Goal: Information Seeking & Learning: Learn about a topic

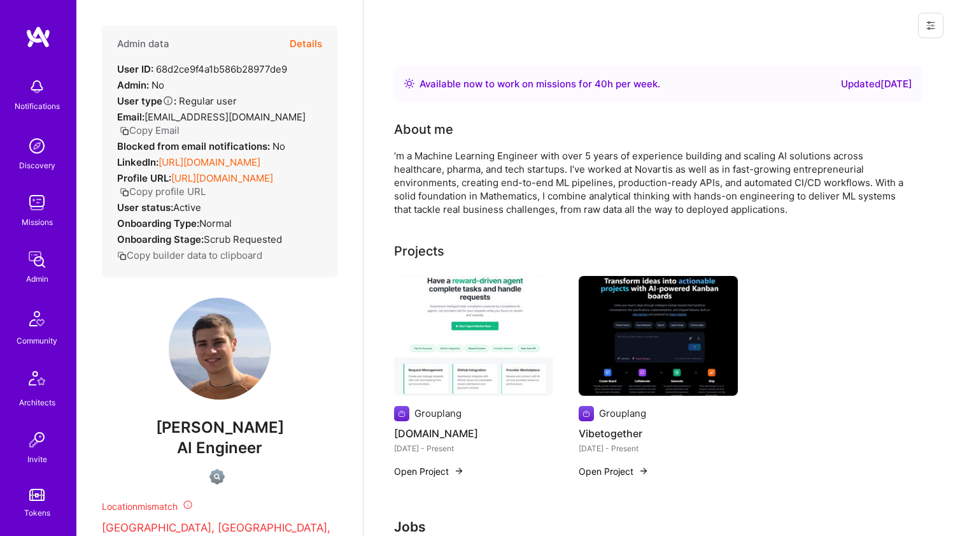
click at [223, 168] on link "[URL][DOMAIN_NAME]" at bounding box center [210, 162] width 102 height 12
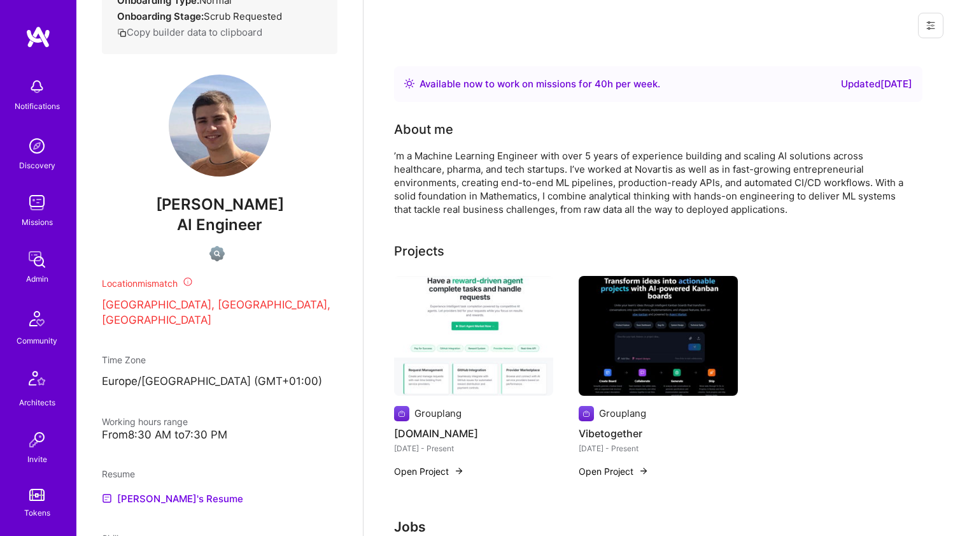
scroll to position [469, 0]
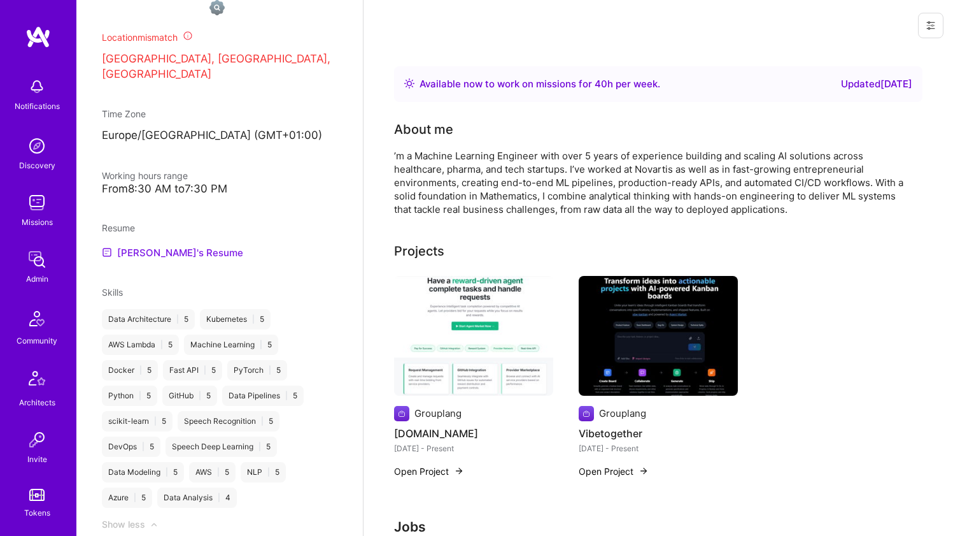
click at [170, 260] on link "[PERSON_NAME]'s Resume" at bounding box center [172, 252] width 141 height 15
click at [482, 148] on div "About me ’m a Machine Learning Engineer with over 5 years of experience buildin…" at bounding box center [648, 168] width 509 height 96
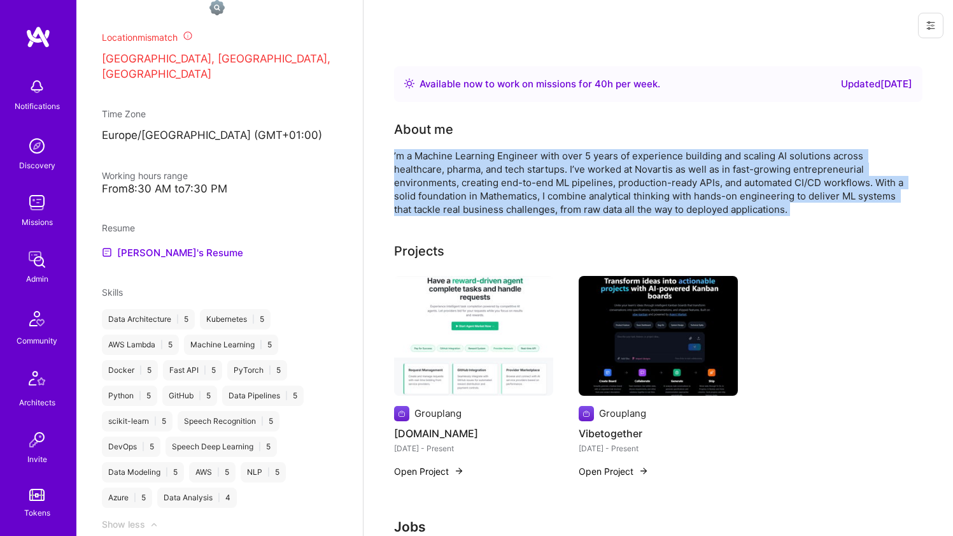
click at [482, 148] on div "About me ’m a Machine Learning Engineer with over 5 years of experience buildin…" at bounding box center [648, 168] width 509 height 96
click at [526, 172] on div "’m a Machine Learning Engineer with over 5 years of experience building and sca…" at bounding box center [648, 182] width 509 height 67
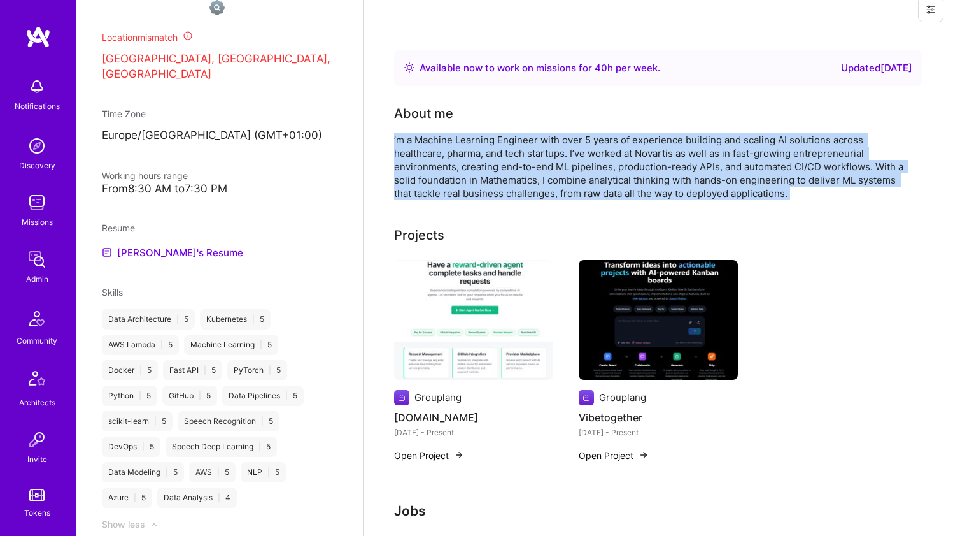
scroll to position [32, 0]
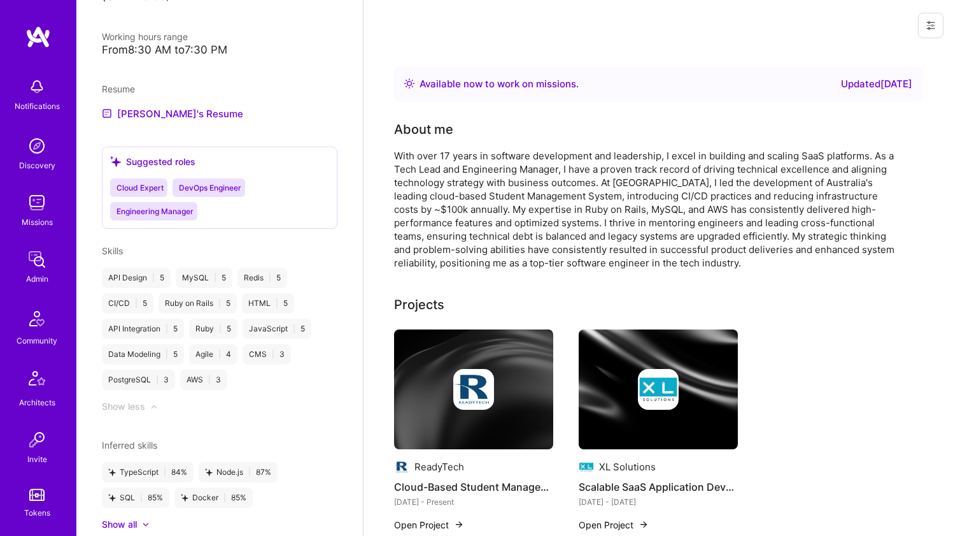
scroll to position [769, 0]
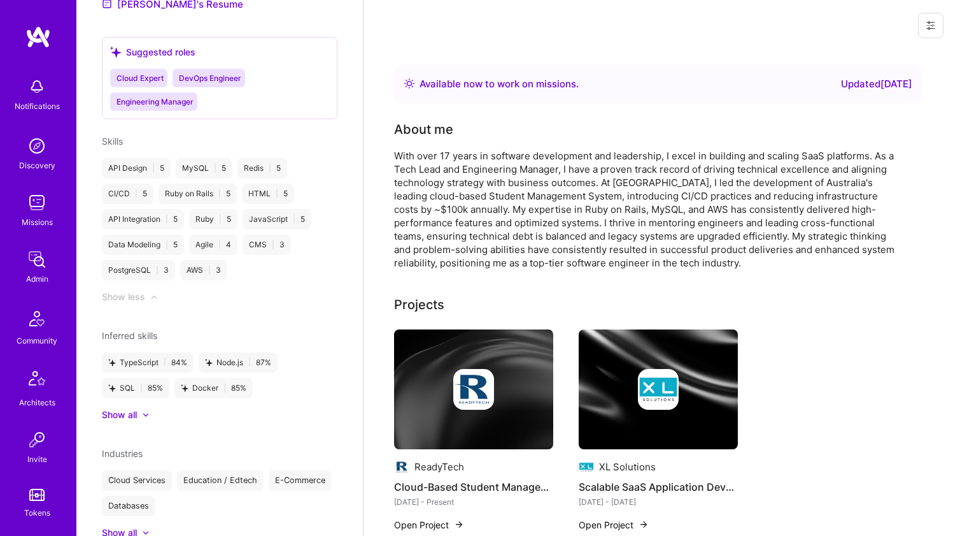
click at [453, 206] on div "With over 17 years in software development and leadership, I excel in building …" at bounding box center [648, 209] width 509 height 120
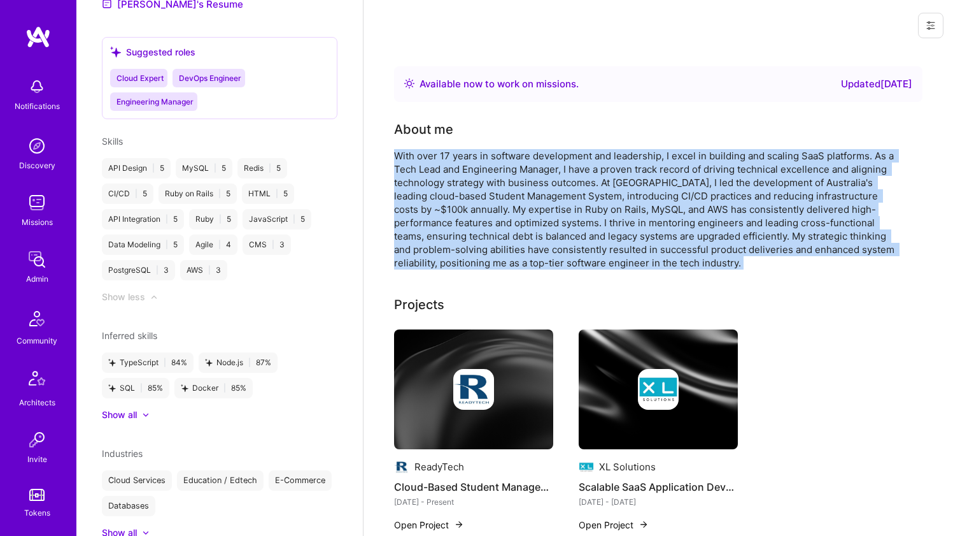
click at [453, 206] on div "With over 17 years in software development and leadership, I excel in building …" at bounding box center [648, 209] width 509 height 120
click at [452, 206] on div "With over 17 years in software development and leadership, I excel in building …" at bounding box center [648, 209] width 509 height 120
click at [580, 148] on div "About me With over 17 years in software development and leadership, I excel in …" at bounding box center [648, 195] width 509 height 150
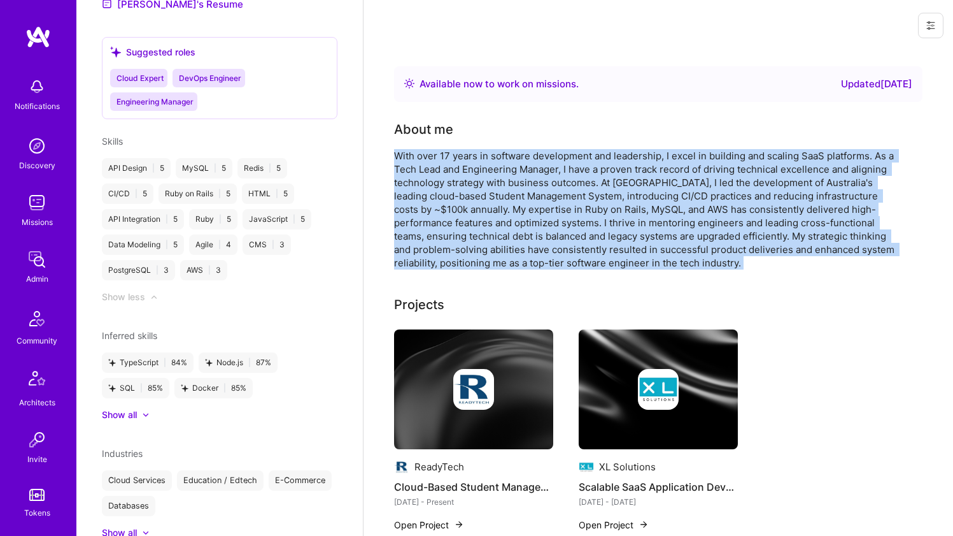
click at [580, 148] on div "About me With over 17 years in software development and leadership, I excel in …" at bounding box center [648, 195] width 509 height 150
click at [557, 160] on div "With over 17 years in software development and leadership, I excel in building …" at bounding box center [648, 209] width 509 height 120
click at [556, 160] on div "With over 17 years in software development and leadership, I excel in building …" at bounding box center [648, 209] width 509 height 120
click at [555, 160] on div "With over 17 years in software development and leadership, I excel in building …" at bounding box center [648, 209] width 509 height 120
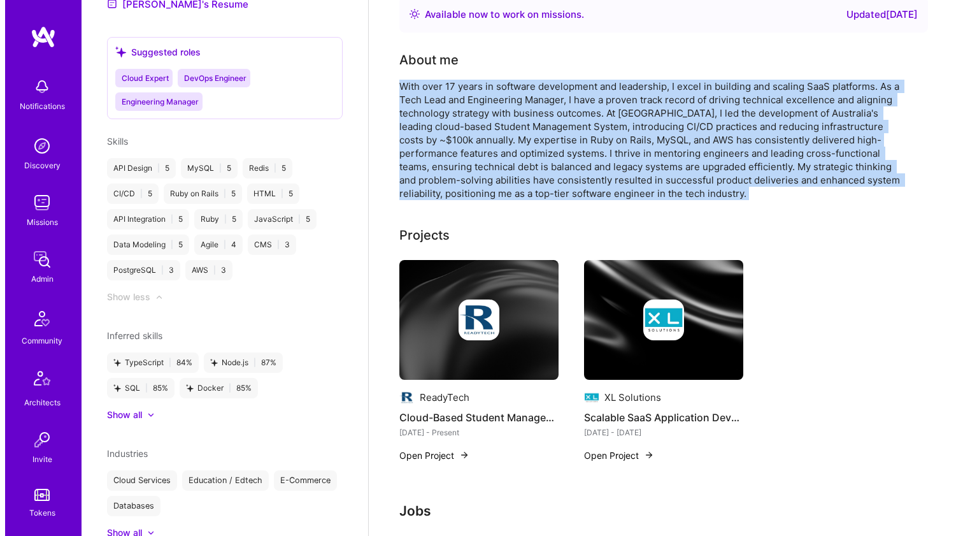
scroll to position [101, 0]
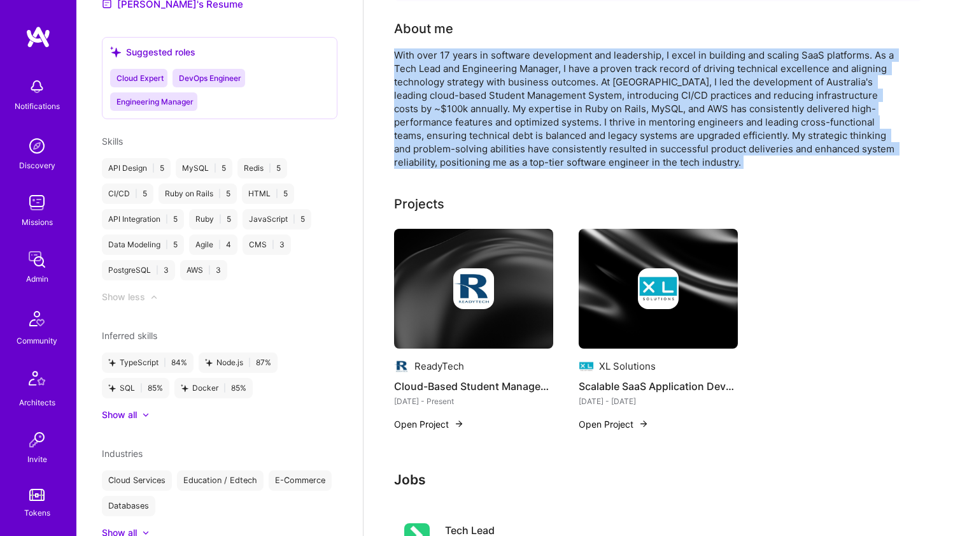
click at [453, 275] on img at bounding box center [473, 288] width 41 height 41
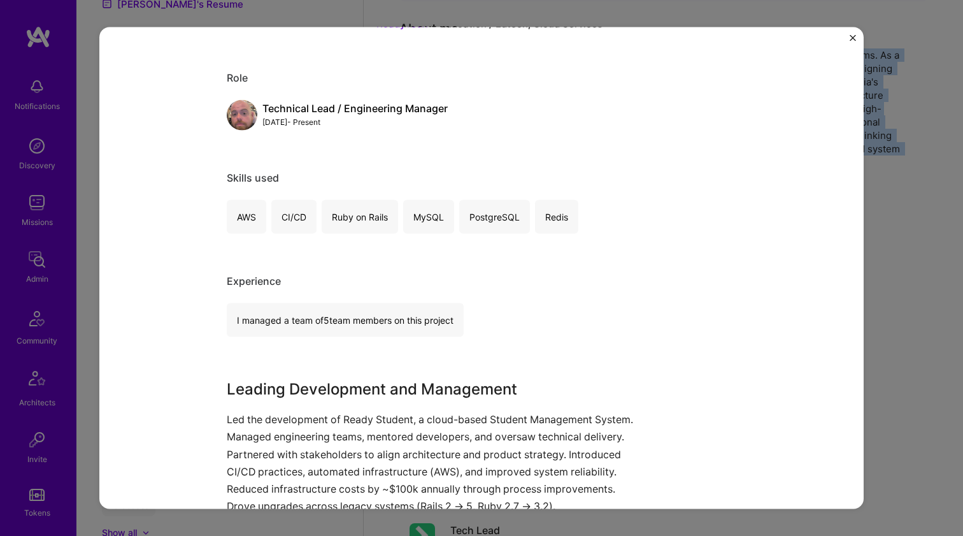
scroll to position [218, 0]
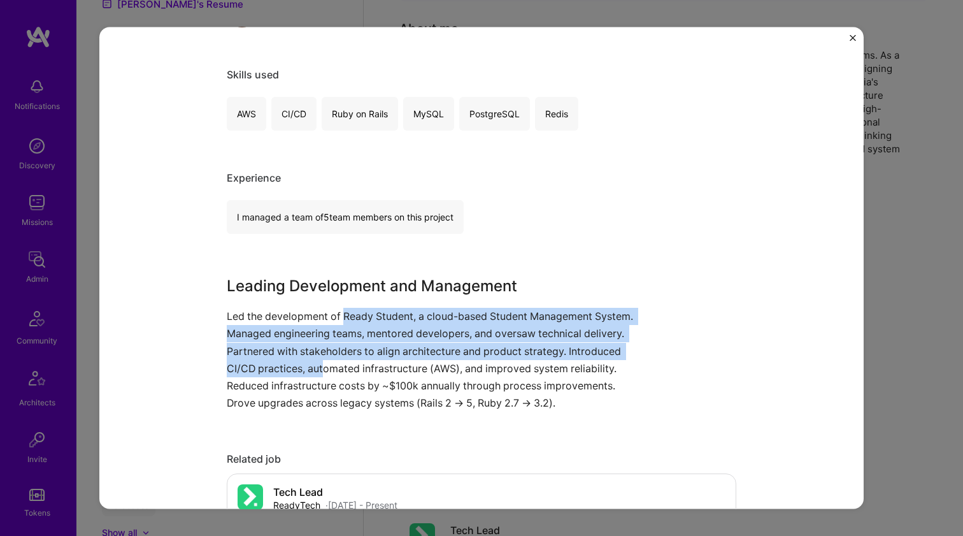
drag, startPoint x: 339, startPoint y: 309, endPoint x: 374, endPoint y: 362, distance: 63.9
click at [374, 362] on p "Led the development of Ready Student, a cloud-based Student Management System. …" at bounding box center [434, 360] width 414 height 104
click at [373, 362] on p "Led the development of Ready Student, a cloud-based Student Management System. …" at bounding box center [434, 360] width 414 height 104
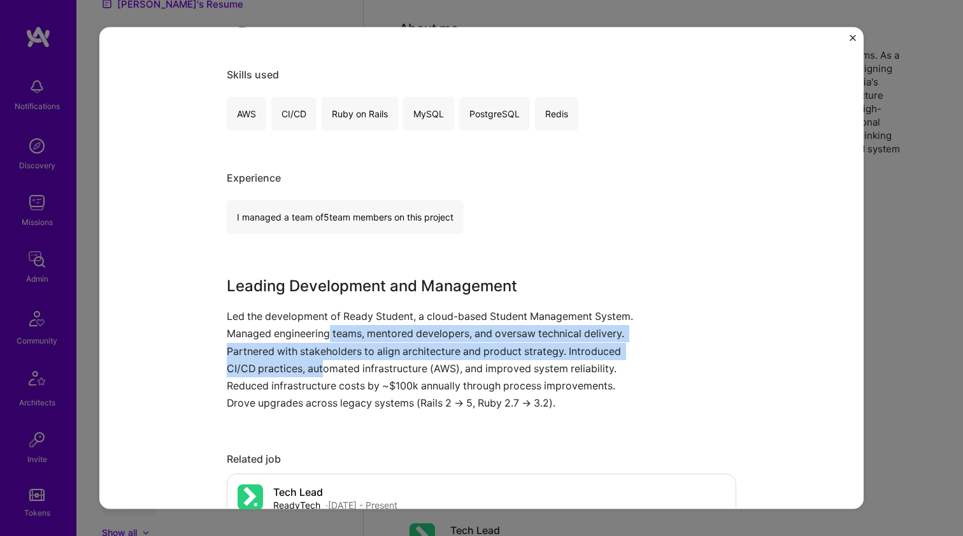
drag, startPoint x: 374, startPoint y: 364, endPoint x: 365, endPoint y: 334, distance: 30.8
click at [366, 338] on p "Led the development of Ready Student, a cloud-based Student Management System. …" at bounding box center [434, 360] width 414 height 104
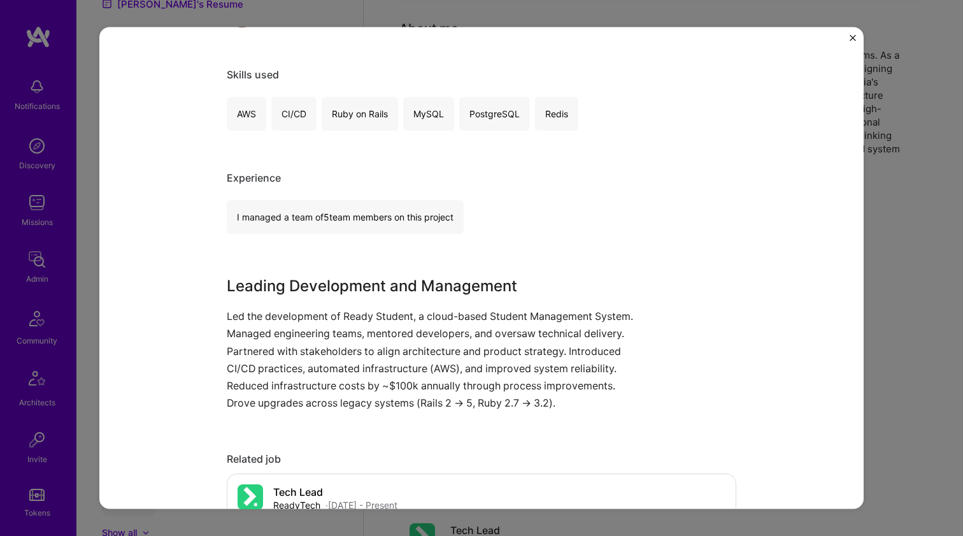
click at [363, 333] on p "Led the development of Ready Student, a cloud-based Student Management System. …" at bounding box center [434, 360] width 414 height 104
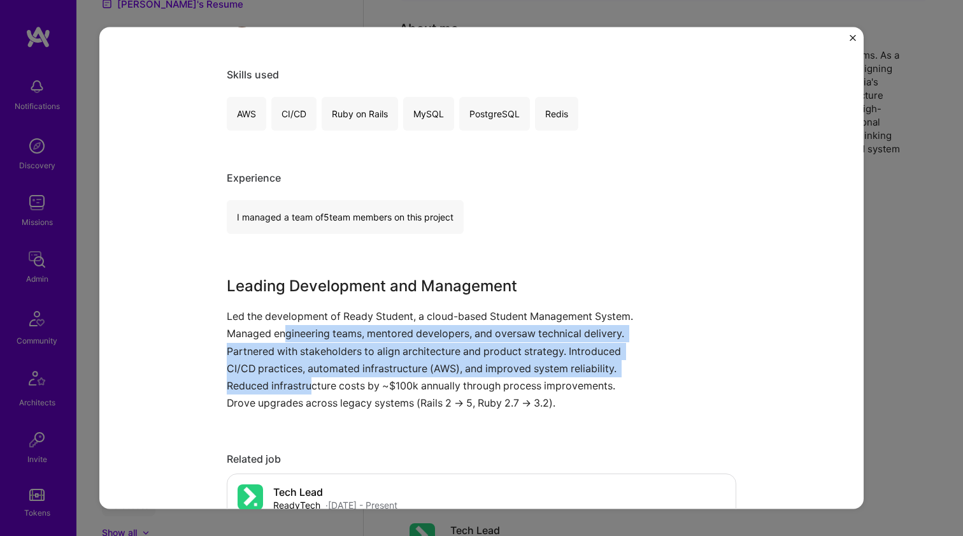
drag, startPoint x: 329, startPoint y: 332, endPoint x: 361, endPoint y: 389, distance: 65.9
click at [354, 388] on p "Led the development of Ready Student, a cloud-based Student Management System. …" at bounding box center [434, 360] width 414 height 104
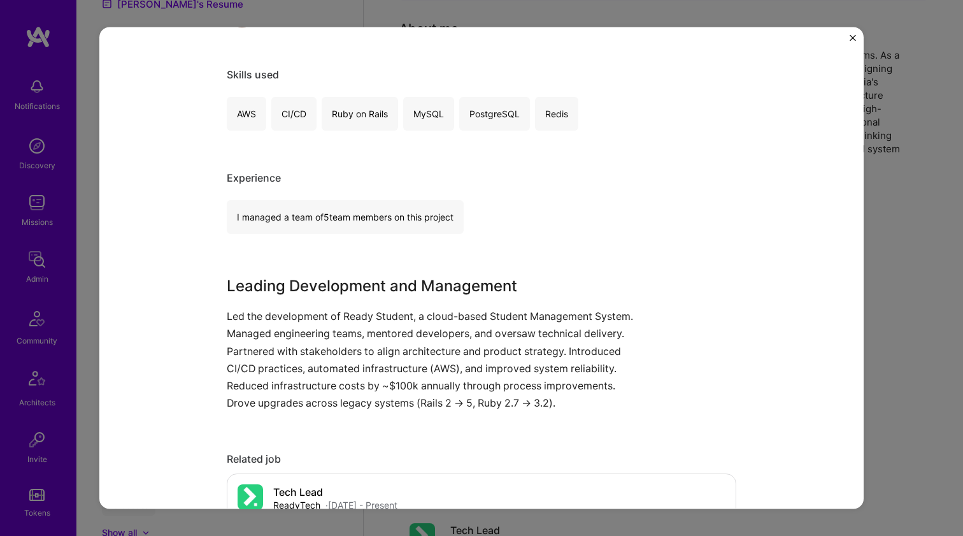
click at [365, 389] on p "Led the development of Ready Student, a cloud-based Student Management System. …" at bounding box center [434, 360] width 414 height 104
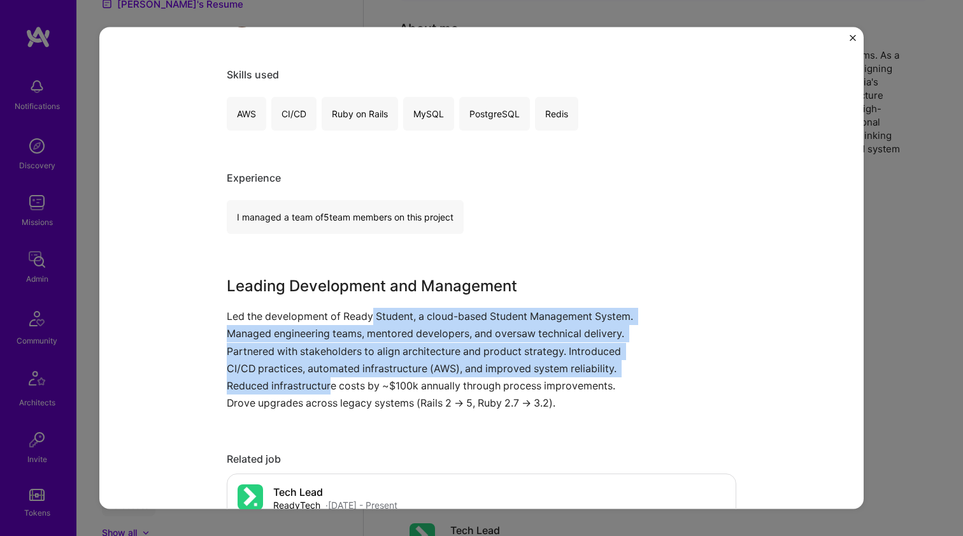
drag, startPoint x: 375, startPoint y: 388, endPoint x: 367, endPoint y: 318, distance: 70.5
click at [367, 318] on p "Led the development of Ready Student, a cloud-based Student Management System. …" at bounding box center [434, 360] width 414 height 104
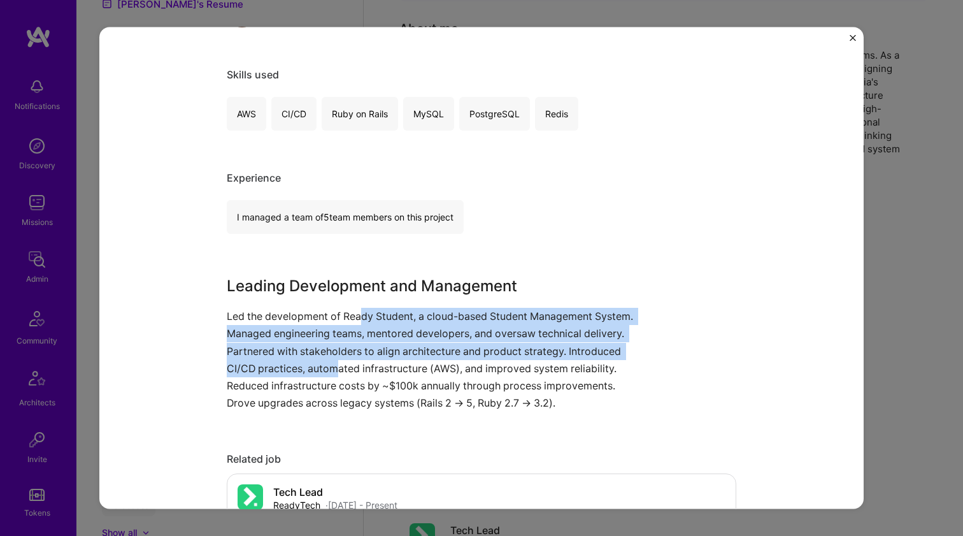
drag, startPoint x: 356, startPoint y: 316, endPoint x: 390, endPoint y: 374, distance: 67.1
click at [388, 372] on p "Led the development of Ready Student, a cloud-based Student Management System. …" at bounding box center [434, 360] width 414 height 104
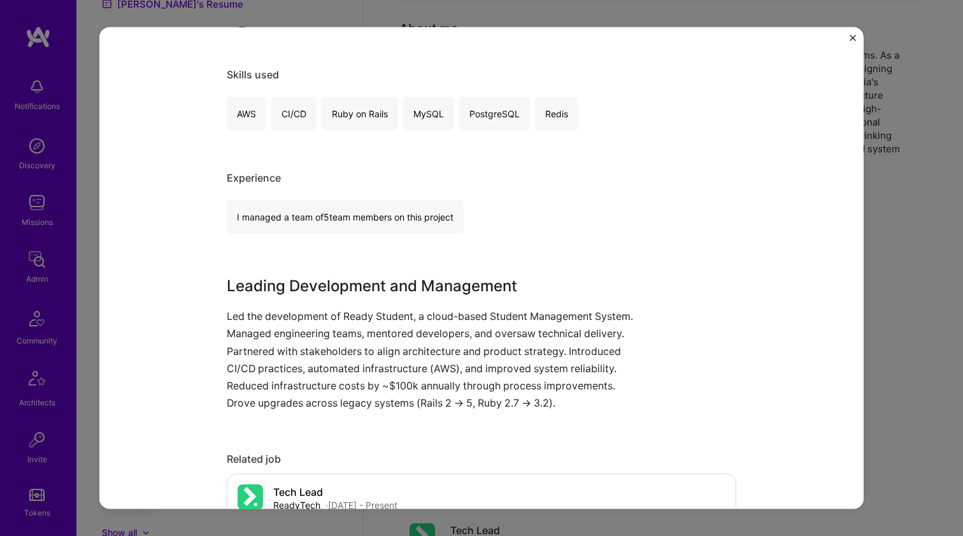
click at [390, 374] on p "Led the development of Ready Student, a cloud-based Student Management System. …" at bounding box center [434, 360] width 414 height 104
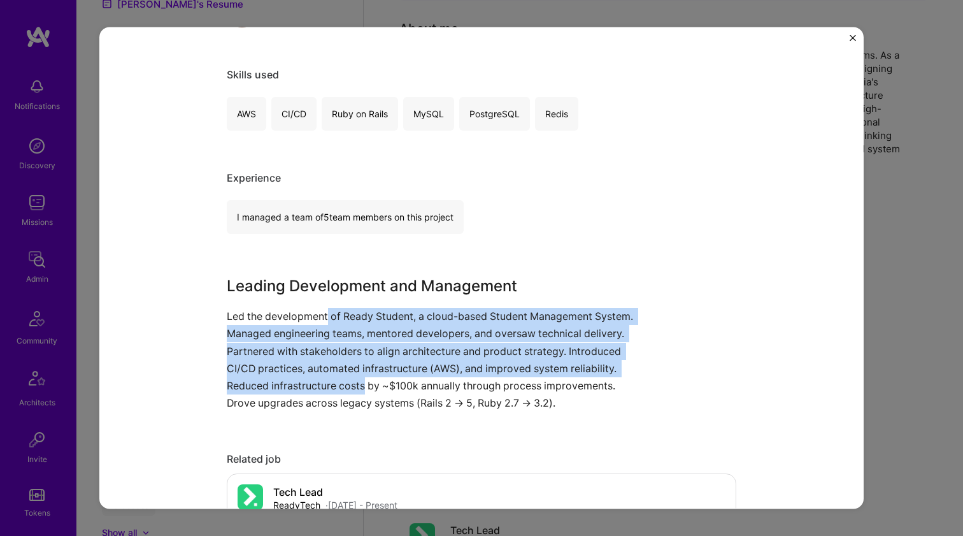
drag, startPoint x: 390, startPoint y: 374, endPoint x: 324, endPoint y: 320, distance: 85.9
click at [324, 320] on p "Led the development of Ready Student, a cloud-based Student Management System. …" at bounding box center [434, 360] width 414 height 104
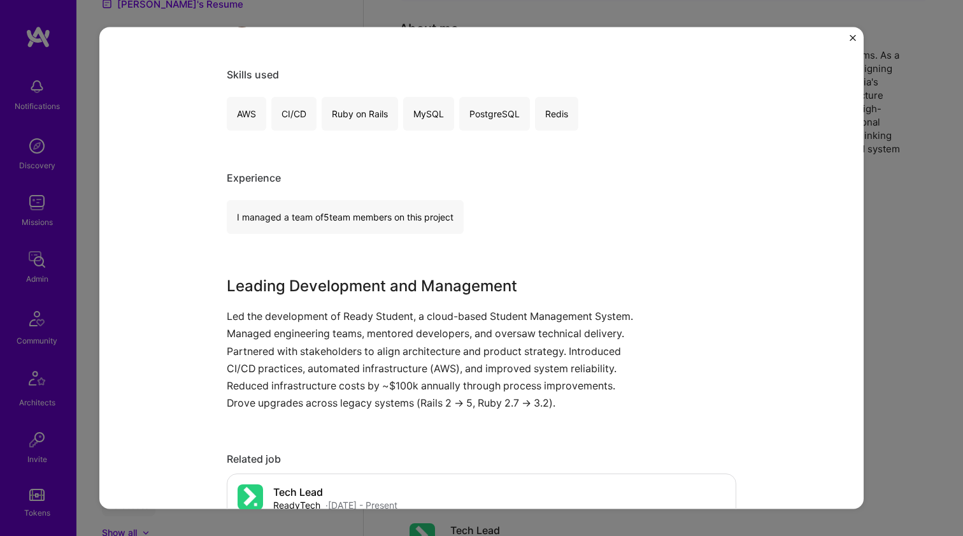
click at [318, 317] on p "Led the development of Ready Student, a cloud-based Student Management System. …" at bounding box center [434, 360] width 414 height 104
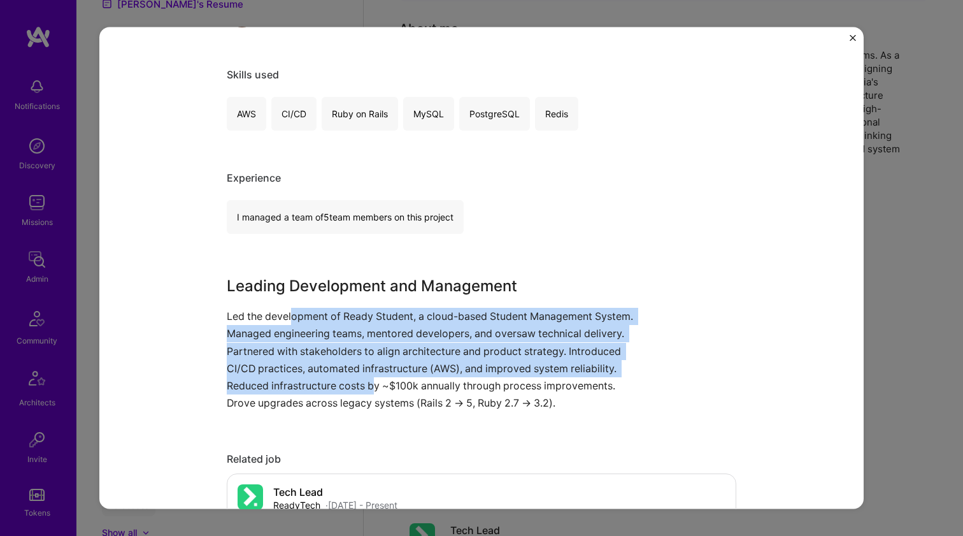
drag, startPoint x: 287, startPoint y: 313, endPoint x: 420, endPoint y: 386, distance: 151.6
click at [420, 385] on p "Led the development of Ready Student, a cloud-based Student Management System. …" at bounding box center [434, 360] width 414 height 104
click at [422, 387] on p "Led the development of Ready Student, a cloud-based Student Management System. …" at bounding box center [434, 360] width 414 height 104
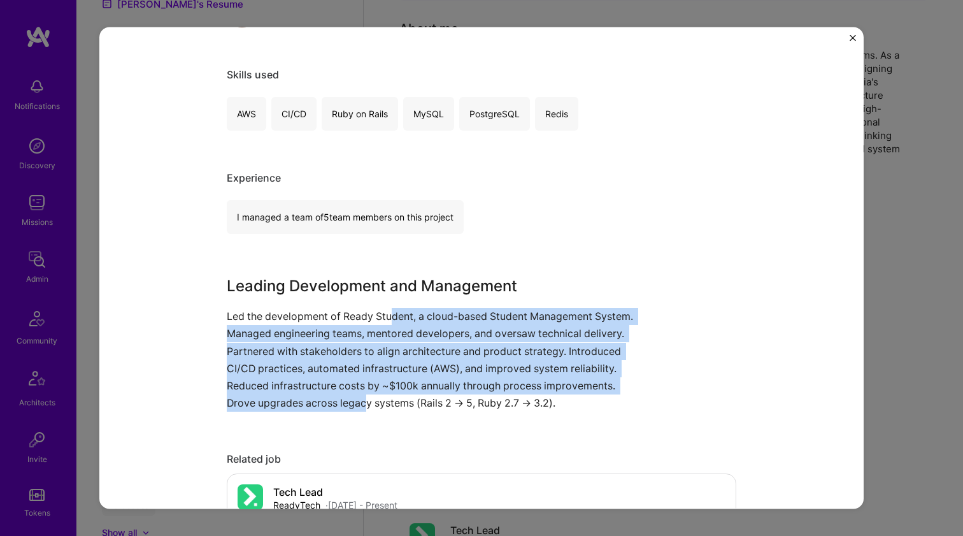
drag, startPoint x: 434, startPoint y: 390, endPoint x: 389, endPoint y: 318, distance: 85.2
click at [389, 318] on p "Led the development of Ready Student, a cloud-based Student Management System. …" at bounding box center [434, 360] width 414 height 104
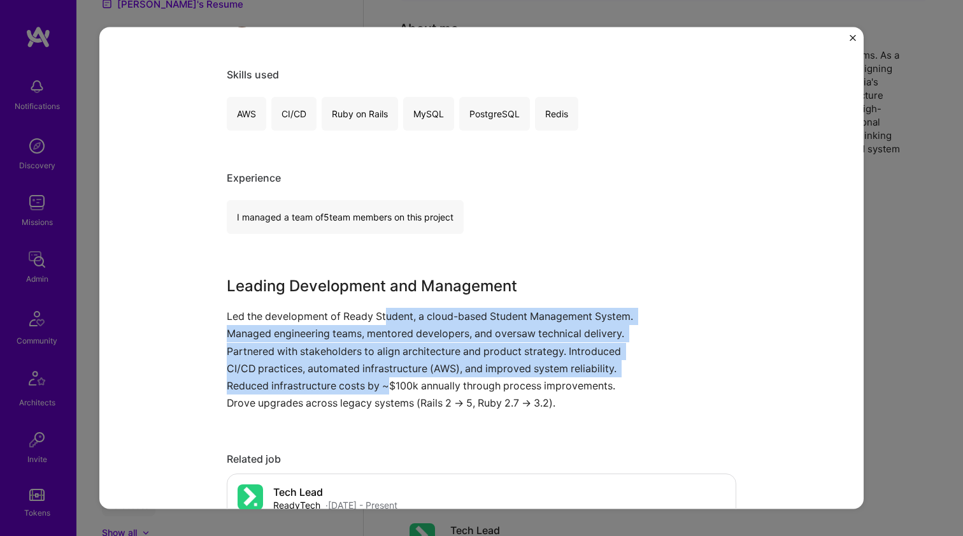
drag, startPoint x: 394, startPoint y: 331, endPoint x: 436, endPoint y: 376, distance: 61.7
click at [434, 374] on p "Led the development of Ready Student, a cloud-based Student Management System. …" at bounding box center [434, 360] width 414 height 104
click at [436, 376] on p "Led the development of Ready Student, a cloud-based Student Management System. …" at bounding box center [434, 360] width 414 height 104
drag, startPoint x: 436, startPoint y: 388, endPoint x: 317, endPoint y: 316, distance: 139.5
click at [317, 316] on p "Led the development of Ready Student, a cloud-based Student Management System. …" at bounding box center [434, 360] width 414 height 104
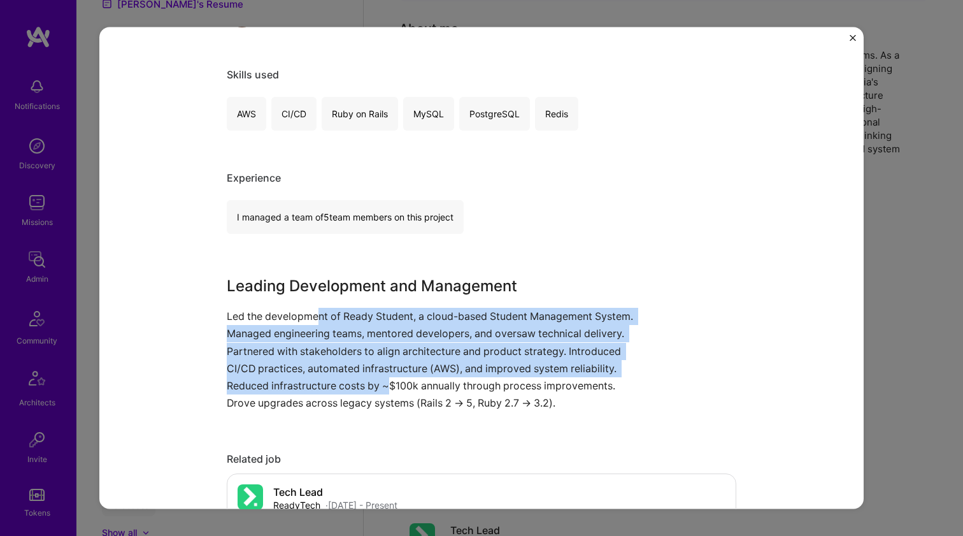
click at [317, 316] on p "Led the development of Ready Student, a cloud-based Student Management System. …" at bounding box center [434, 360] width 414 height 104
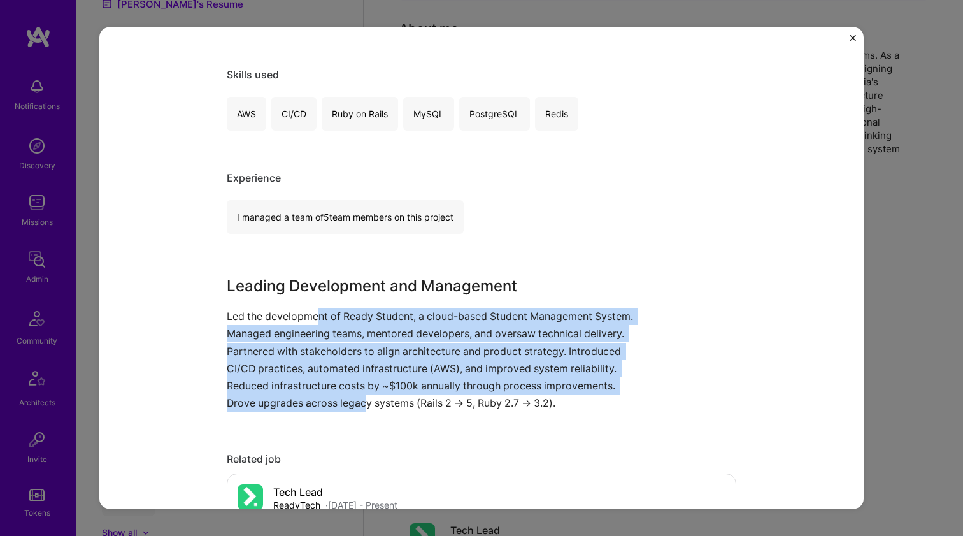
drag, startPoint x: 317, startPoint y: 316, endPoint x: 434, endPoint y: 394, distance: 140.6
click at [434, 394] on p "Led the development of Ready Student, a cloud-based Student Management System. …" at bounding box center [434, 360] width 414 height 104
click at [433, 394] on p "Led the development of Ready Student, a cloud-based Student Management System. …" at bounding box center [434, 360] width 414 height 104
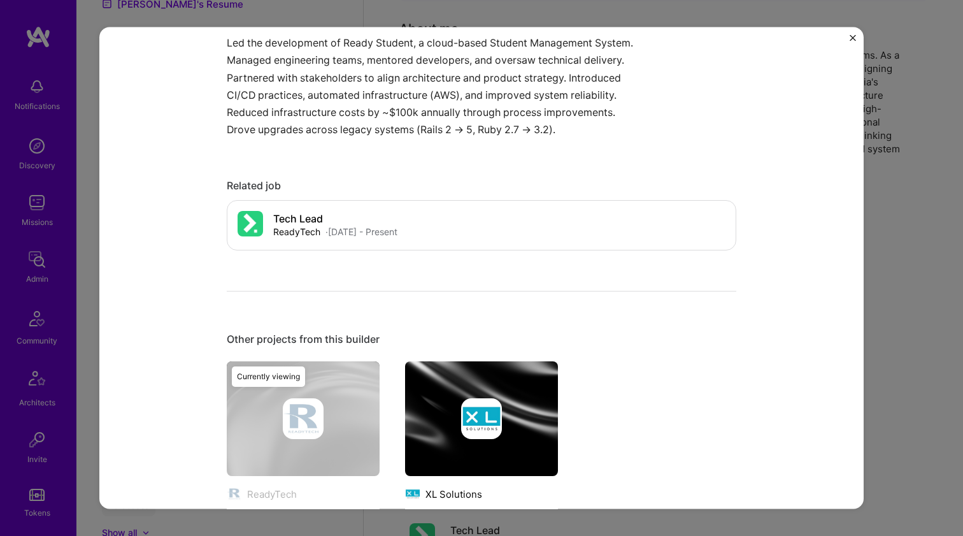
scroll to position [580, 0]
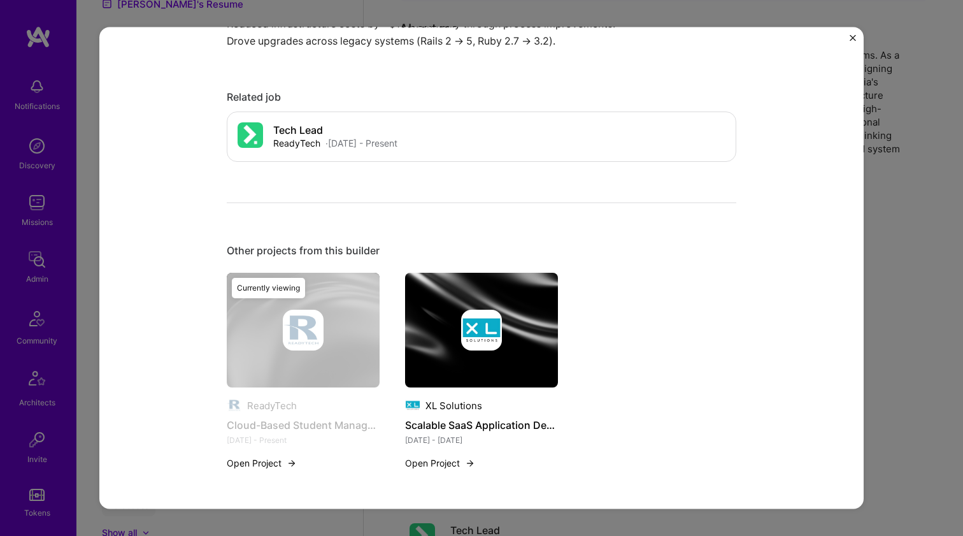
click at [501, 315] on div at bounding box center [481, 330] width 153 height 41
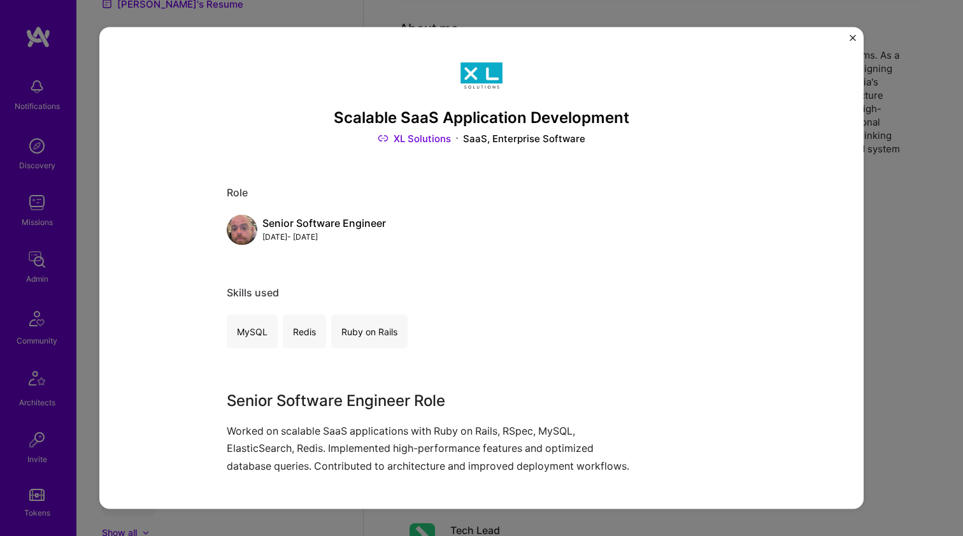
scroll to position [196, 0]
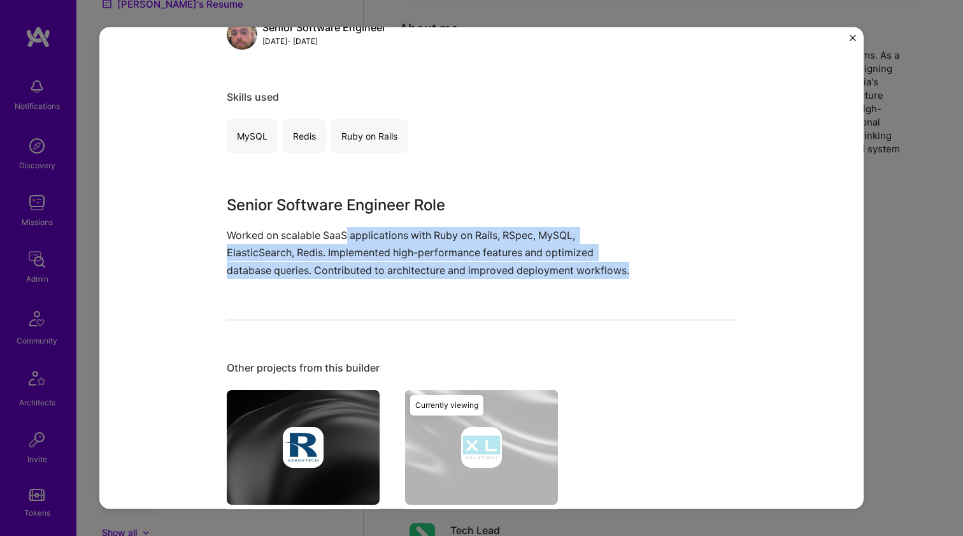
drag, startPoint x: 341, startPoint y: 239, endPoint x: 431, endPoint y: 287, distance: 101.7
click at [431, 287] on div "Scalable SaaS Application Development XL Solutions SaaS, Enterprise Software Ro…" at bounding box center [481, 229] width 509 height 744
drag, startPoint x: 438, startPoint y: 269, endPoint x: 350, endPoint y: 235, distance: 94.4
click at [350, 235] on p "Worked on scalable SaaS applications with Ruby on Rails, RSpec, MySQL, ElasticS…" at bounding box center [434, 253] width 414 height 52
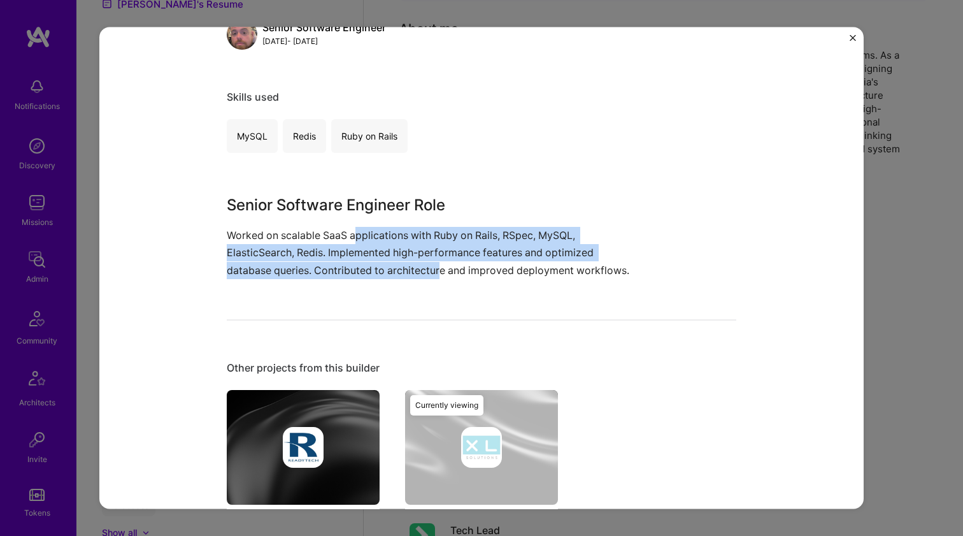
click at [350, 235] on p "Worked on scalable SaaS applications with Ruby on Rails, RSpec, MySQL, ElasticS…" at bounding box center [434, 253] width 414 height 52
drag, startPoint x: 350, startPoint y: 235, endPoint x: 373, endPoint y: 270, distance: 42.2
click at [373, 270] on p "Worked on scalable SaaS applications with Ruby on Rails, RSpec, MySQL, ElasticS…" at bounding box center [434, 253] width 414 height 52
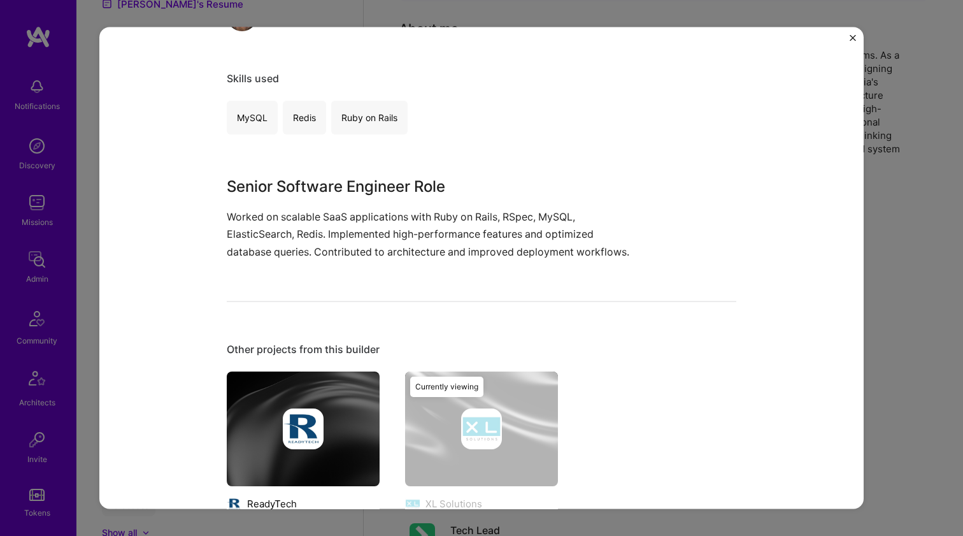
scroll to position [0, 0]
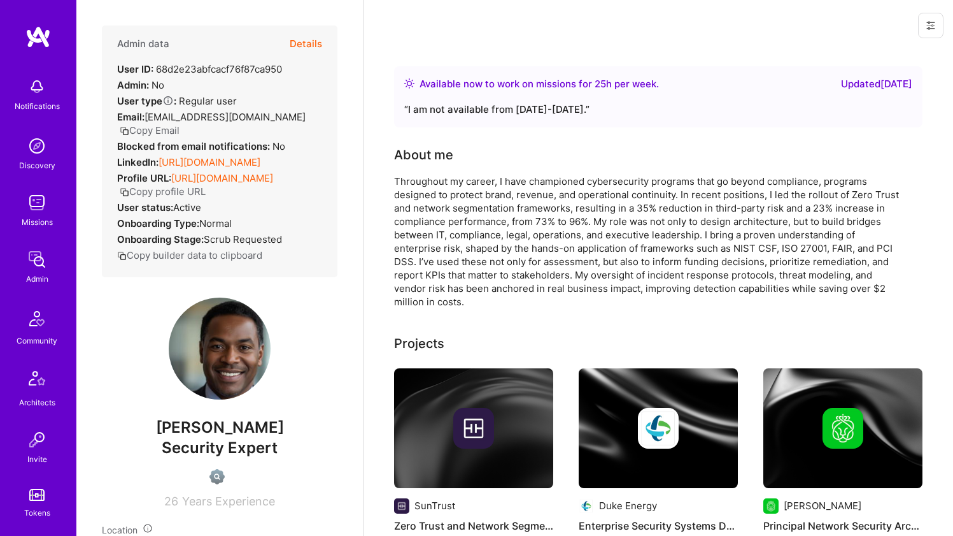
click at [242, 162] on link "https://linkedin.com/in/jicharlottenc" at bounding box center [210, 162] width 102 height 12
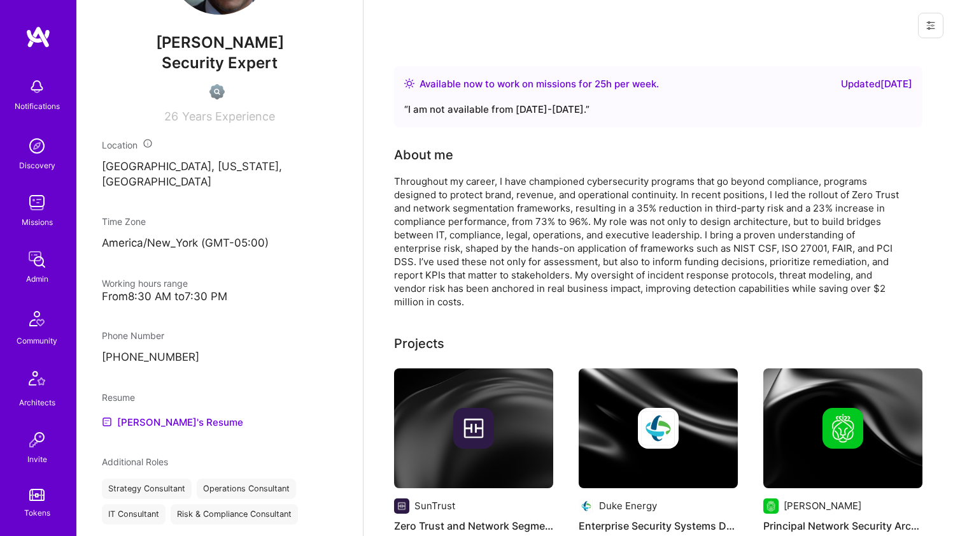
scroll to position [449, 0]
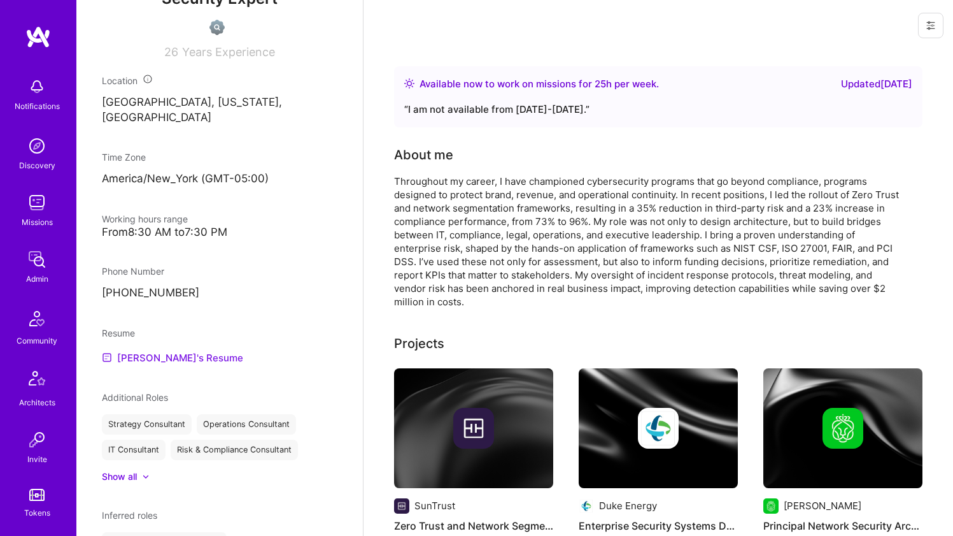
click at [148, 353] on link "JOHNEIL's Resume" at bounding box center [172, 357] width 141 height 15
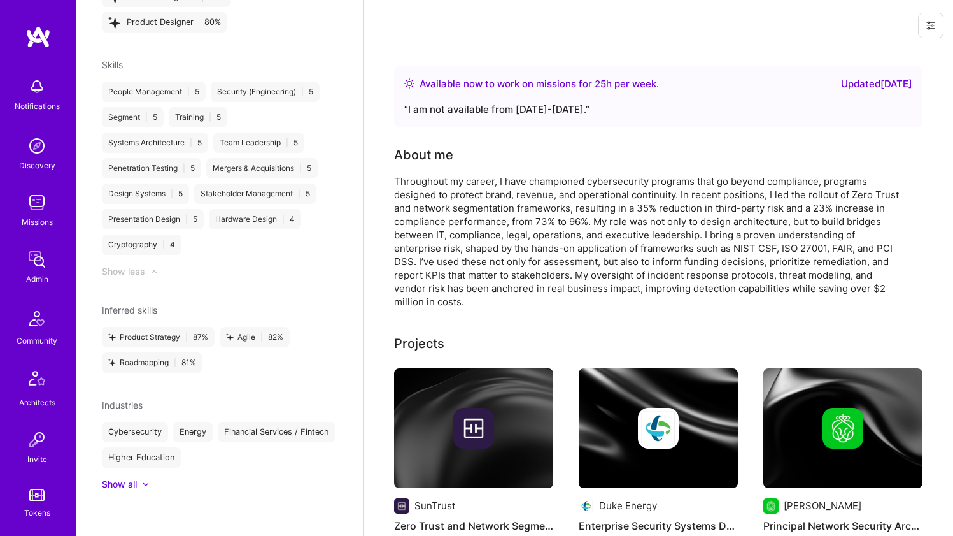
scroll to position [0, 0]
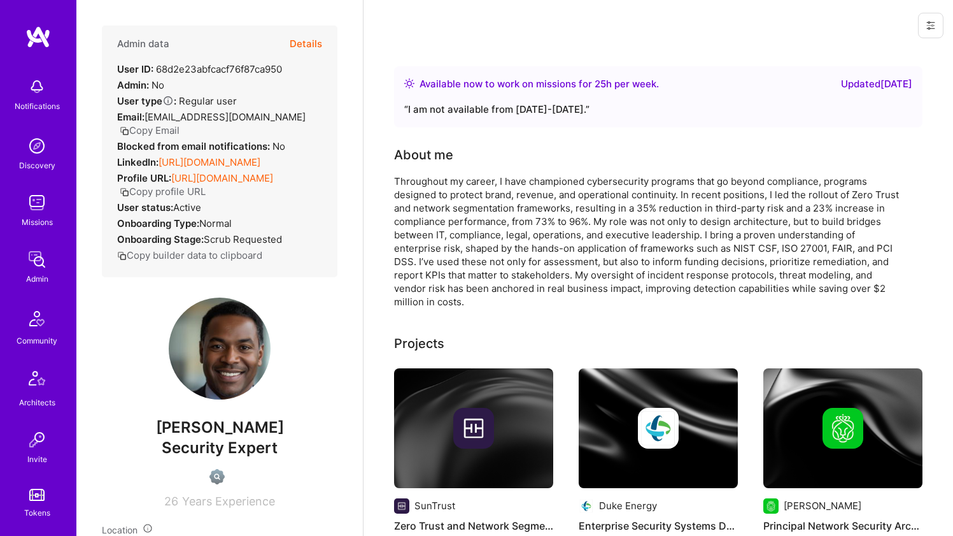
click at [427, 182] on div "Throughout my career, I have championed cybersecurity programs that go beyond c…" at bounding box center [648, 241] width 509 height 134
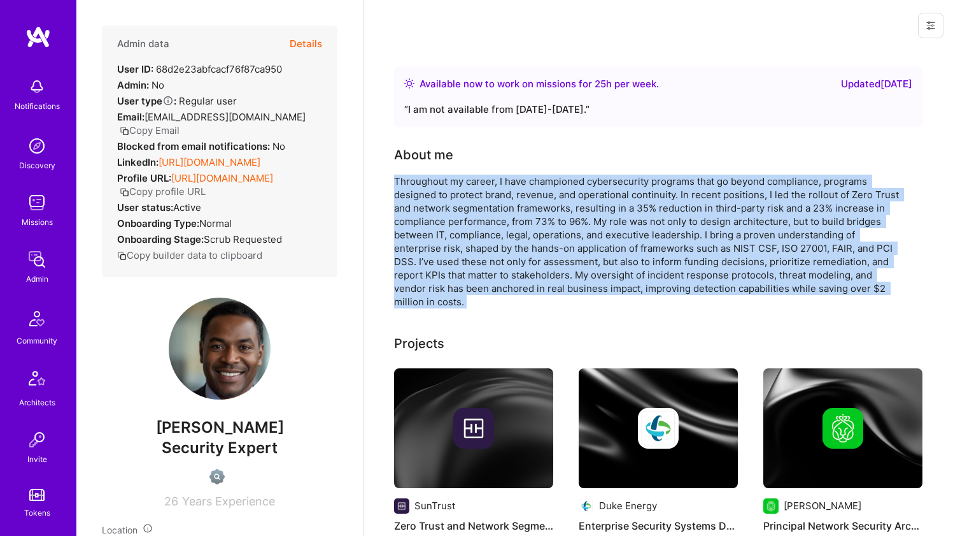
click at [427, 182] on div "Throughout my career, I have championed cybersecurity programs that go beyond c…" at bounding box center [648, 241] width 509 height 134
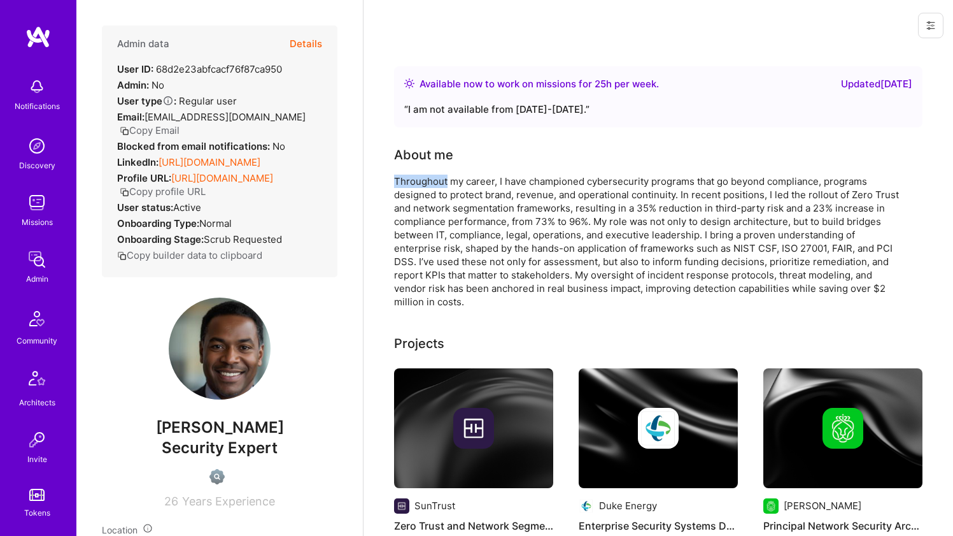
drag, startPoint x: 427, startPoint y: 182, endPoint x: 409, endPoint y: 181, distance: 17.2
click at [410, 181] on div "Throughout my career, I have championed cybersecurity programs that go beyond c…" at bounding box center [648, 241] width 509 height 134
click at [409, 180] on div "Throughout my career, I have championed cybersecurity programs that go beyond c…" at bounding box center [648, 241] width 509 height 134
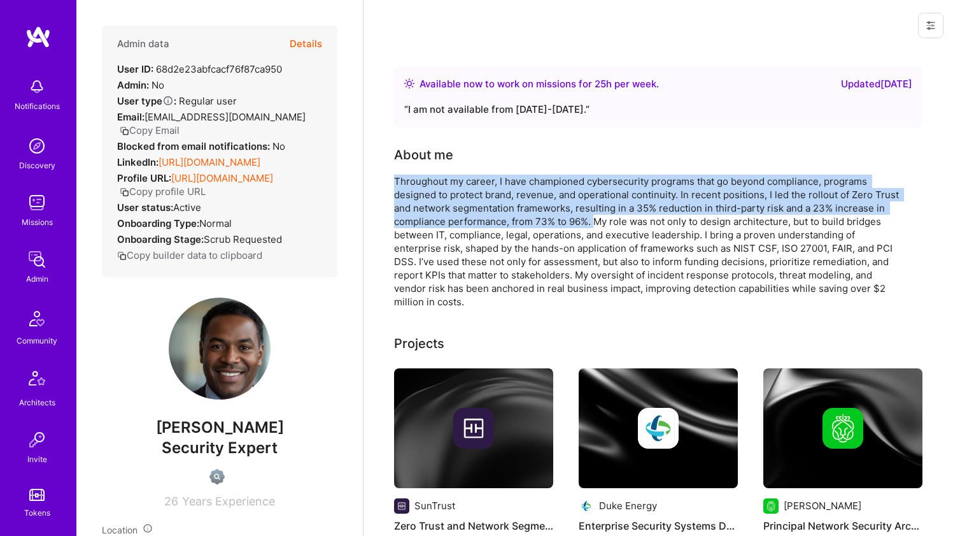
drag, startPoint x: 409, startPoint y: 180, endPoint x: 592, endPoint y: 221, distance: 186.6
click at [592, 221] on div "Throughout my career, I have championed cybersecurity programs that go beyond c…" at bounding box center [648, 241] width 509 height 134
drag, startPoint x: 592, startPoint y: 221, endPoint x: 407, endPoint y: 182, distance: 188.9
click at [407, 182] on div "Throughout my career, I have championed cybersecurity programs that go beyond c…" at bounding box center [648, 241] width 509 height 134
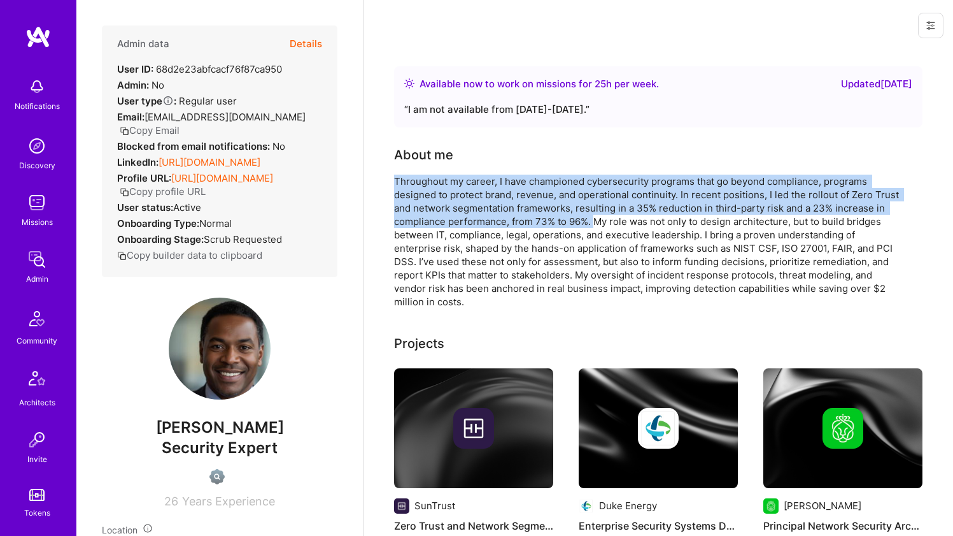
click at [406, 182] on div "Throughout my career, I have championed cybersecurity programs that go beyond c…" at bounding box center [648, 241] width 509 height 134
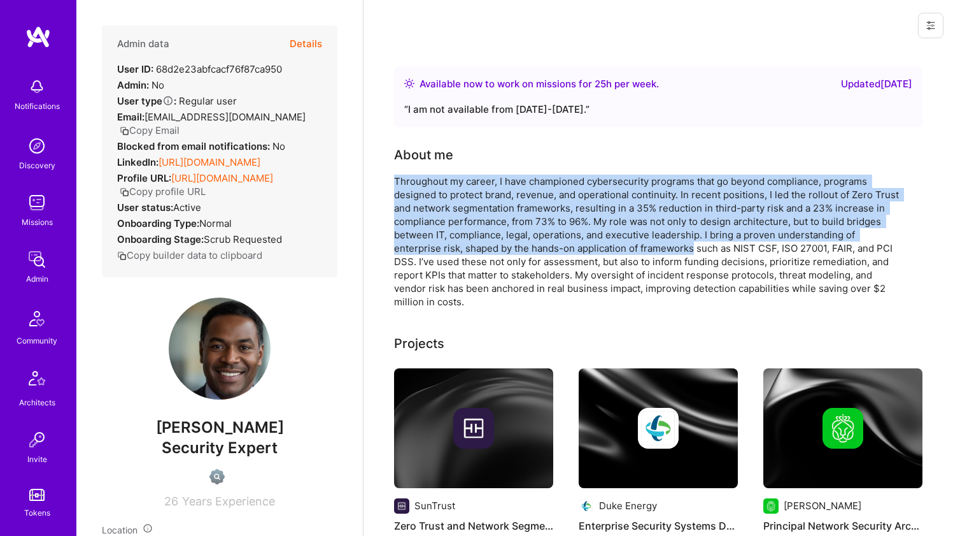
drag, startPoint x: 406, startPoint y: 182, endPoint x: 602, endPoint y: 251, distance: 208.1
click at [602, 251] on div "Throughout my career, I have championed cybersecurity programs that go beyond c…" at bounding box center [648, 241] width 509 height 134
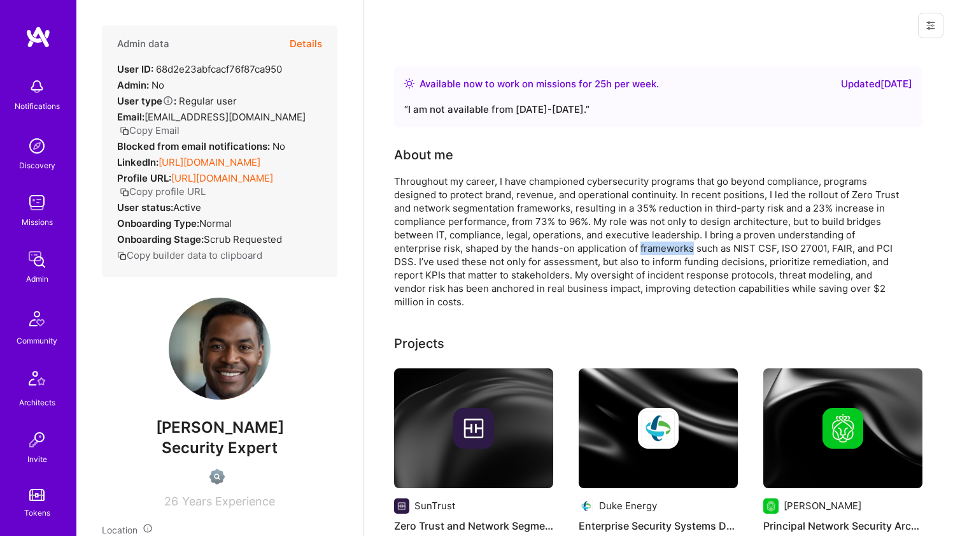
click at [606, 249] on div "Throughout my career, I have championed cybersecurity programs that go beyond c…" at bounding box center [648, 241] width 509 height 134
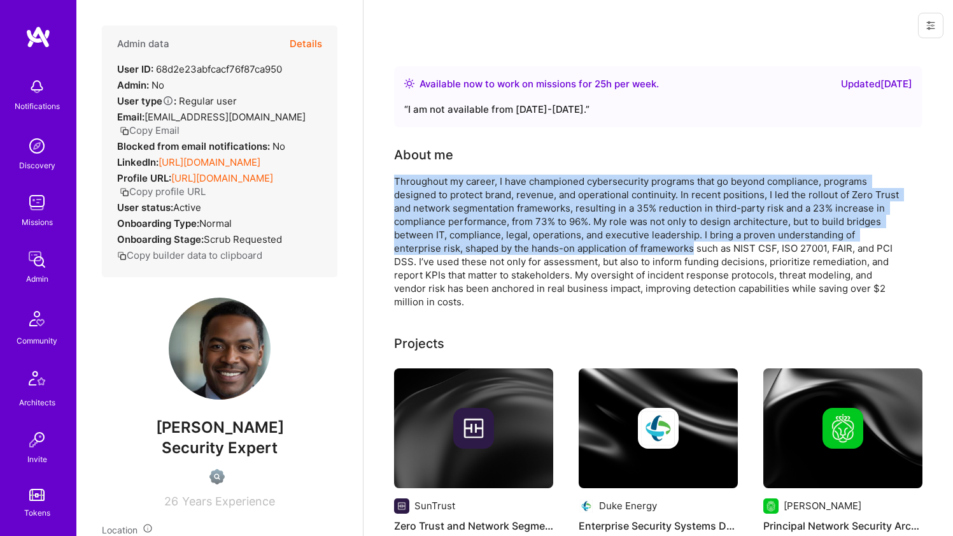
drag, startPoint x: 606, startPoint y: 249, endPoint x: 431, endPoint y: 179, distance: 188.6
click at [431, 178] on div "Throughout my career, I have championed cybersecurity programs that go beyond c…" at bounding box center [648, 241] width 509 height 134
click at [431, 179] on div "Throughout my career, I have championed cybersecurity programs that go beyond c…" at bounding box center [648, 241] width 509 height 134
drag, startPoint x: 431, startPoint y: 179, endPoint x: 625, endPoint y: 252, distance: 208.0
click at [624, 252] on div "Throughout my career, I have championed cybersecurity programs that go beyond c…" at bounding box center [648, 241] width 509 height 134
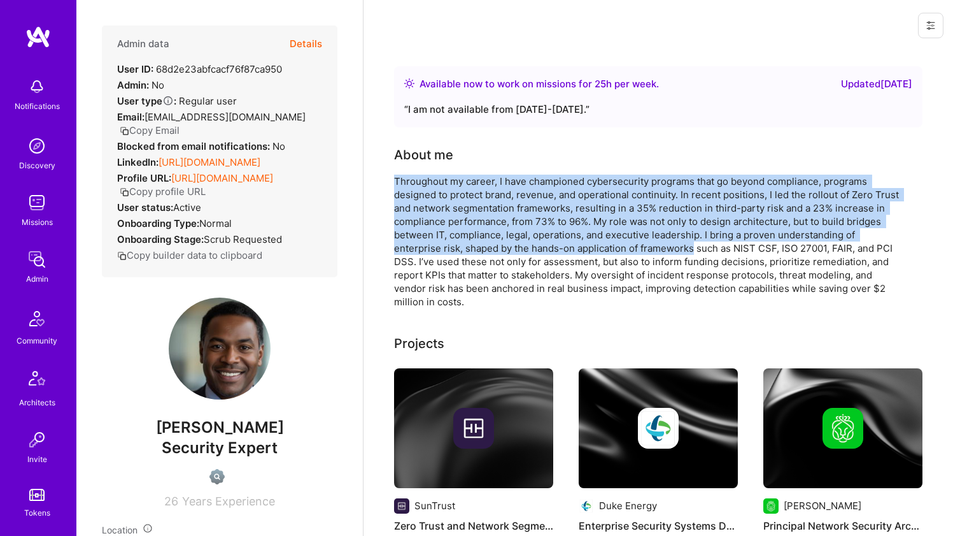
click at [626, 252] on div "Throughout my career, I have championed cybersecurity programs that go beyond c…" at bounding box center [648, 241] width 509 height 134
drag, startPoint x: 626, startPoint y: 252, endPoint x: 498, endPoint y: 168, distance: 152.8
click at [498, 168] on div "About me Throughout my career, I have championed cybersecurity programs that go…" at bounding box center [648, 226] width 509 height 163
click at [498, 167] on div "About me Throughout my career, I have championed cybersecurity programs that go…" at bounding box center [648, 226] width 509 height 163
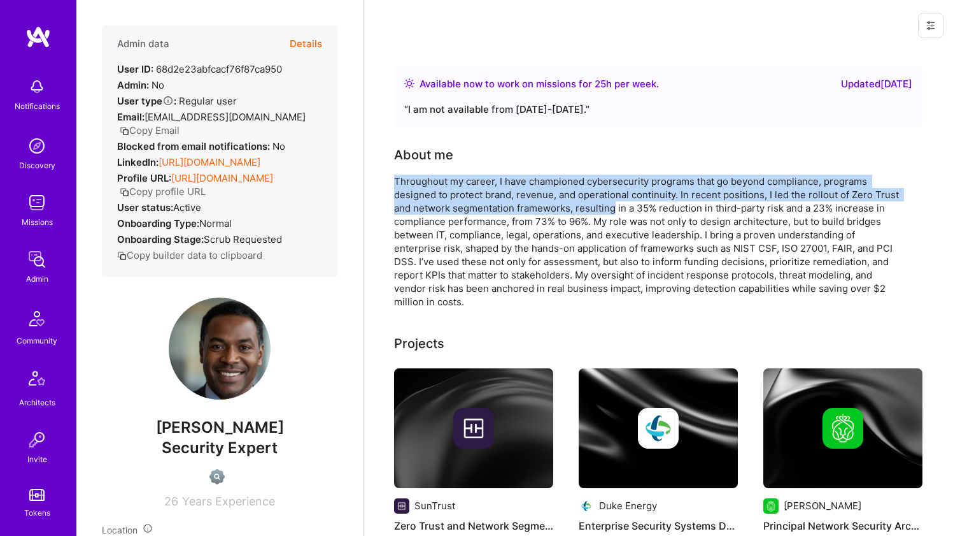
drag, startPoint x: 498, startPoint y: 167, endPoint x: 594, endPoint y: 203, distance: 102.6
click at [594, 203] on div "About me Throughout my career, I have championed cybersecurity programs that go…" at bounding box center [648, 226] width 509 height 163
click at [594, 203] on div "Throughout my career, I have championed cybersecurity programs that go beyond c…" at bounding box center [648, 241] width 509 height 134
drag, startPoint x: 594, startPoint y: 203, endPoint x: 440, endPoint y: 164, distance: 158.9
click at [440, 164] on div "About me Throughout my career, I have championed cybersecurity programs that go…" at bounding box center [648, 226] width 509 height 163
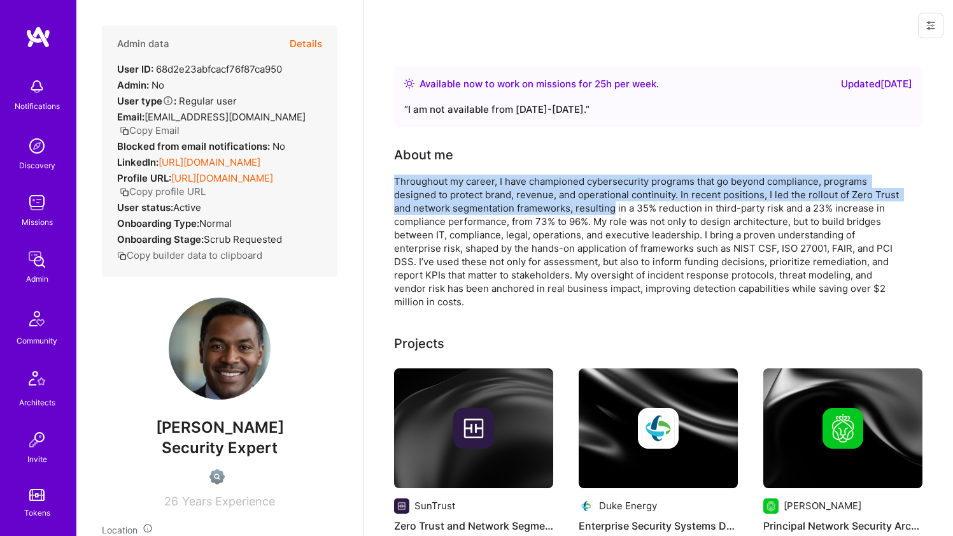
click at [440, 164] on div "About me Throughout my career, I have championed cybersecurity programs that go…" at bounding box center [648, 226] width 509 height 163
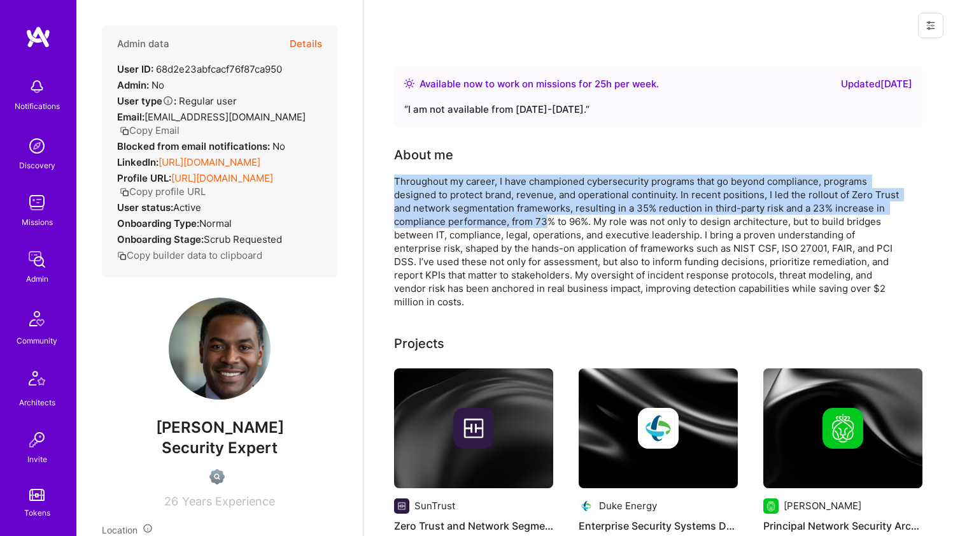
drag, startPoint x: 440, startPoint y: 164, endPoint x: 536, endPoint y: 222, distance: 111.7
click at [536, 223] on div "About me Throughout my career, I have championed cybersecurity programs that go…" at bounding box center [648, 226] width 509 height 163
click at [536, 222] on div "Throughout my career, I have championed cybersecurity programs that go beyond c…" at bounding box center [648, 241] width 509 height 134
drag, startPoint x: 536, startPoint y: 222, endPoint x: 421, endPoint y: 159, distance: 130.5
click at [422, 159] on div "About me Throughout my career, I have championed cybersecurity programs that go…" at bounding box center [648, 226] width 509 height 163
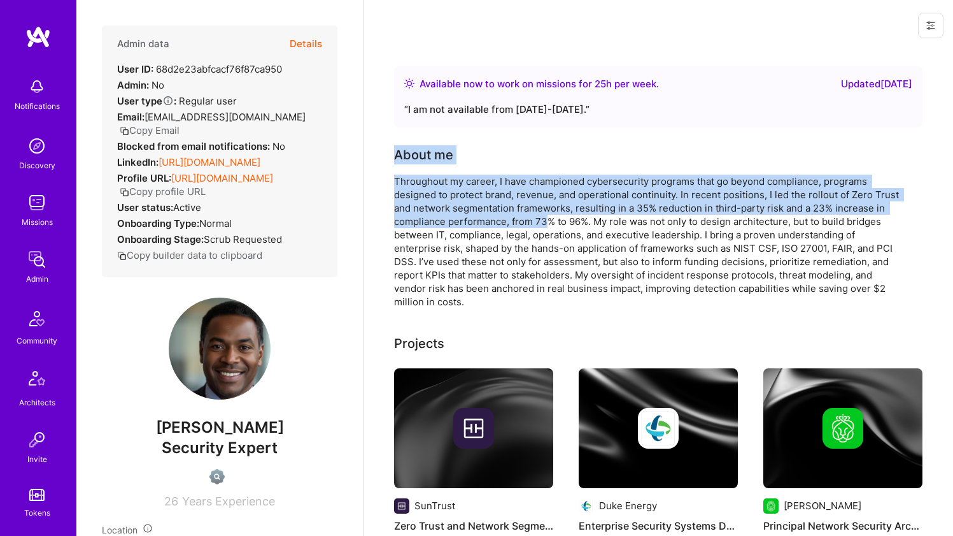
click at [421, 159] on div "About me" at bounding box center [423, 154] width 59 height 19
drag, startPoint x: 421, startPoint y: 159, endPoint x: 531, endPoint y: 223, distance: 127.3
click at [531, 223] on div "About me Throughout my career, I have championed cybersecurity programs that go…" at bounding box center [648, 226] width 509 height 163
click at [531, 223] on div "Throughout my career, I have championed cybersecurity programs that go beyond c…" at bounding box center [648, 241] width 509 height 134
drag, startPoint x: 531, startPoint y: 222, endPoint x: 423, endPoint y: 161, distance: 124.3
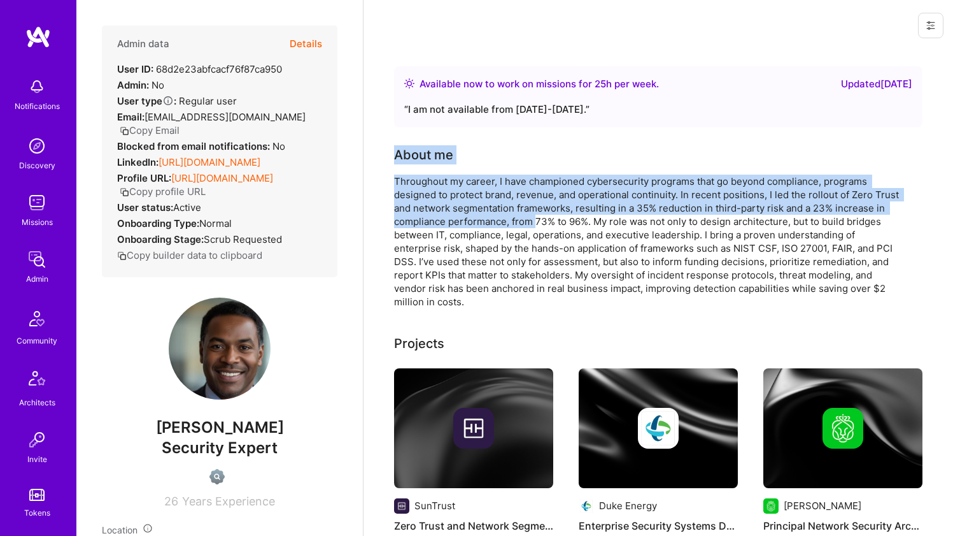
click at [423, 161] on div "About me Throughout my career, I have championed cybersecurity programs that go…" at bounding box center [648, 226] width 509 height 163
click at [443, 164] on div "About me" at bounding box center [423, 154] width 59 height 19
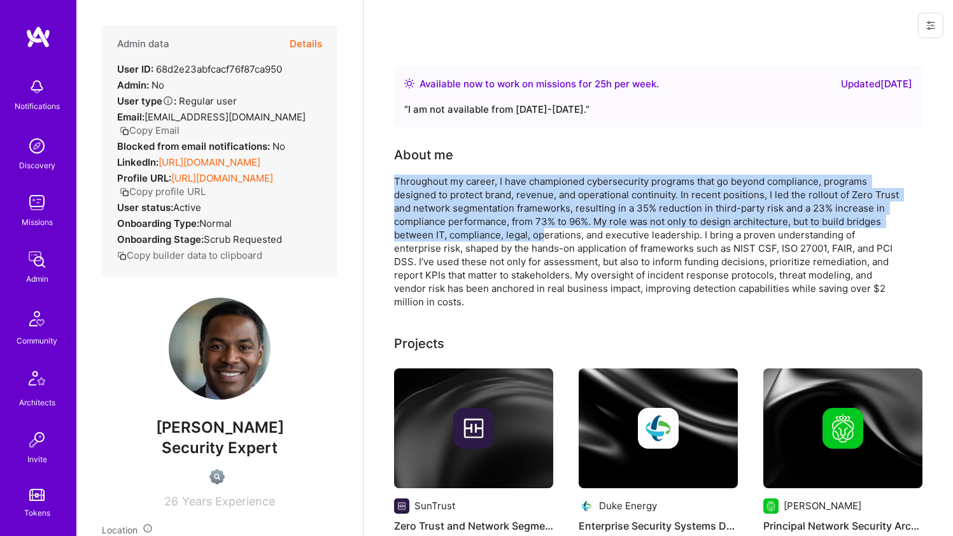
drag, startPoint x: 516, startPoint y: 173, endPoint x: 548, endPoint y: 239, distance: 74.1
click at [547, 239] on div "About me Throughout my career, I have championed cybersecurity programs that go…" at bounding box center [648, 226] width 509 height 163
click at [548, 239] on div "Throughout my career, I have championed cybersecurity programs that go beyond c…" at bounding box center [648, 241] width 509 height 134
drag, startPoint x: 550, startPoint y: 223, endPoint x: 541, endPoint y: 184, distance: 39.9
click at [541, 184] on div "Throughout my career, I have championed cybersecurity programs that go beyond c…" at bounding box center [648, 241] width 509 height 134
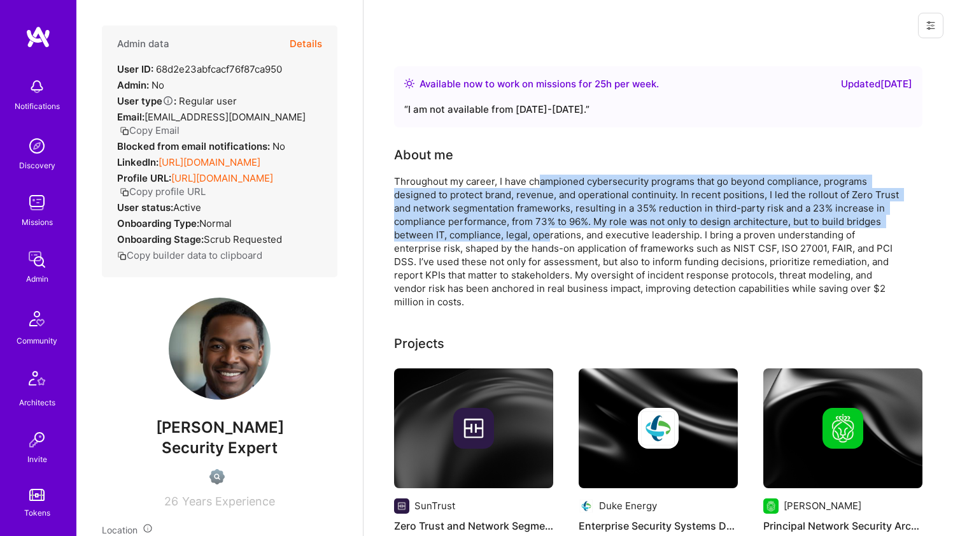
click at [541, 183] on div "Throughout my career, I have championed cybersecurity programs that go beyond c…" at bounding box center [648, 241] width 509 height 134
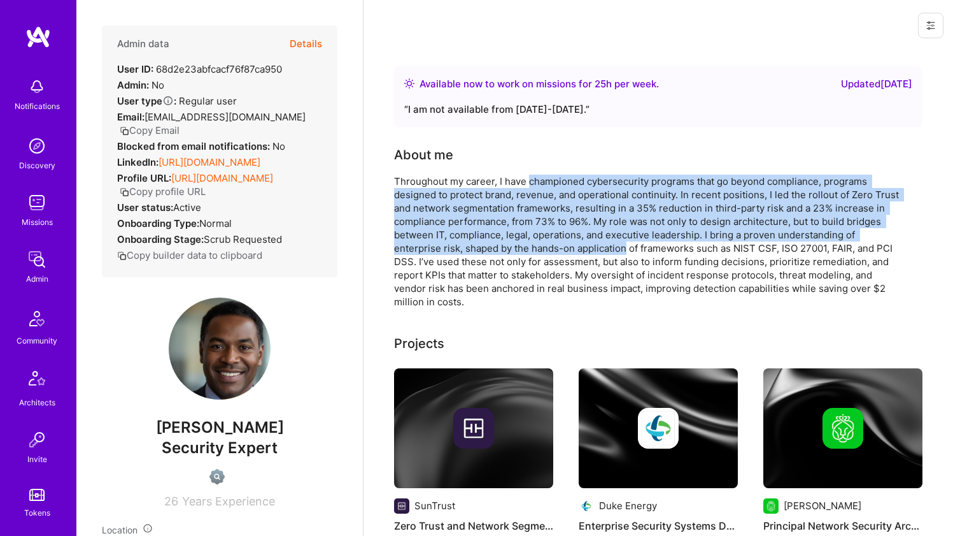
drag, startPoint x: 541, startPoint y: 183, endPoint x: 548, endPoint y: 246, distance: 64.0
click at [548, 246] on div "Throughout my career, I have championed cybersecurity programs that go beyond c…" at bounding box center [648, 241] width 509 height 134
drag, startPoint x: 548, startPoint y: 246, endPoint x: 553, endPoint y: 179, distance: 67.7
click at [553, 179] on div "Throughout my career, I have championed cybersecurity programs that go beyond c…" at bounding box center [648, 241] width 509 height 134
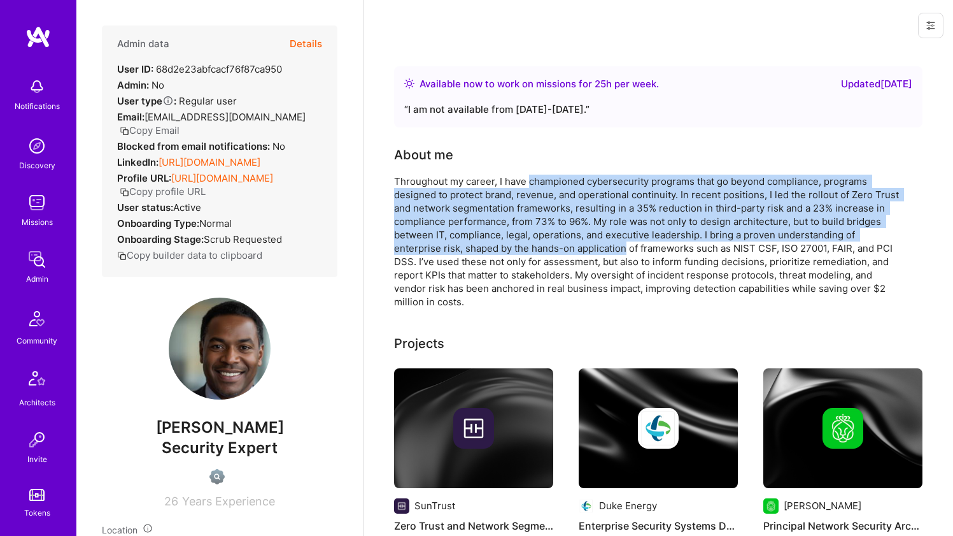
click at [553, 179] on div "Throughout my career, I have championed cybersecurity programs that go beyond c…" at bounding box center [648, 241] width 509 height 134
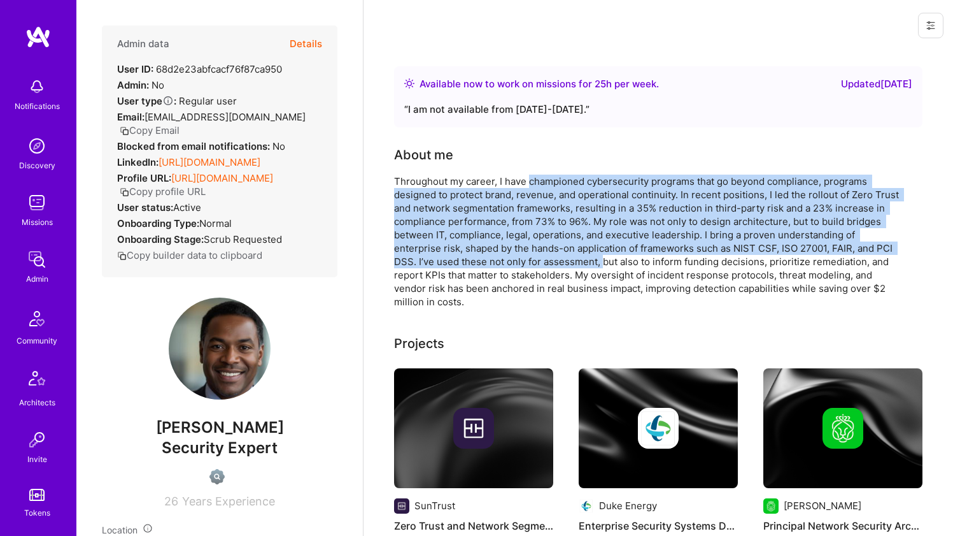
drag, startPoint x: 553, startPoint y: 179, endPoint x: 557, endPoint y: 256, distance: 77.2
click at [557, 256] on div "Throughout my career, I have championed cybersecurity programs that go beyond c…" at bounding box center [648, 241] width 509 height 134
drag, startPoint x: 558, startPoint y: 253, endPoint x: 598, endPoint y: 179, distance: 84.6
click at [598, 179] on div "Throughout my career, I have championed cybersecurity programs that go beyond c…" at bounding box center [648, 241] width 509 height 134
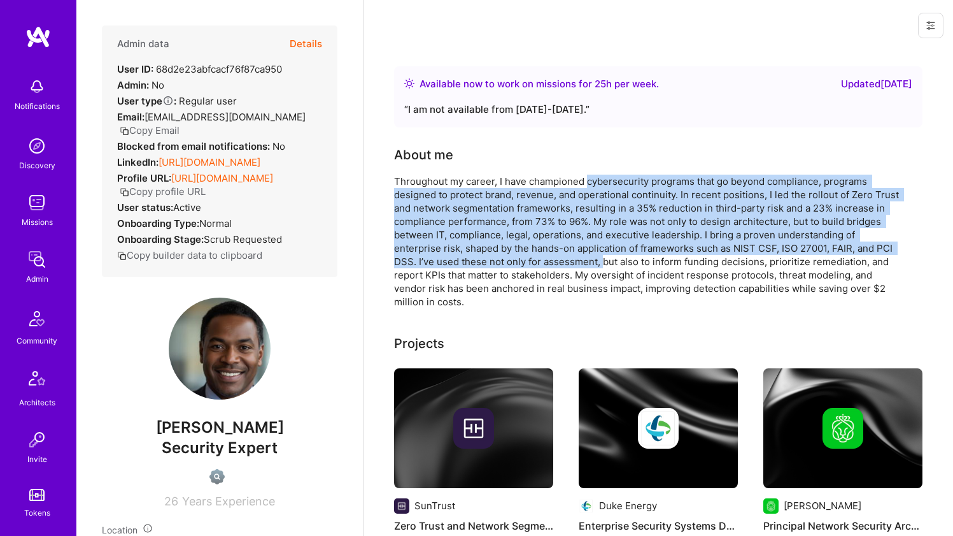
click at [598, 179] on div "Throughout my career, I have championed cybersecurity programs that go beyond c…" at bounding box center [648, 241] width 509 height 134
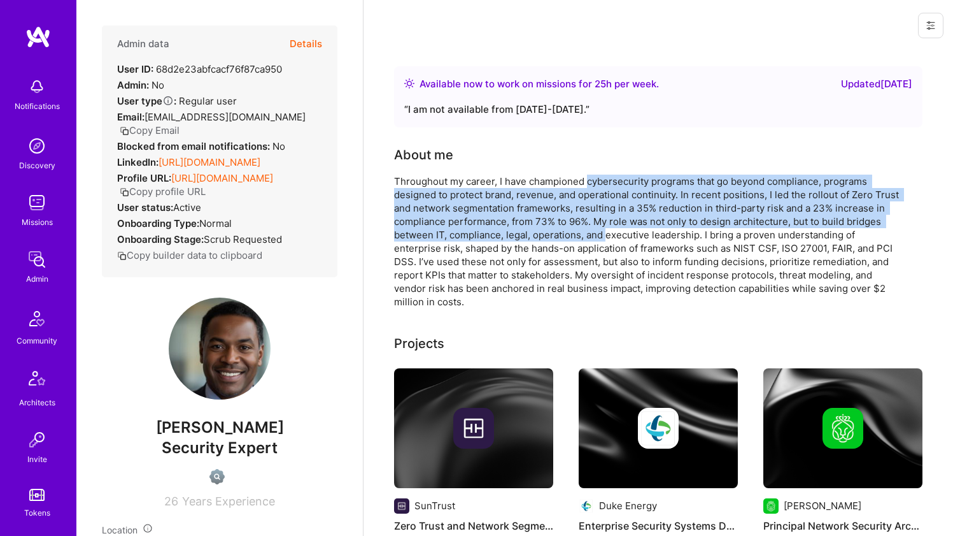
drag, startPoint x: 598, startPoint y: 179, endPoint x: 604, endPoint y: 236, distance: 57.0
click at [604, 236] on div "Throughout my career, I have championed cybersecurity programs that go beyond c…" at bounding box center [648, 241] width 509 height 134
drag, startPoint x: 604, startPoint y: 235, endPoint x: 601, endPoint y: 180, distance: 54.9
click at [601, 180] on div "Throughout my career, I have championed cybersecurity programs that go beyond c…" at bounding box center [648, 241] width 509 height 134
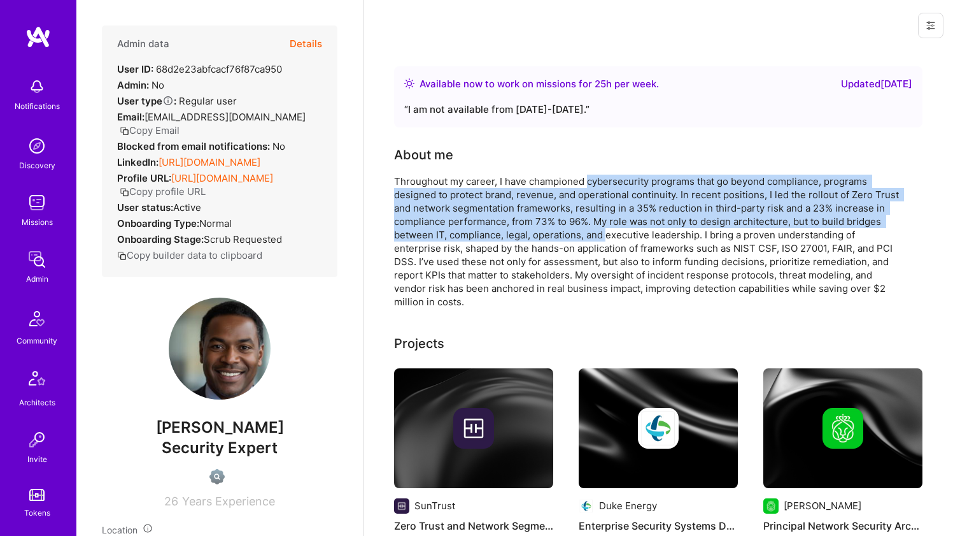
click at [601, 180] on div "Throughout my career, I have championed cybersecurity programs that go beyond c…" at bounding box center [648, 241] width 509 height 134
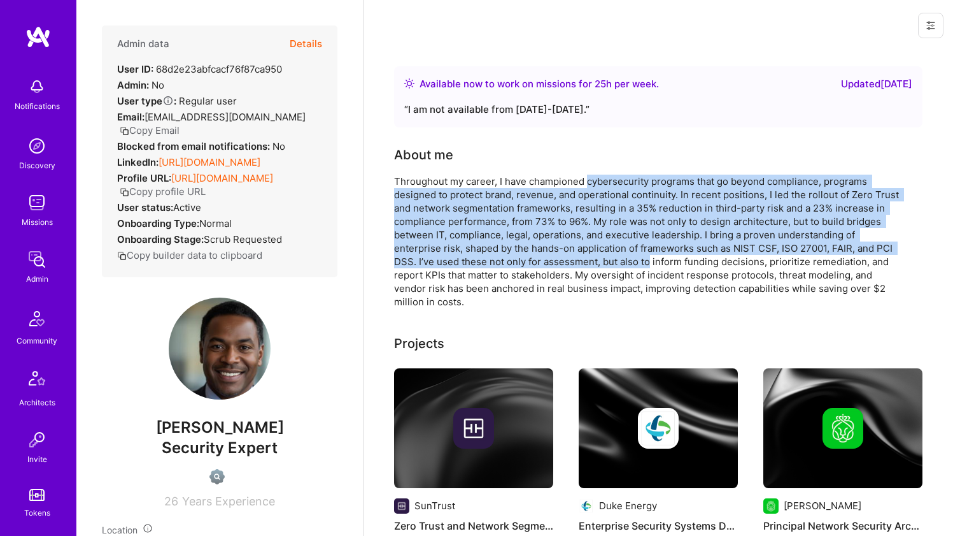
drag, startPoint x: 601, startPoint y: 180, endPoint x: 600, endPoint y: 256, distance: 75.8
click at [600, 256] on div "Throughout my career, I have championed cybersecurity programs that go beyond c…" at bounding box center [648, 241] width 509 height 134
drag, startPoint x: 600, startPoint y: 255, endPoint x: 599, endPoint y: 174, distance: 80.9
click at [599, 174] on div "Throughout my career, I have championed cybersecurity programs that go beyond c…" at bounding box center [648, 241] width 509 height 134
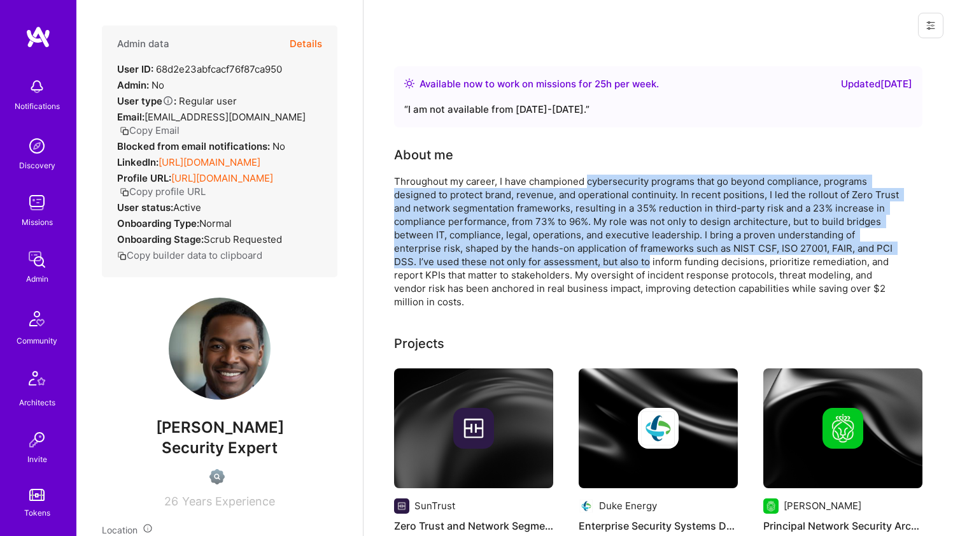
click at [599, 174] on div "Throughout my career, I have championed cybersecurity programs that go beyond c…" at bounding box center [648, 241] width 509 height 134
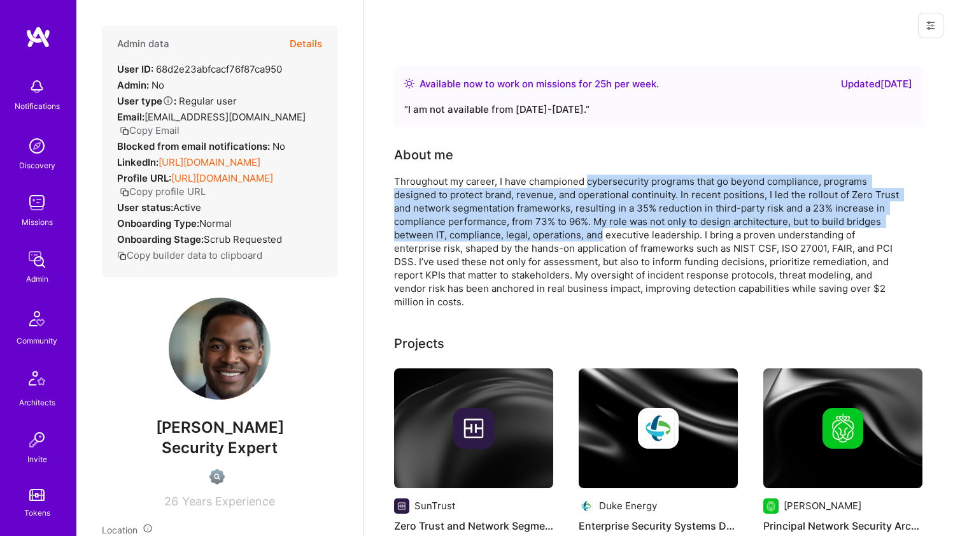
drag, startPoint x: 599, startPoint y: 174, endPoint x: 596, endPoint y: 234, distance: 59.3
click at [596, 233] on div "Throughout my career, I have championed cybersecurity programs that go beyond c…" at bounding box center [648, 241] width 509 height 134
click at [596, 234] on div "Throughout my career, I have championed cybersecurity programs that go beyond c…" at bounding box center [648, 241] width 509 height 134
drag, startPoint x: 596, startPoint y: 221, endPoint x: 594, endPoint y: 166, distance: 54.8
click at [594, 166] on div "About me Throughout my career, I have championed cybersecurity programs that go…" at bounding box center [648, 226] width 509 height 163
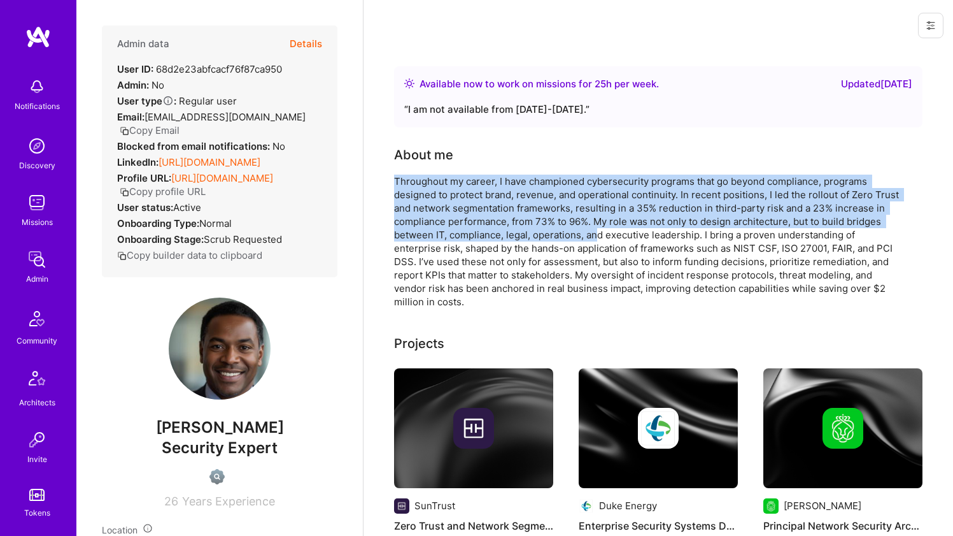
click at [594, 166] on div "About me Throughout my career, I have championed cybersecurity programs that go…" at bounding box center [648, 226] width 509 height 163
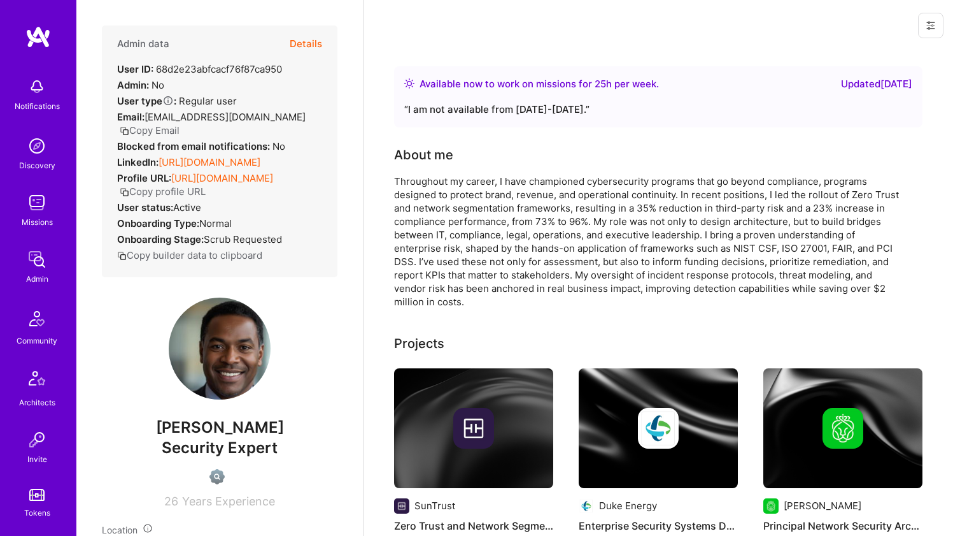
click at [592, 176] on div "Throughout my career, I have championed cybersecurity programs that go beyond c…" at bounding box center [648, 241] width 509 height 134
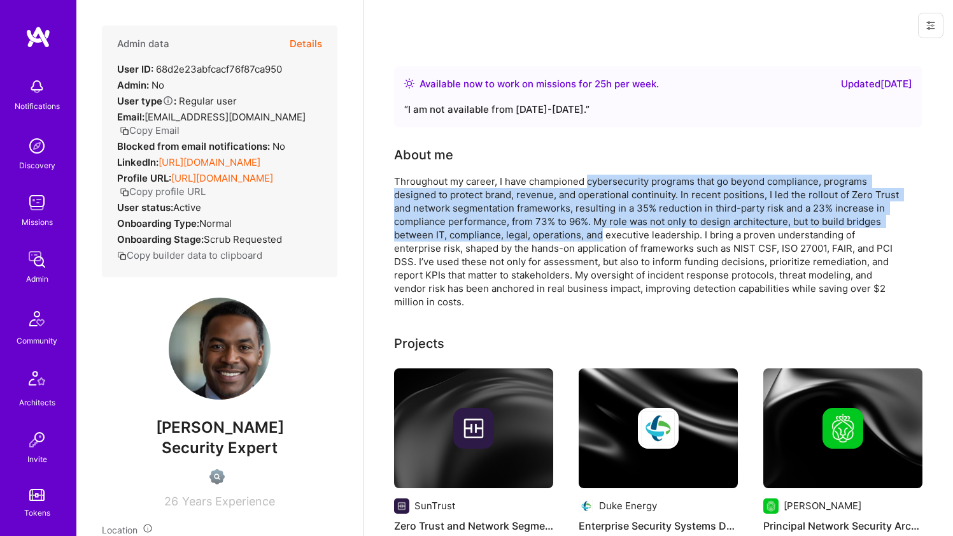
drag, startPoint x: 592, startPoint y: 176, endPoint x: 594, endPoint y: 233, distance: 57.3
click at [594, 233] on div "Throughout my career, I have championed cybersecurity programs that go beyond c…" at bounding box center [648, 241] width 509 height 134
click at [594, 232] on div "Throughout my career, I have championed cybersecurity programs that go beyond c…" at bounding box center [648, 241] width 509 height 134
drag, startPoint x: 594, startPoint y: 232, endPoint x: 593, endPoint y: 178, distance: 54.8
click at [593, 178] on div "Throughout my career, I have championed cybersecurity programs that go beyond c…" at bounding box center [648, 241] width 509 height 134
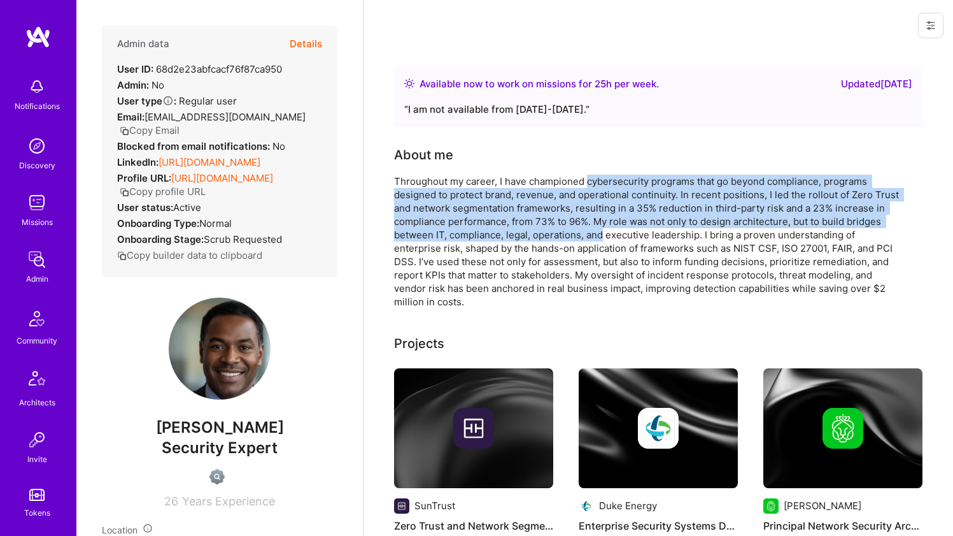
click at [593, 178] on div "Throughout my career, I have championed cybersecurity programs that go beyond c…" at bounding box center [648, 241] width 509 height 134
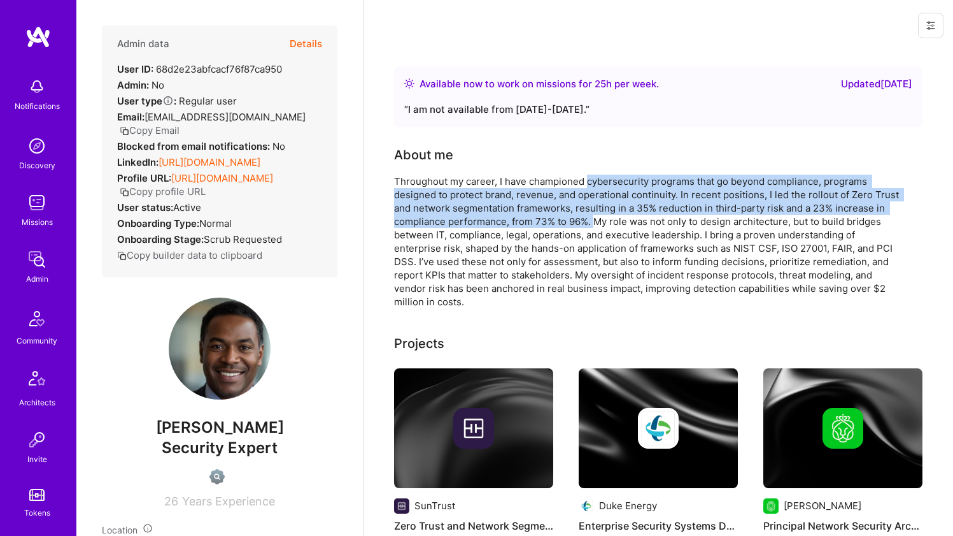
drag, startPoint x: 593, startPoint y: 178, endPoint x: 592, endPoint y: 215, distance: 37.6
click at [592, 215] on div "Throughout my career, I have championed cybersecurity programs that go beyond c…" at bounding box center [648, 241] width 509 height 134
drag, startPoint x: 592, startPoint y: 215, endPoint x: 591, endPoint y: 182, distance: 33.8
click at [591, 182] on div "Throughout my career, I have championed cybersecurity programs that go beyond c…" at bounding box center [648, 241] width 509 height 134
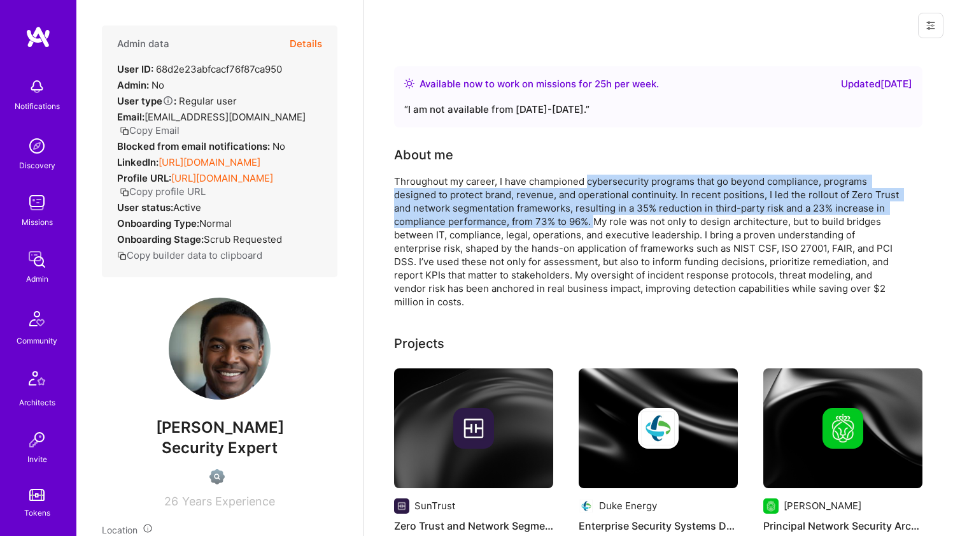
click at [591, 182] on div "Throughout my career, I have championed cybersecurity programs that go beyond c…" at bounding box center [648, 241] width 509 height 134
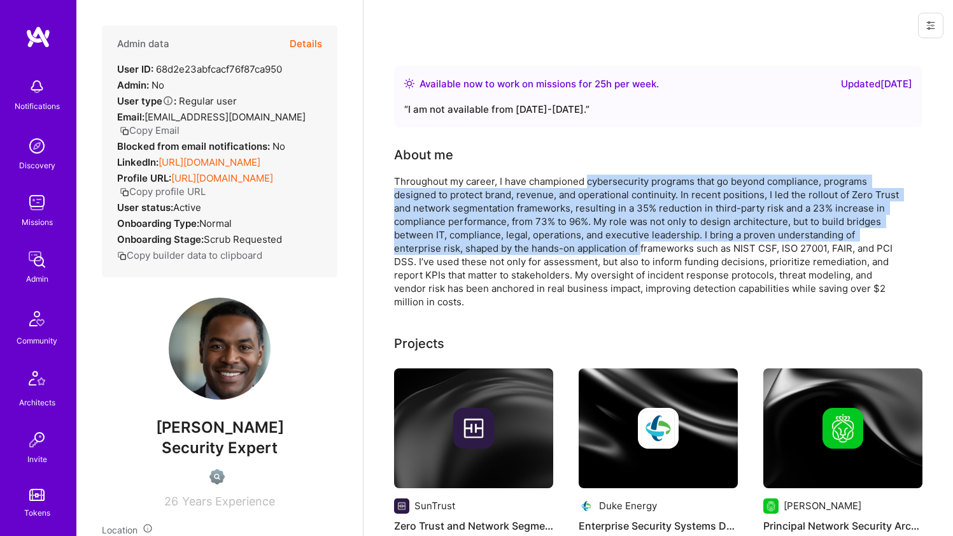
drag, startPoint x: 591, startPoint y: 182, endPoint x: 591, endPoint y: 243, distance: 61.8
click at [591, 243] on div "Throughout my career, I have championed cybersecurity programs that go beyond c…" at bounding box center [648, 241] width 509 height 134
click at [591, 244] on div "Throughout my career, I have championed cybersecurity programs that go beyond c…" at bounding box center [648, 241] width 509 height 134
drag
click at [590, 181] on div "Throughout my career, I have championed cybersecurity programs that go beyond c…" at bounding box center [648, 241] width 509 height 134
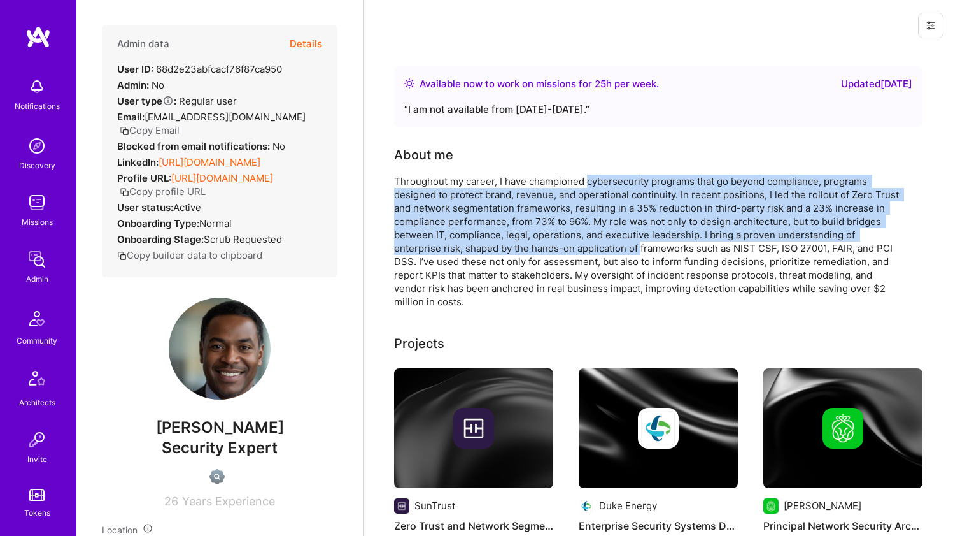
click at [590, 180] on div "Throughout my career, I have championed cybersecurity programs that go beyond c…" at bounding box center [648, 241] width 509 height 134
click at [588, 242] on div "Throughout my career, I have championed cybersecurity programs that go beyond c…" at bounding box center [648, 241] width 509 height 134
click at [588, 241] on div "Throughout my career, I have championed cybersecurity programs that go beyond c…" at bounding box center [648, 241] width 509 height 134
click at [587, 183] on div "Throughout my career, I have championed cybersecurity programs that go beyond c…" at bounding box center [648, 241] width 509 height 134
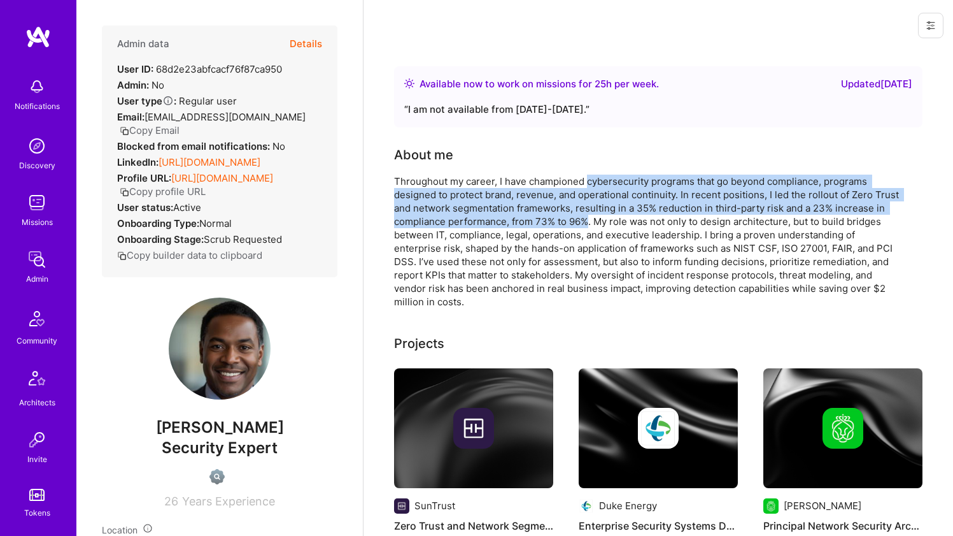
click at [585, 217] on div "Throughout my career, I have championed cybersecurity programs that go beyond c…" at bounding box center [648, 241] width 509 height 134
click at [581, 178] on div "Throughout my career, I have championed cybersecurity programs that go beyond c…" at bounding box center [648, 241] width 509 height 134
click at [581, 218] on div "Throughout my career, I have championed cybersecurity programs that go beyond c…" at bounding box center [648, 241] width 509 height 134
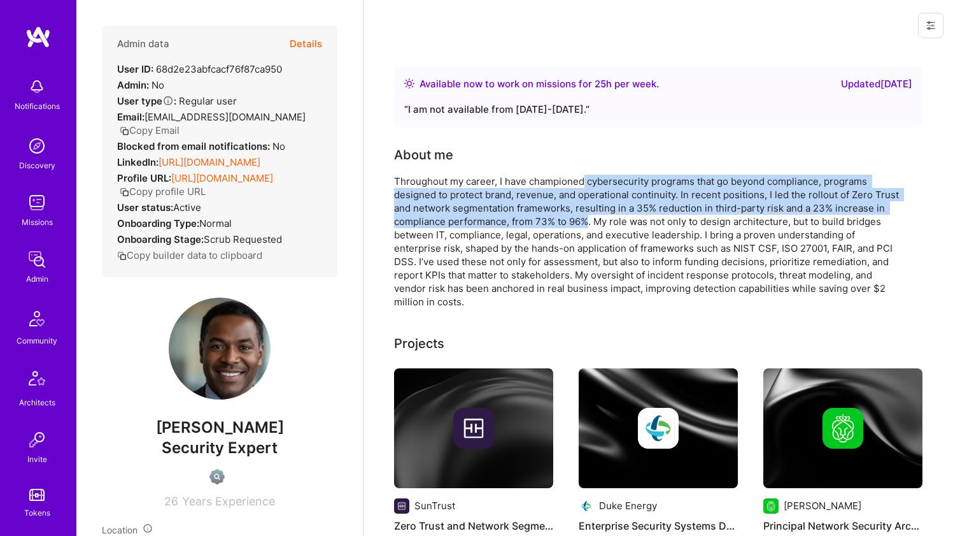
click at [581, 219] on div "Throughout my career, I have championed cybersecurity programs that go beyond c…" at bounding box center [648, 241] width 509 height 134
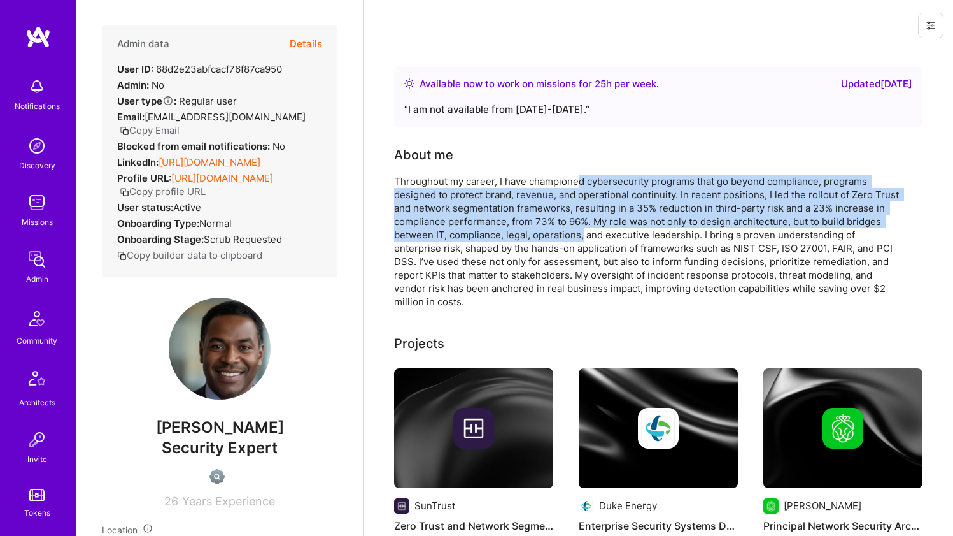
click at [581, 177] on div "Throughout my career, I have championed cybersecurity programs that go beyond c…" at bounding box center [648, 241] width 509 height 134
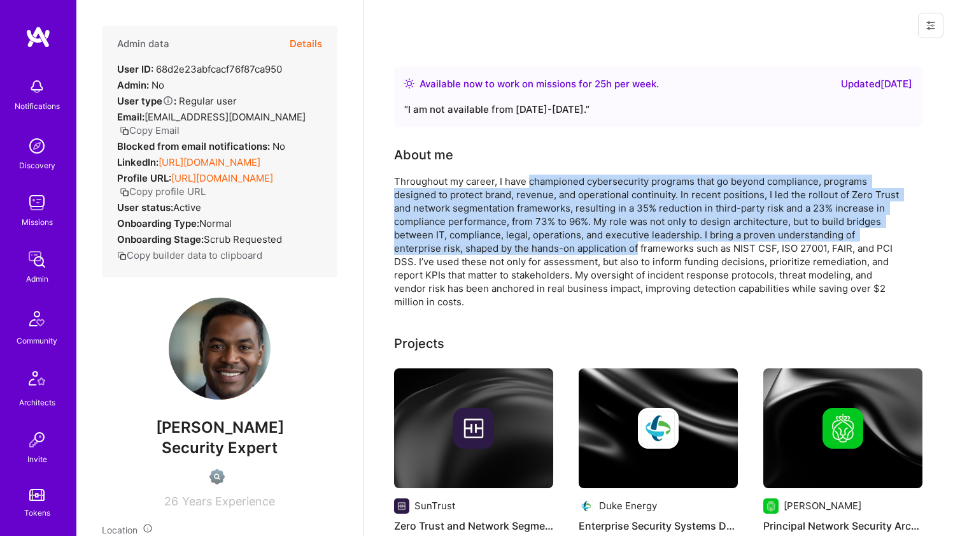
click at [581, 241] on div "Throughout my career, I have championed cybersecurity programs that go beyond c…" at bounding box center [648, 241] width 509 height 134
click at [581, 183] on div "Throughout my career, I have championed cybersecurity programs that go beyond c…" at bounding box center [648, 241] width 509 height 134
click at [581, 241] on div "Throughout my career, I have championed cybersecurity programs that go beyond c…" at bounding box center [648, 241] width 509 height 134
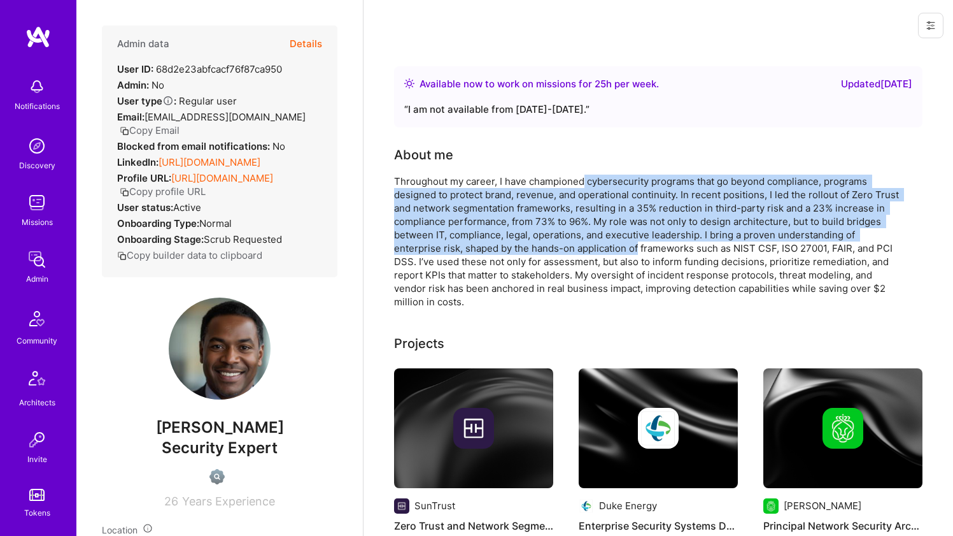
click at [581, 241] on div "Throughout my career, I have championed cybersecurity programs that go beyond c…" at bounding box center [648, 241] width 509 height 134
click at [580, 182] on div "Throughout my career, I have championed cybersecurity programs that go beyond c…" at bounding box center [648, 241] width 509 height 134
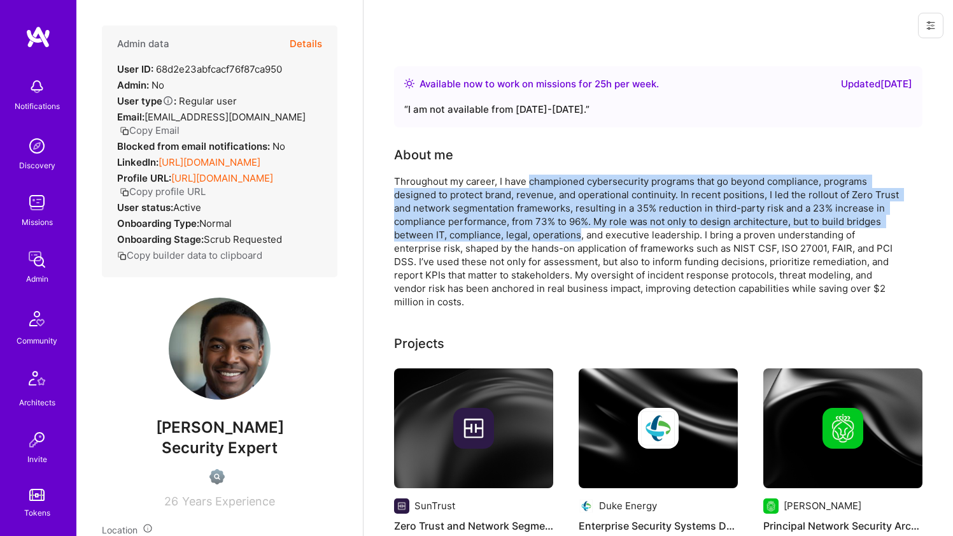
click at [579, 239] on div "Throughout my career, I have championed cybersecurity programs that go beyond c…" at bounding box center [648, 241] width 509 height 134
click at [581, 178] on div "Throughout my career, I have championed cybersecurity programs that go beyond c…" at bounding box center [648, 241] width 509 height 134
click at [582, 232] on div "Throughout my career, I have championed cybersecurity programs that go beyond c…" at bounding box center [648, 241] width 509 height 134
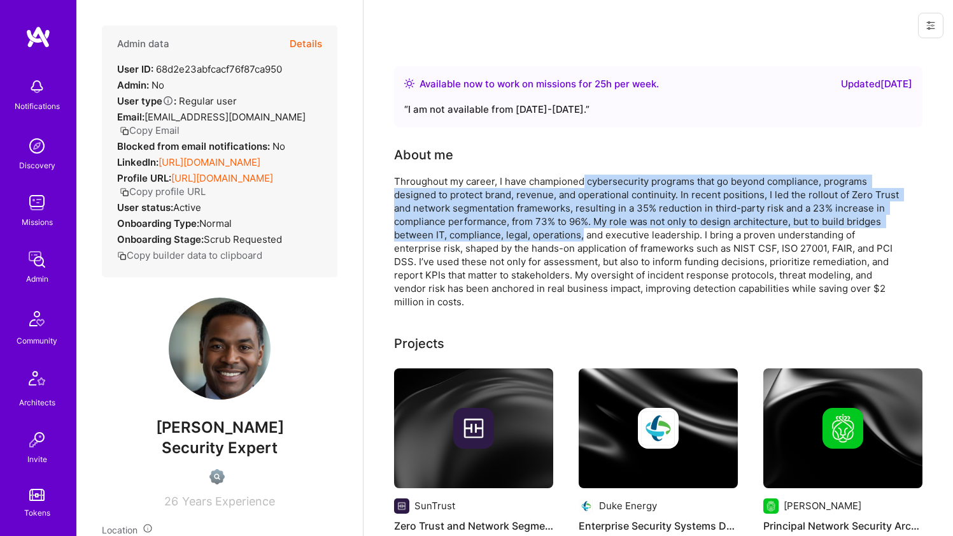
click at [582, 232] on div "Throughout my career, I have championed cybersecurity programs that go beyond c…" at bounding box center [648, 241] width 509 height 134
click at [583, 183] on div "Throughout my career, I have championed cybersecurity programs that go beyond c…" at bounding box center [648, 241] width 509 height 134
click at [580, 233] on div "Throughout my career, I have championed cybersecurity programs that go beyond c…" at bounding box center [648, 241] width 509 height 134
click at [581, 234] on div "Throughout my career, I have championed cybersecurity programs that go beyond c…" at bounding box center [648, 241] width 509 height 134
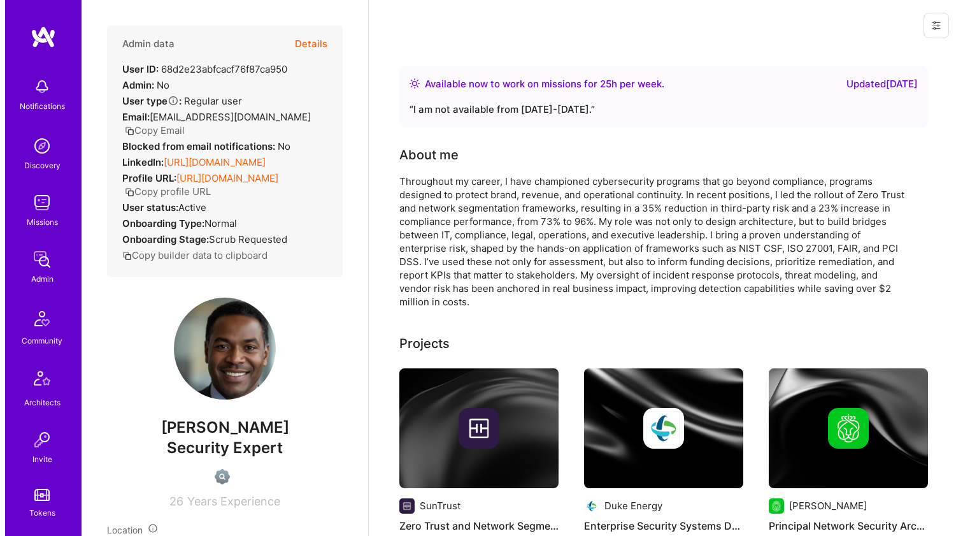
scroll to position [100, 0]
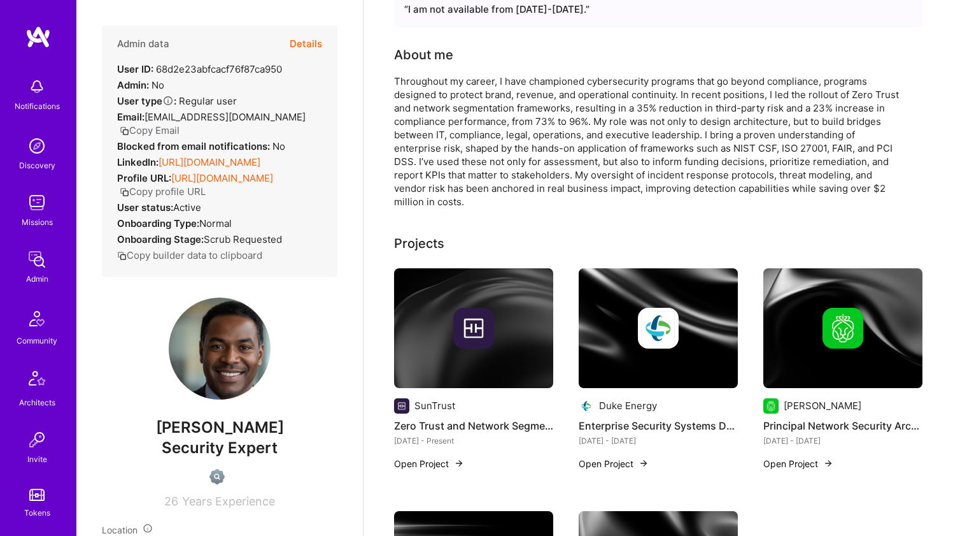
click at [489, 277] on img at bounding box center [473, 328] width 159 height 120
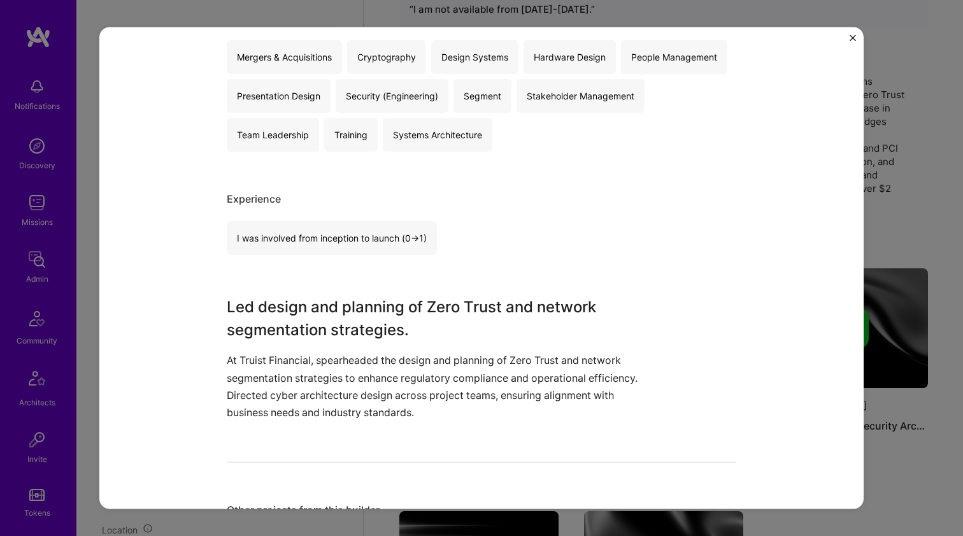
scroll to position [408, 0]
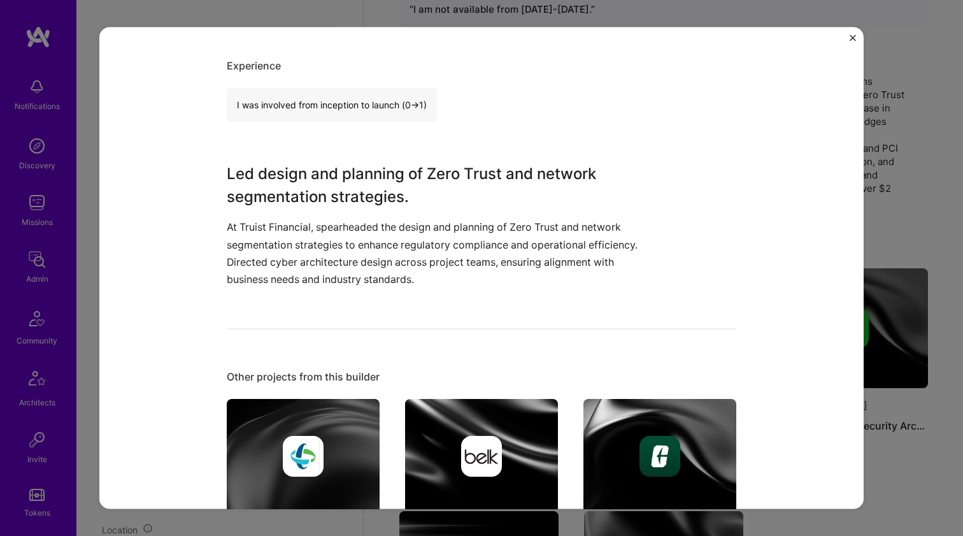
click at [289, 218] on p "At Truist Financial, spearheaded the design and planning of Zero Trust and netw…" at bounding box center [434, 252] width 414 height 69
click at [315, 164] on h3 "Led design and planning of Zero Trust and network segmentation strategies." at bounding box center [434, 185] width 414 height 46
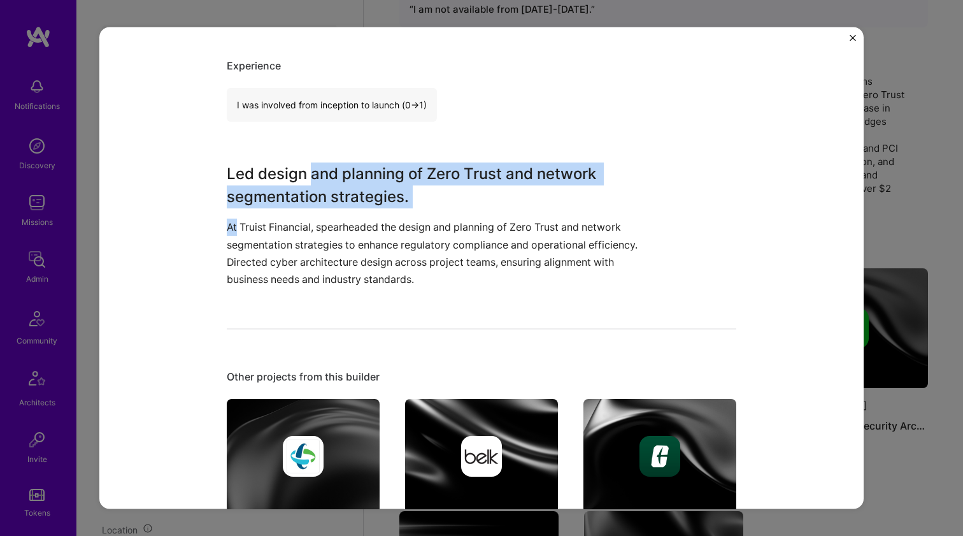
scroll to position [405, 0]
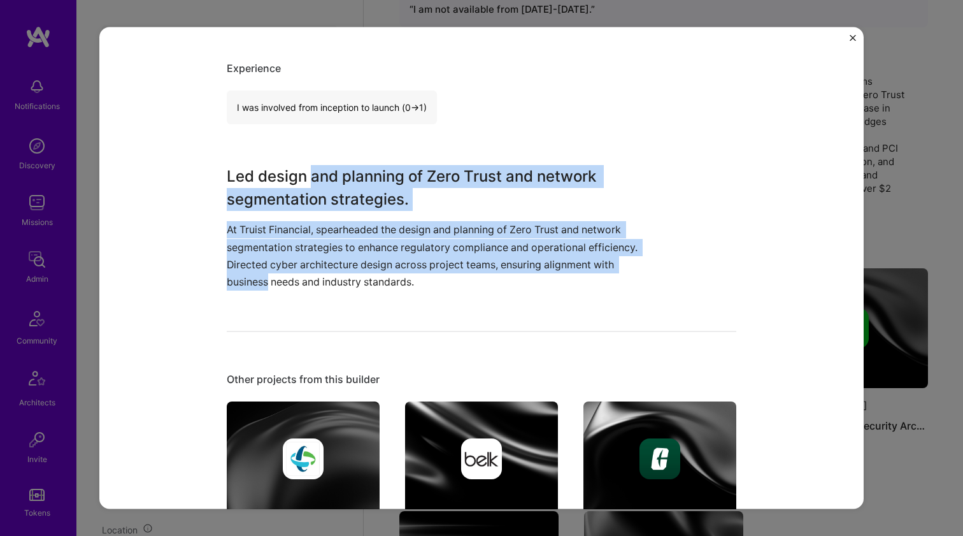
click at [327, 272] on div "Led design and planning of Zero Trust and network segmentation strategies. At T…" at bounding box center [434, 227] width 414 height 125
click at [327, 272] on p "At Truist Financial, spearheaded the design and planning of Zero Trust and netw…" at bounding box center [434, 255] width 414 height 69
click at [343, 178] on div "Led design and planning of Zero Trust and network segmentation strategies. At T…" at bounding box center [434, 227] width 414 height 125
click at [344, 176] on h3 "Led design and planning of Zero Trust and network segmentation strategies." at bounding box center [434, 188] width 414 height 46
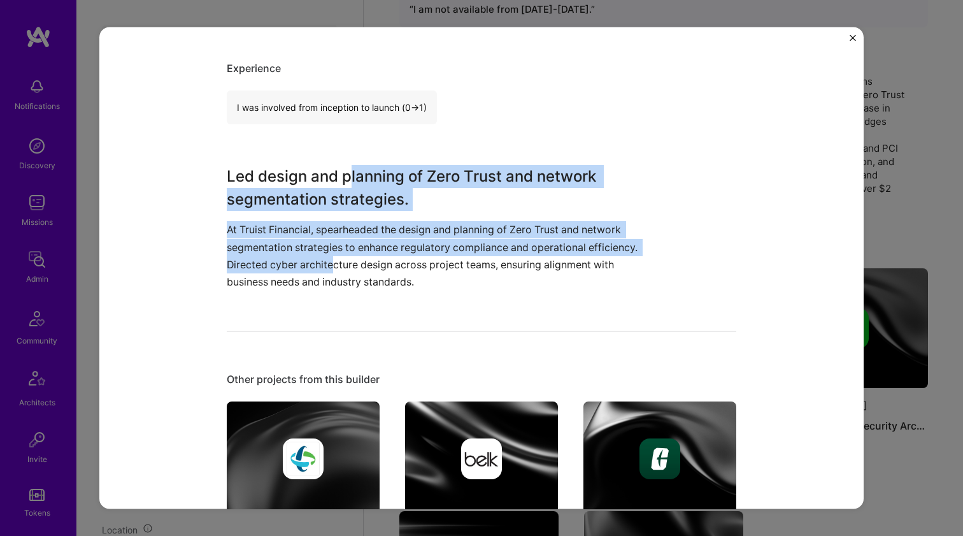
click at [380, 262] on div "Led design and planning of Zero Trust and network segmentation strategies. At T…" at bounding box center [434, 227] width 414 height 125
click at [380, 262] on p "At Truist Financial, spearheaded the design and planning of Zero Trust and netw…" at bounding box center [434, 255] width 414 height 69
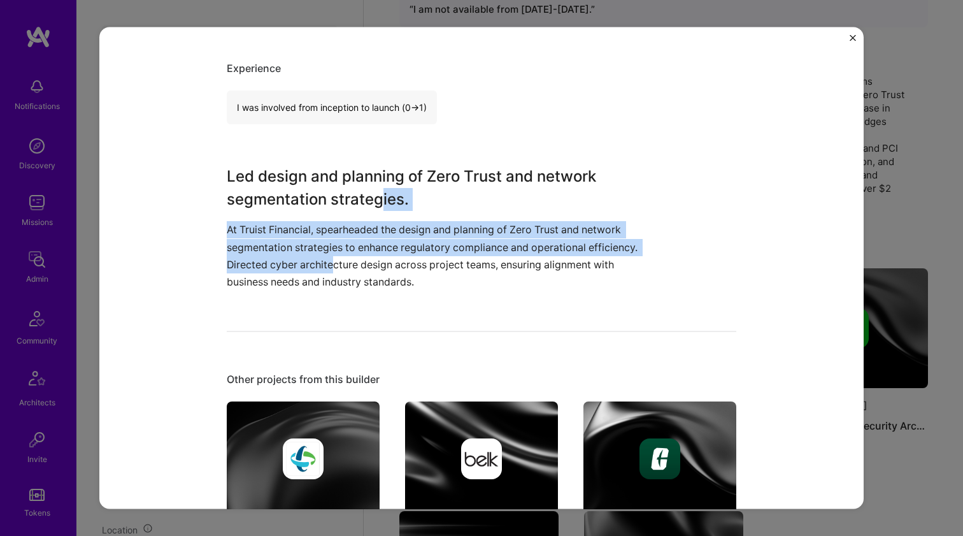
click at [381, 183] on div "Led design and planning of Zero Trust and network segmentation strategies. At T…" at bounding box center [434, 227] width 414 height 125
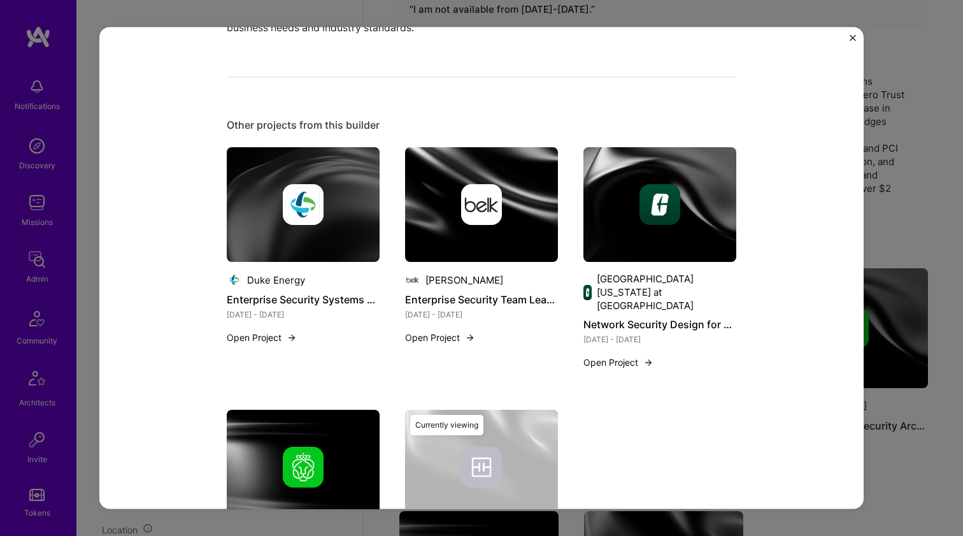
scroll to position [783, 0]
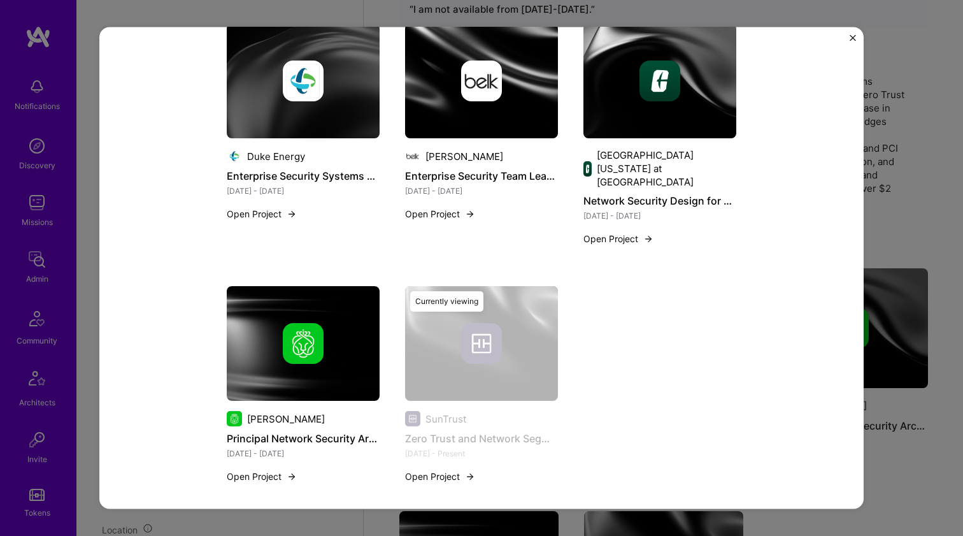
click at [355, 303] on img at bounding box center [303, 343] width 153 height 115
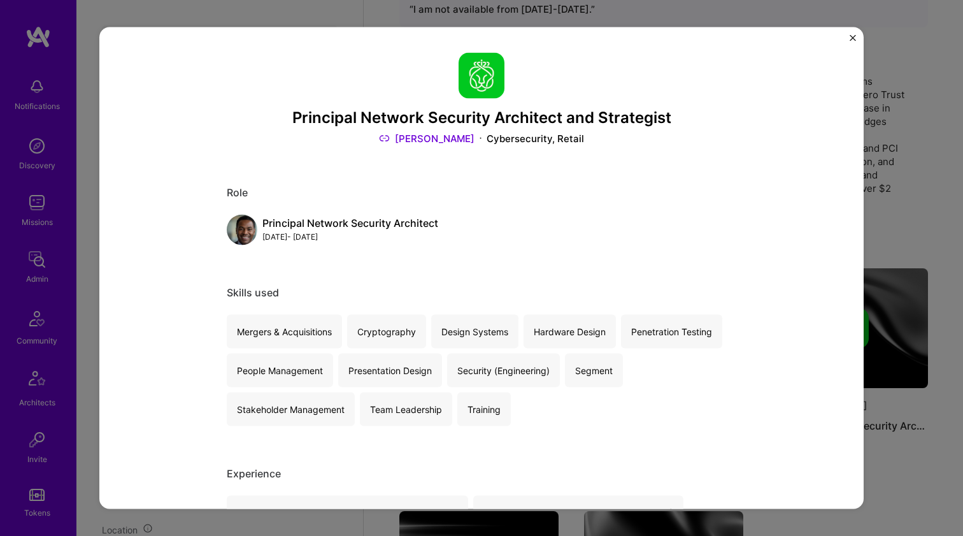
click at [425, 120] on h3 "Principal Network Security Architect and Strategist" at bounding box center [481, 117] width 509 height 18
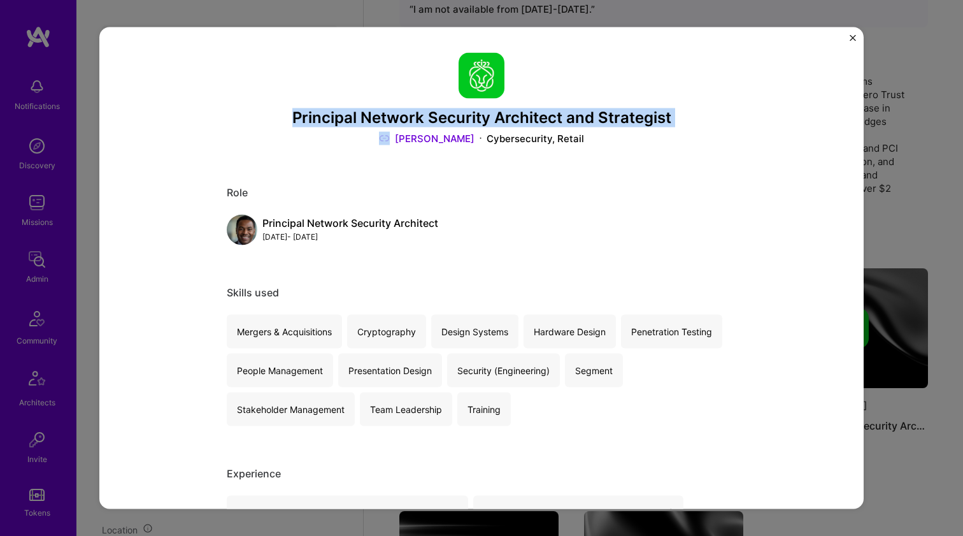
click at [425, 120] on h3 "Principal Network Security Architect and Strategist" at bounding box center [481, 117] width 509 height 18
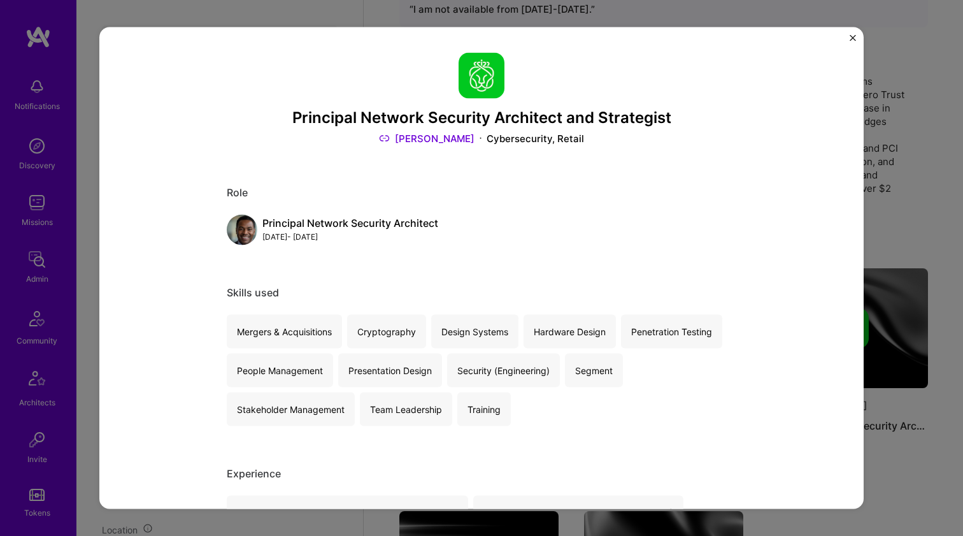
click at [432, 141] on link "Ahold Delhaize" at bounding box center [427, 138] width 96 height 13
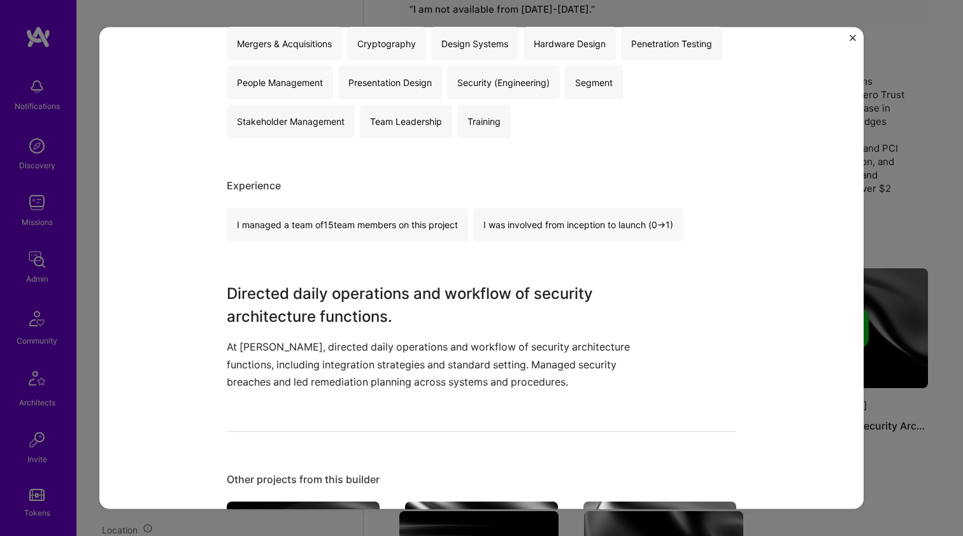
scroll to position [413, 0]
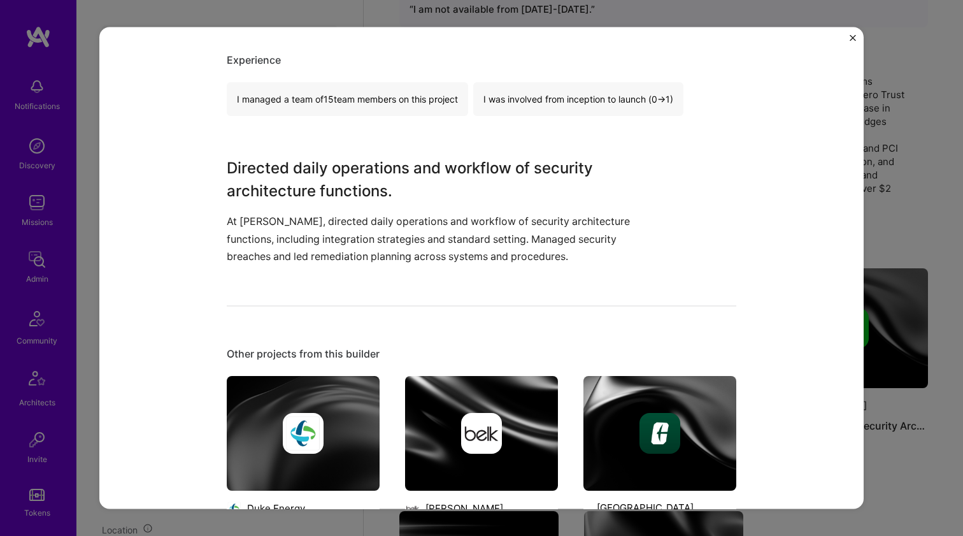
click at [331, 173] on h3 "Directed daily operations and workflow of security architecture functions." at bounding box center [434, 180] width 414 height 46
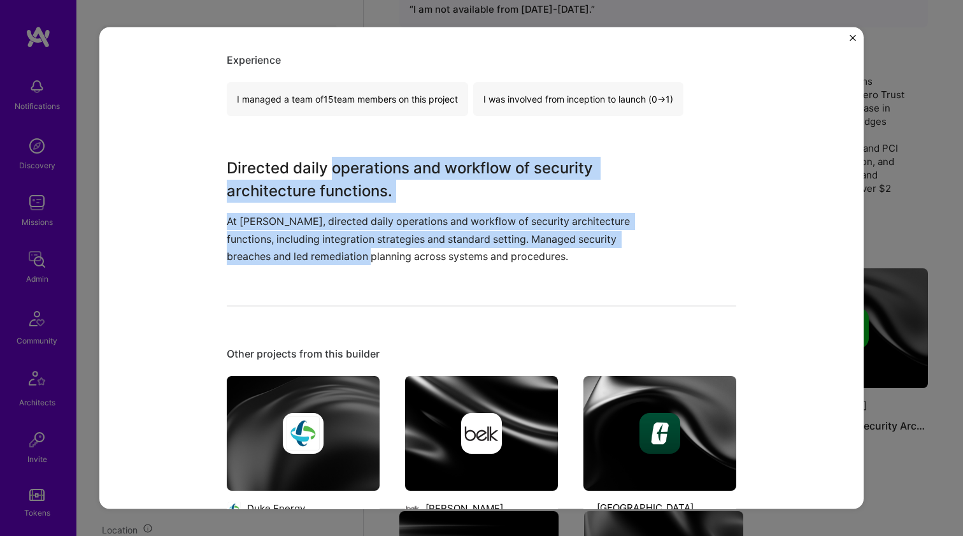
click at [350, 246] on div "Directed daily operations and workflow of security architecture functions. At A…" at bounding box center [434, 211] width 414 height 108
click at [350, 246] on p "At Ahold Delhaize, directed daily operations and workflow of security architect…" at bounding box center [434, 239] width 414 height 52
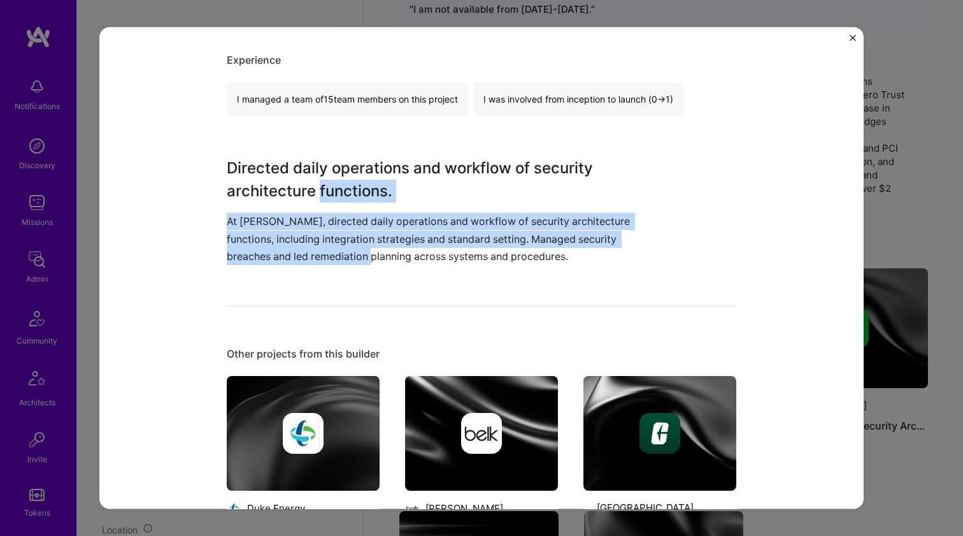
click at [373, 175] on div "Directed daily operations and workflow of security architecture functions. At A…" at bounding box center [434, 211] width 414 height 108
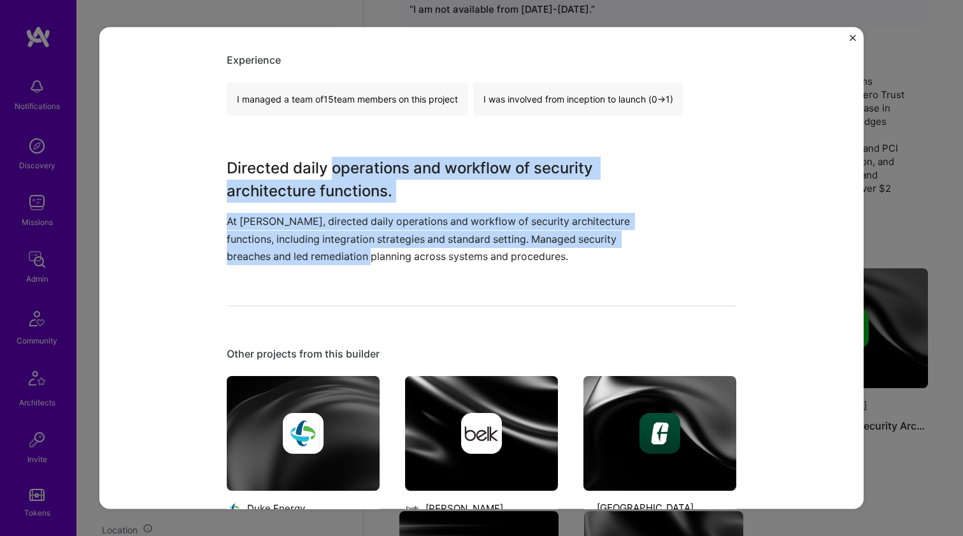
click at [374, 173] on h3 "Directed daily operations and workflow of security architecture functions." at bounding box center [434, 180] width 414 height 46
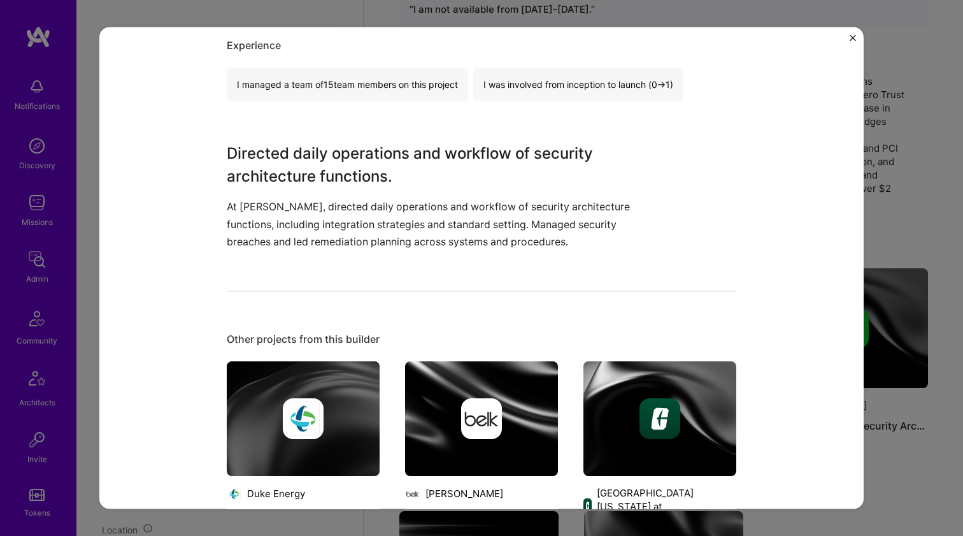
scroll to position [494, 0]
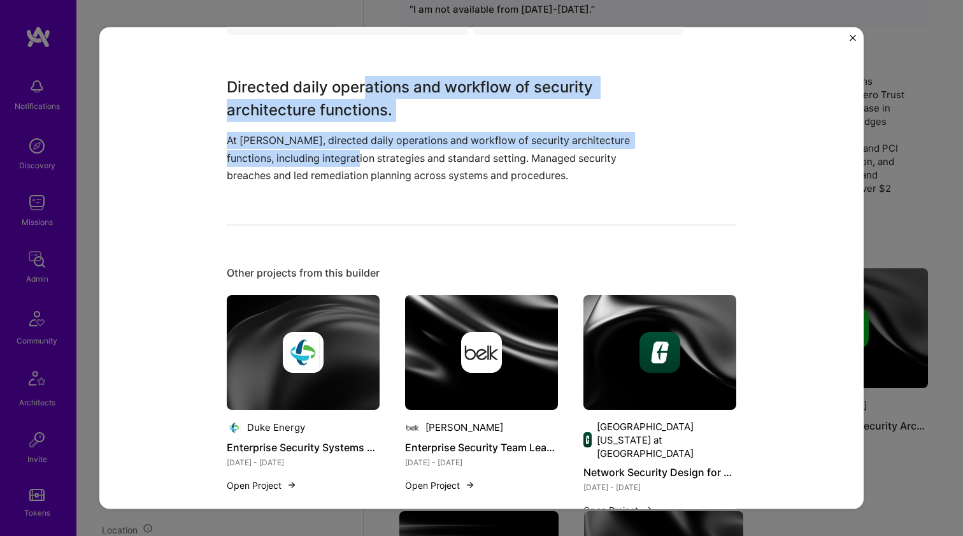
click at [363, 94] on div "Directed daily operations and workflow of security architecture functions. At A…" at bounding box center [434, 130] width 414 height 108
click at [362, 94] on h3 "Directed daily operations and workflow of security architecture functions." at bounding box center [434, 99] width 414 height 46
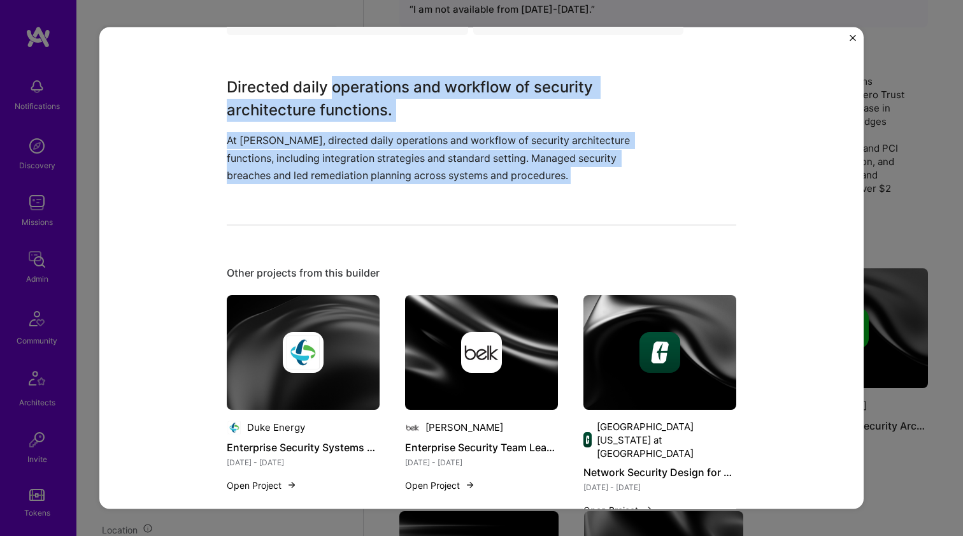
click at [376, 186] on div "Principal Network Security Architect and Strategist Ahold Delhaize Cybersecurit…" at bounding box center [481, 163] width 509 height 1211
click at [378, 177] on p "At Ahold Delhaize, directed daily operations and workflow of security architect…" at bounding box center [434, 158] width 414 height 52
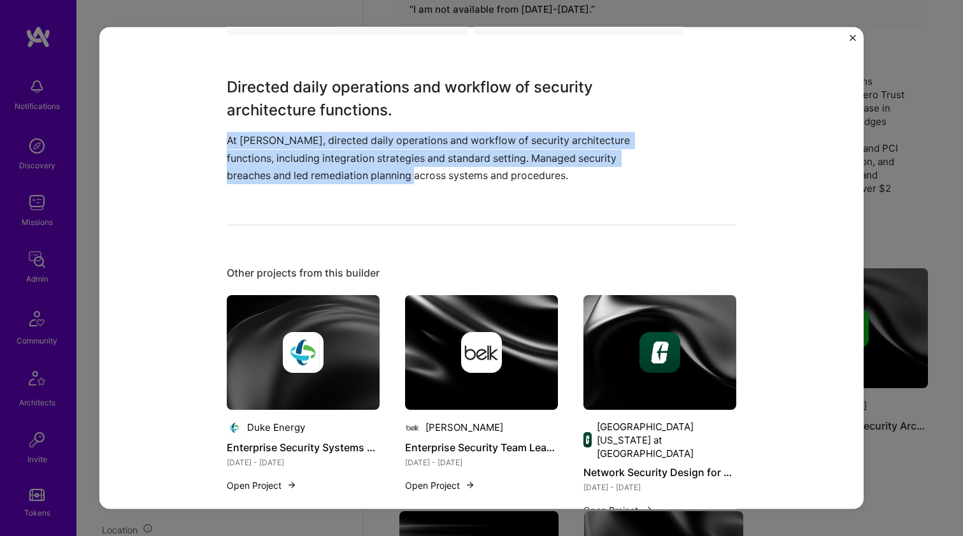
click at [387, 100] on div "Directed daily operations and workflow of security architecture functions. At A…" at bounding box center [434, 130] width 414 height 108
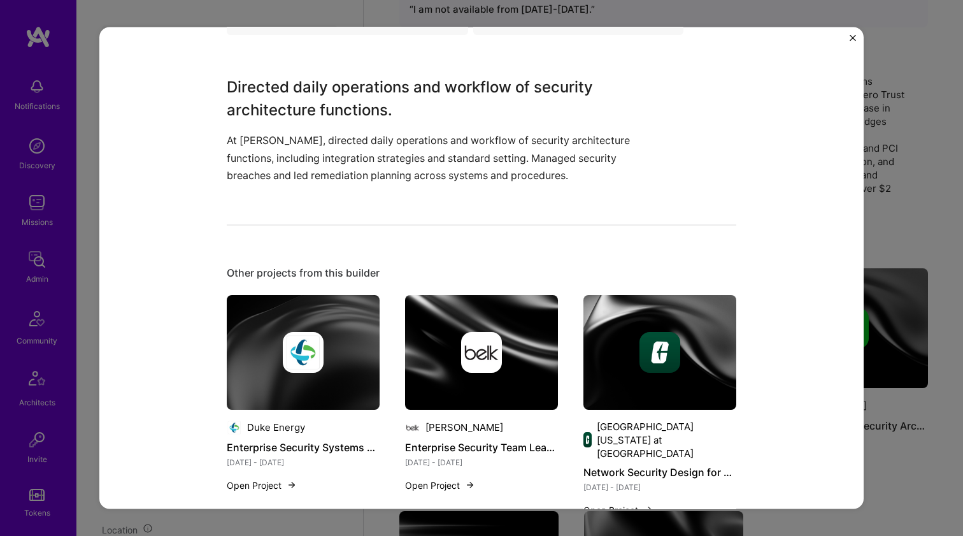
click at [390, 94] on h3 "Directed daily operations and workflow of security architecture functions." at bounding box center [434, 99] width 414 height 46
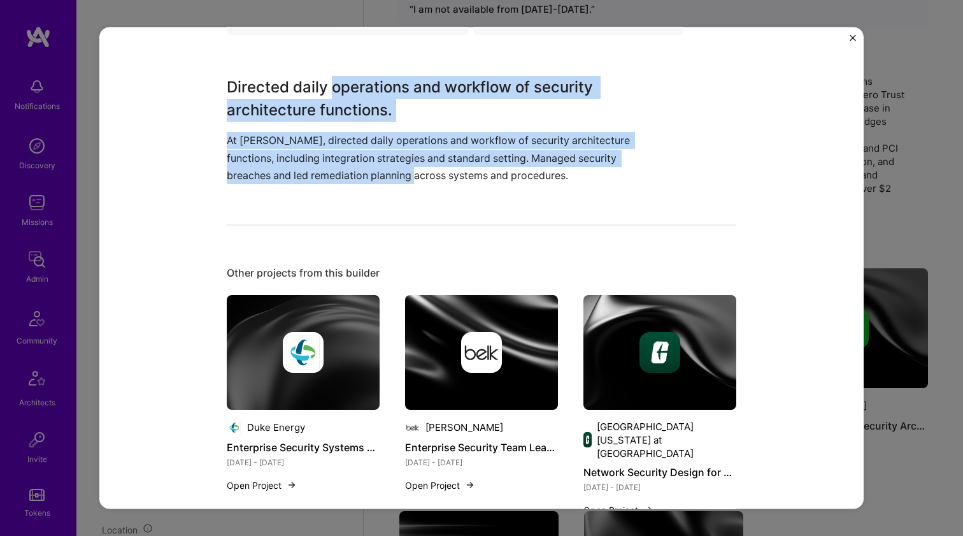
click at [384, 166] on div "Directed daily operations and workflow of security architecture functions. At A…" at bounding box center [434, 130] width 414 height 108
click at [385, 166] on p "At Ahold Delhaize, directed daily operations and workflow of security architect…" at bounding box center [434, 158] width 414 height 52
click at [404, 93] on div "Directed daily operations and workflow of security architecture functions. At A…" at bounding box center [434, 130] width 414 height 108
click at [404, 93] on h3 "Directed daily operations and workflow of security architecture functions." at bounding box center [434, 99] width 414 height 46
click at [381, 163] on div "Directed daily operations and workflow of security architecture functions. At A…" at bounding box center [434, 130] width 414 height 108
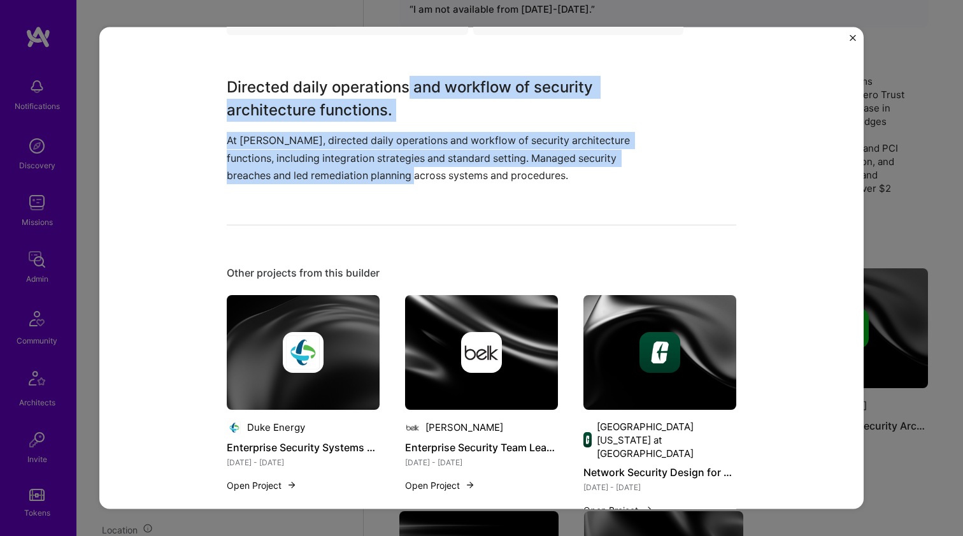
click at [381, 163] on p "At Ahold Delhaize, directed daily operations and workflow of security architect…" at bounding box center [434, 158] width 414 height 52
click at [395, 85] on div "Directed daily operations and workflow of security architecture functions. At A…" at bounding box center [434, 130] width 414 height 108
click at [395, 86] on h3 "Directed daily operations and workflow of security architecture functions." at bounding box center [434, 99] width 414 height 46
click at [382, 176] on div "Directed daily operations and workflow of security architecture functions. At A…" at bounding box center [434, 130] width 414 height 108
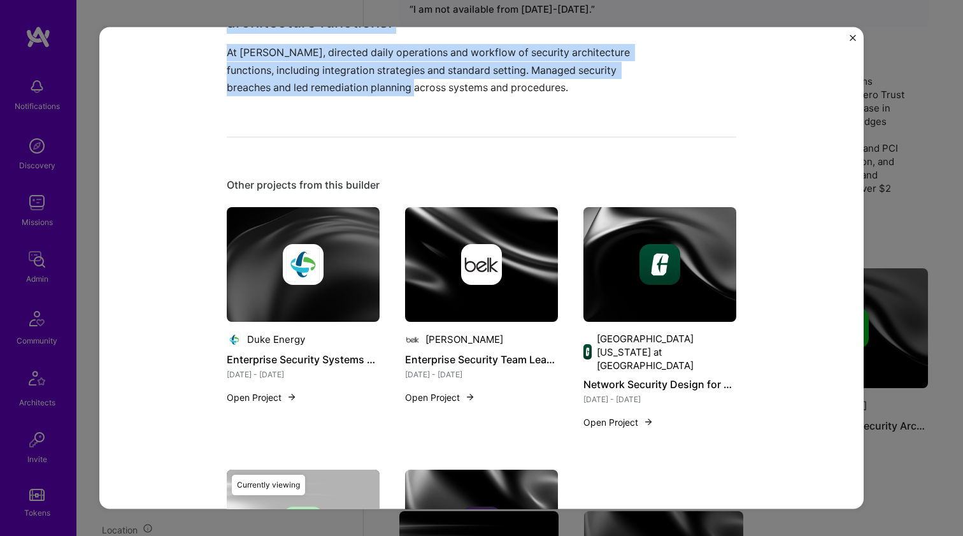
scroll to position [672, 0]
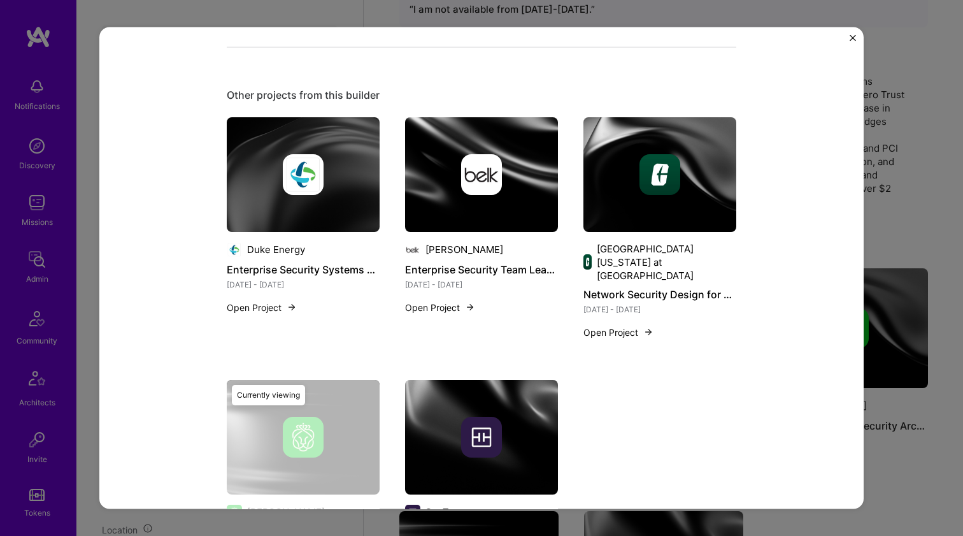
click at [640, 204] on img at bounding box center [659, 174] width 153 height 115
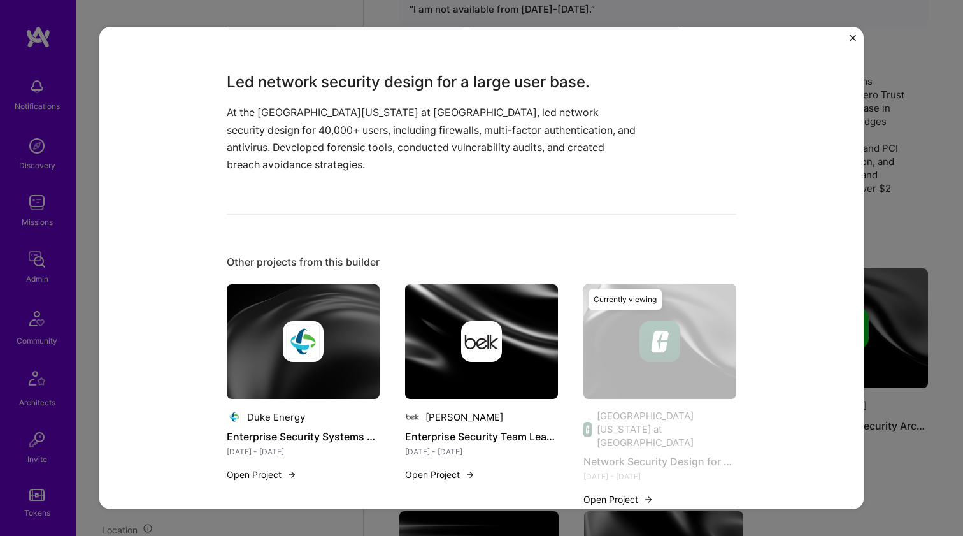
scroll to position [595, 0]
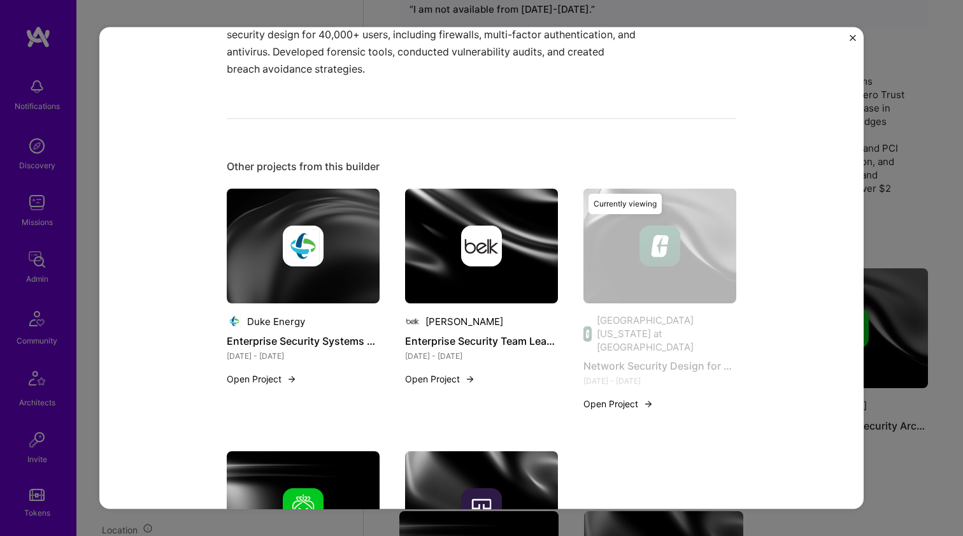
click at [464, 251] on img at bounding box center [481, 245] width 41 height 41
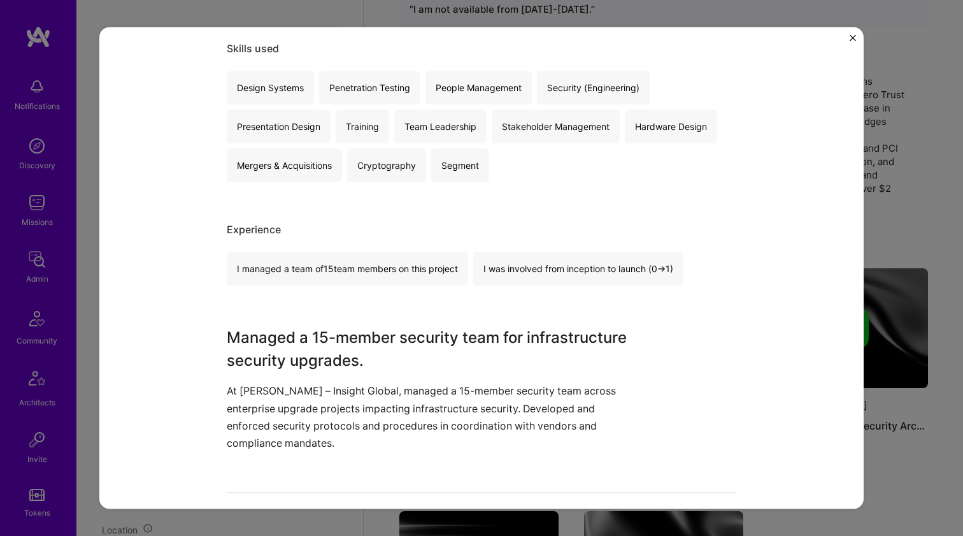
scroll to position [264, 0]
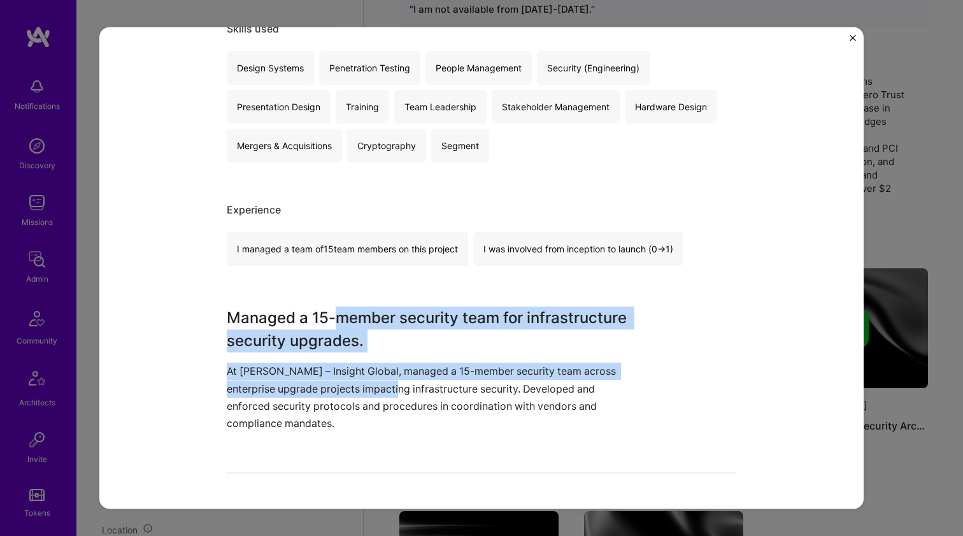
click at [382, 384] on div "Managed a 15-member security team for infrastructure security upgrades. At Belk…" at bounding box center [434, 368] width 414 height 125
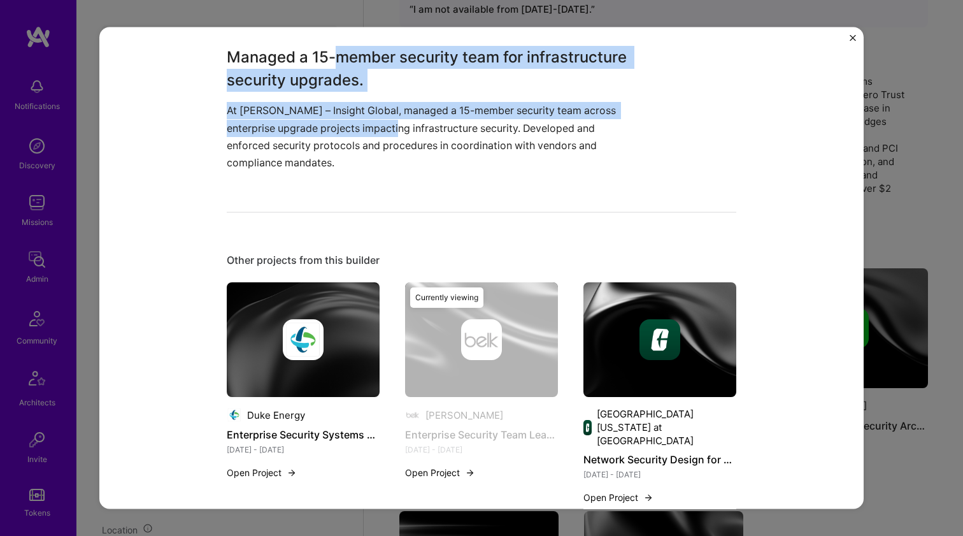
click at [299, 337] on img at bounding box center [303, 339] width 41 height 41
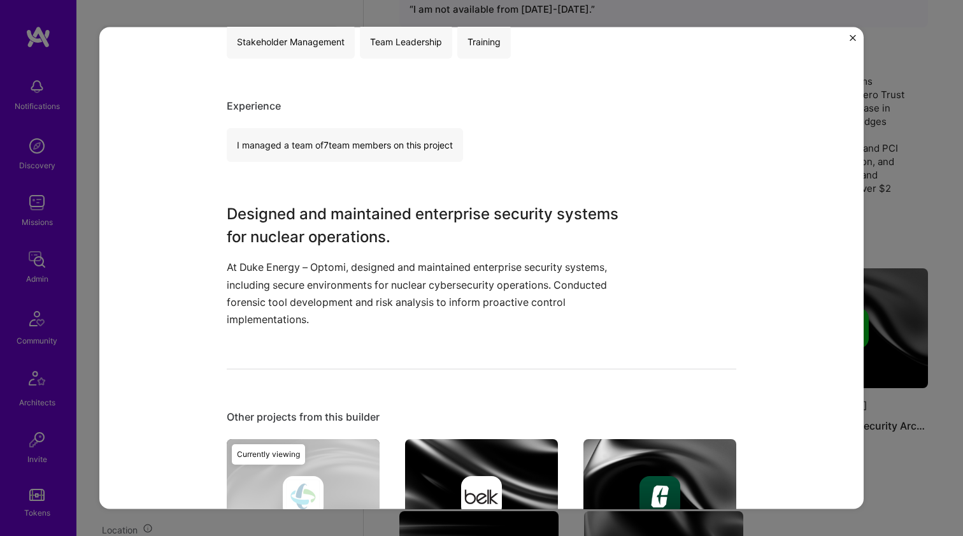
scroll to position [783, 0]
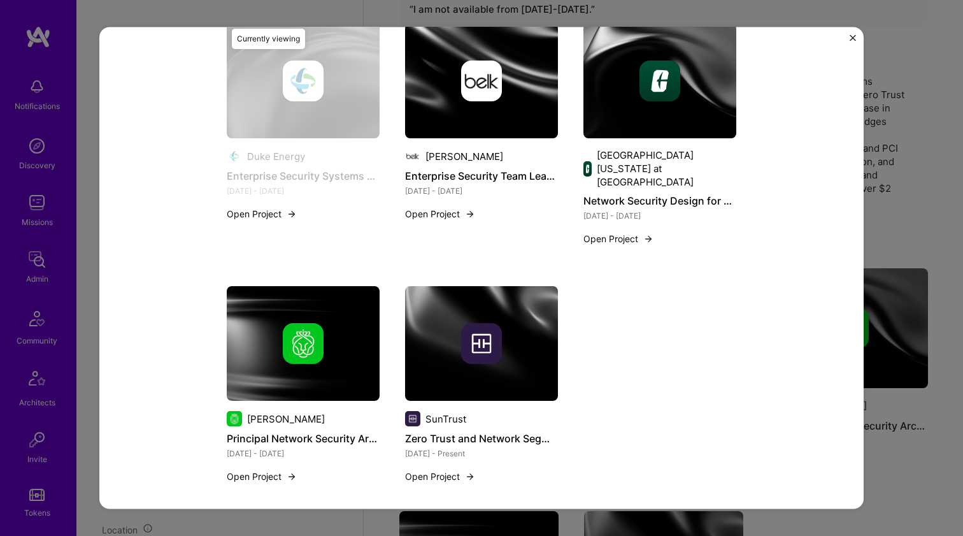
click at [659, 110] on img at bounding box center [659, 81] width 153 height 115
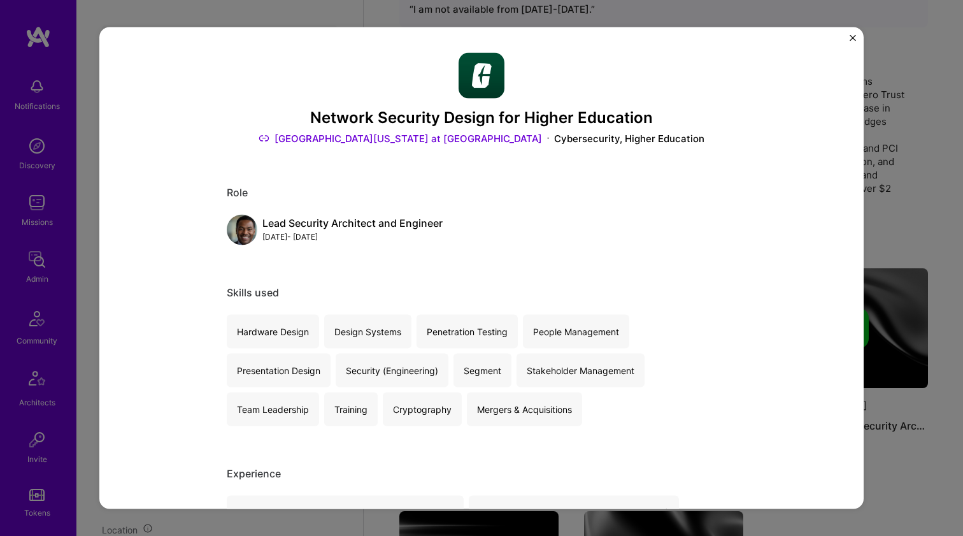
click at [891, 162] on div "Network Security Design for Higher Education University of North Carolina at Ch…" at bounding box center [481, 268] width 963 height 536
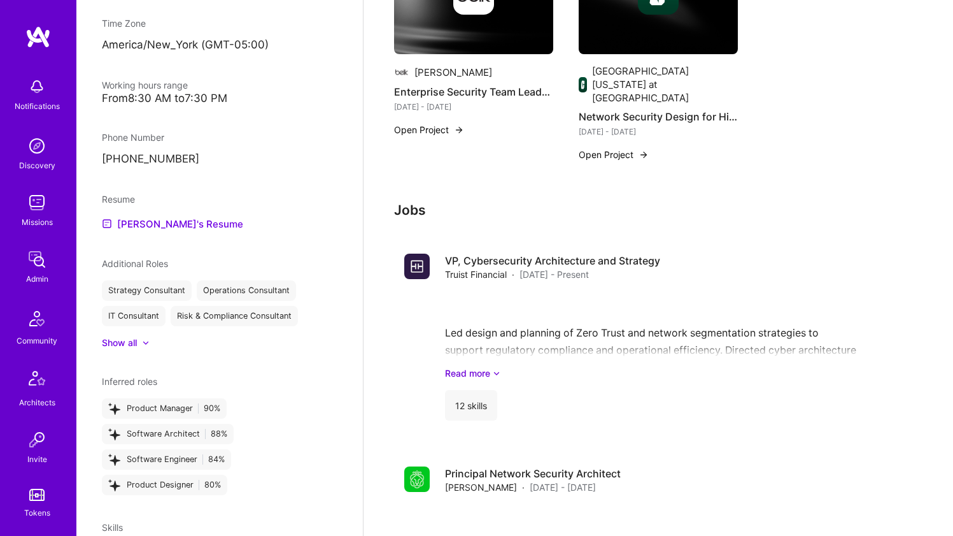
scroll to position [673, 0]
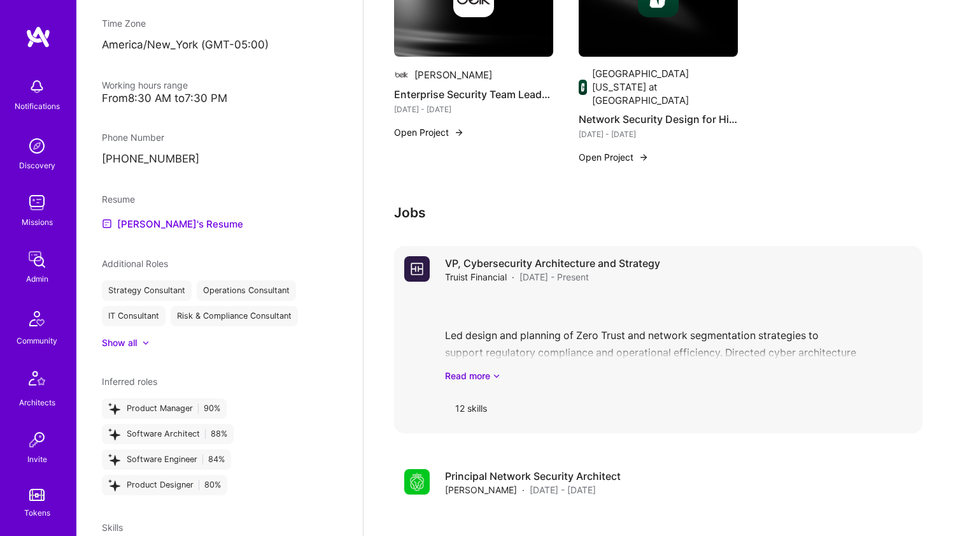
click at [560, 310] on div "Led design and planning of Zero Trust and network segmentation strategies to su…" at bounding box center [678, 338] width 467 height 89
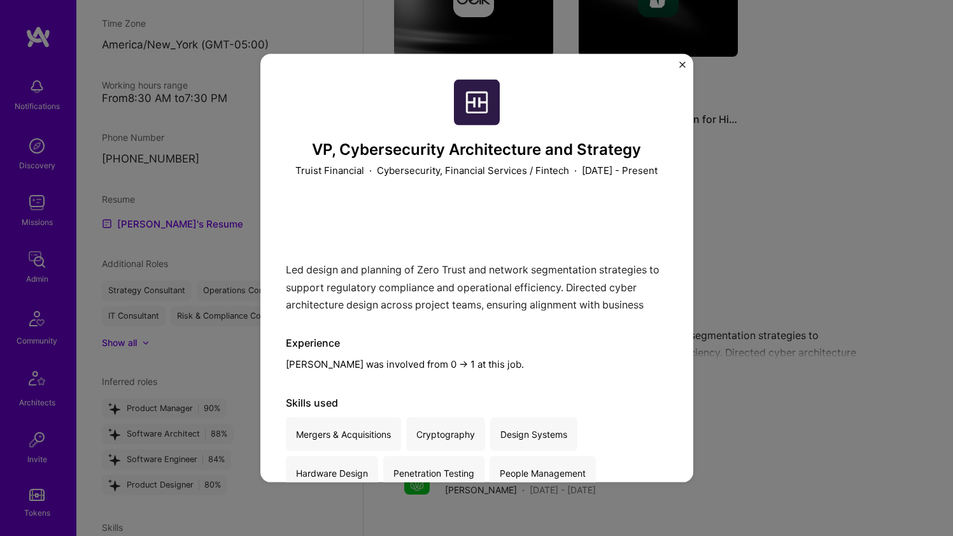
click at [727, 224] on div "VP, Cybersecurity Architecture and Strategy Truist Financial · Cybersecurity, F…" at bounding box center [476, 268] width 953 height 536
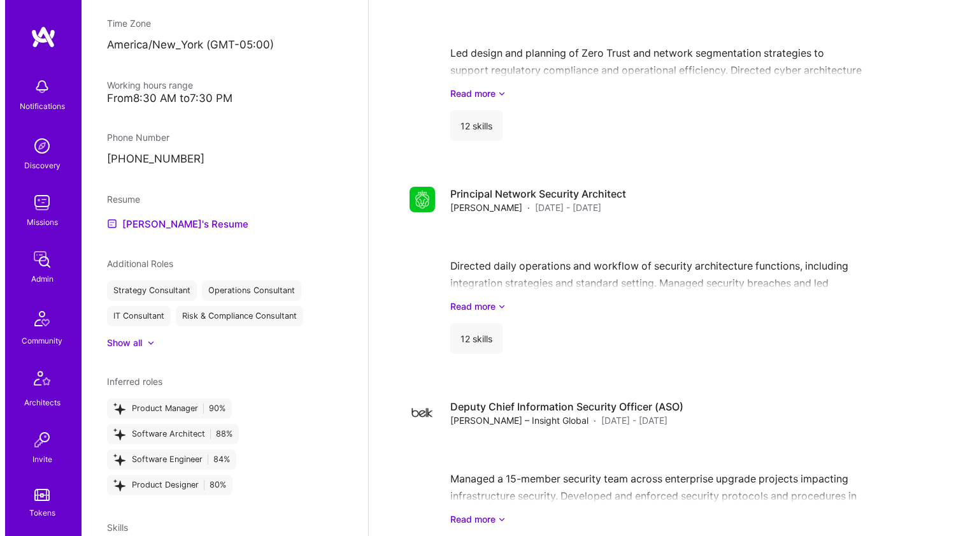
scroll to position [346, 0]
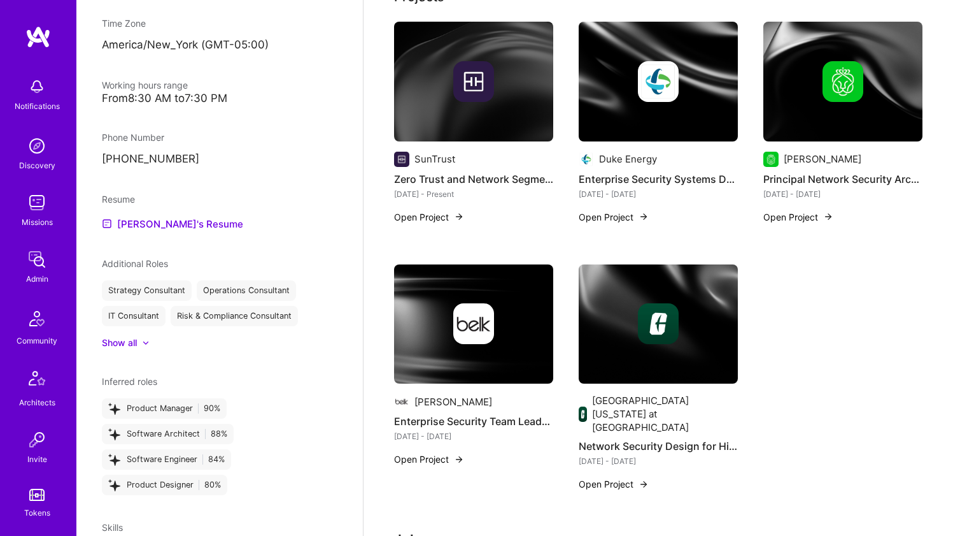
click at [657, 286] on img at bounding box center [658, 324] width 159 height 120
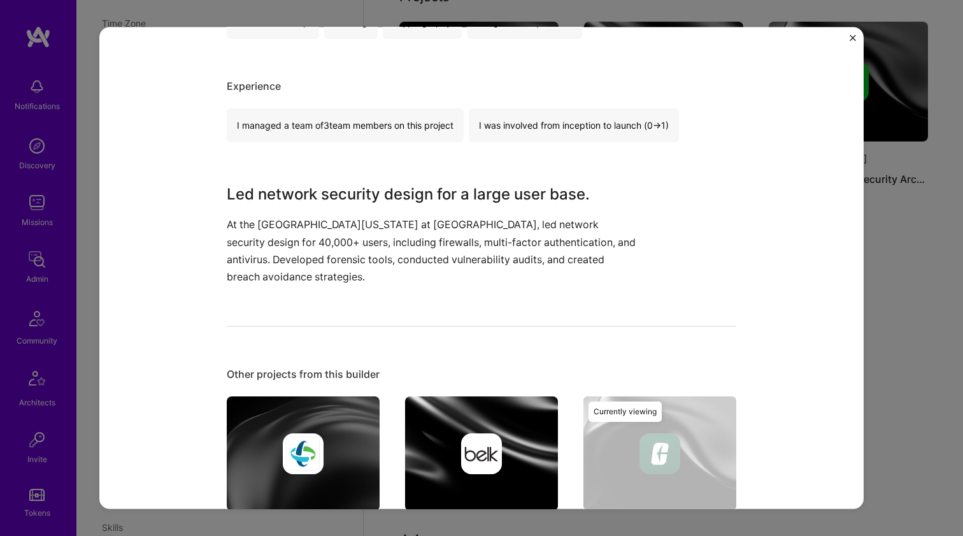
scroll to position [474, 0]
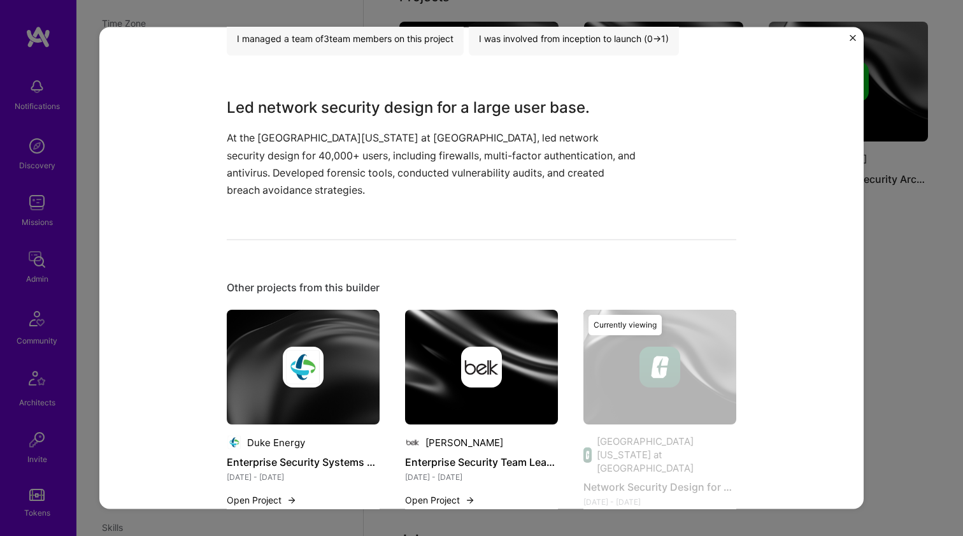
click at [467, 324] on img at bounding box center [481, 367] width 153 height 115
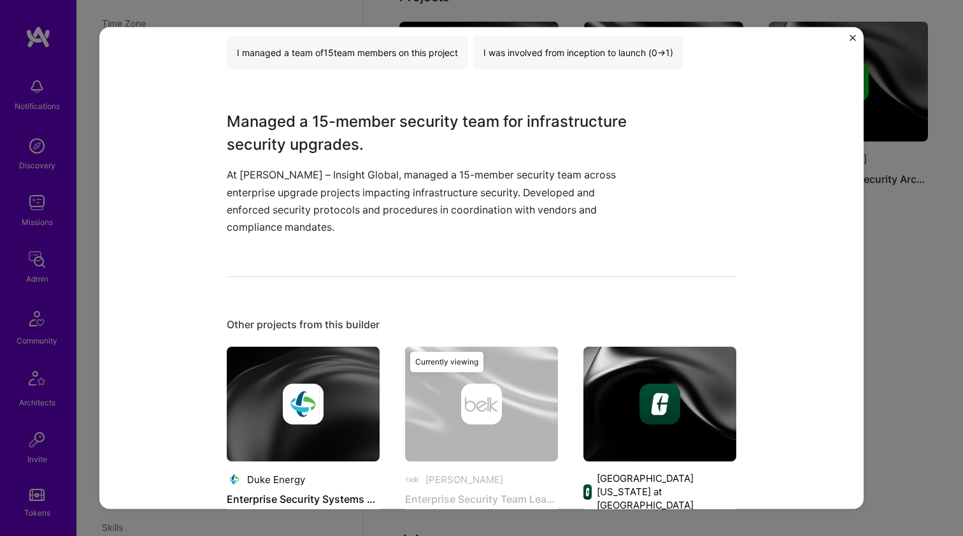
scroll to position [457, 0]
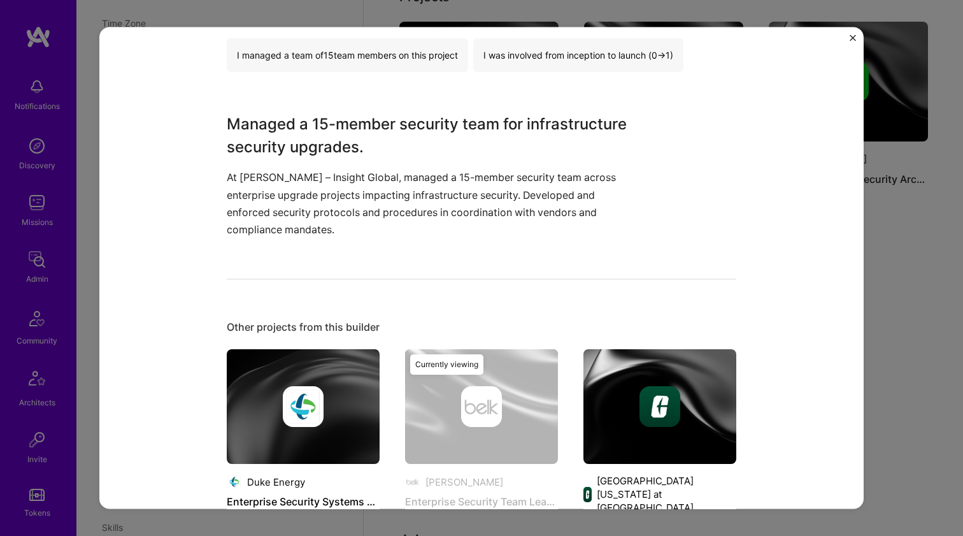
click at [267, 349] on img at bounding box center [303, 406] width 153 height 115
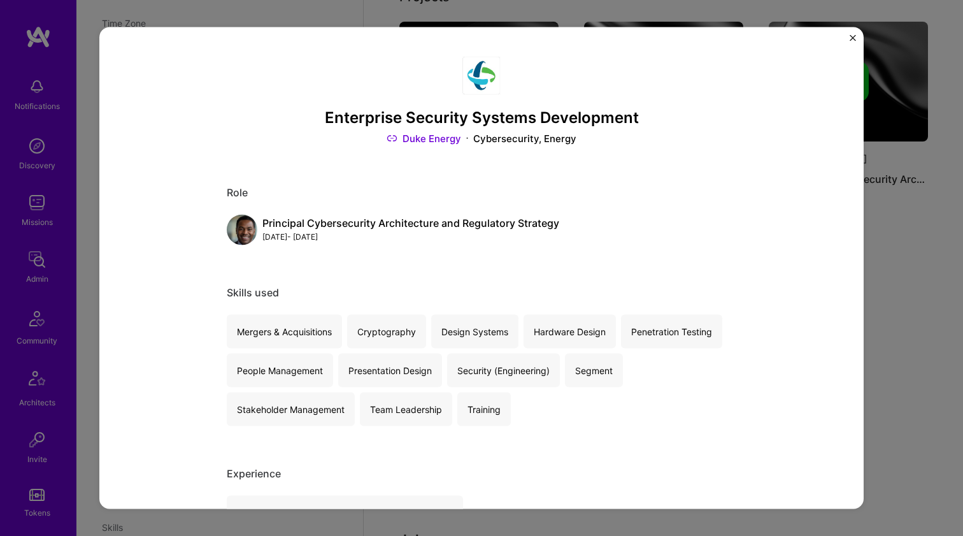
click at [897, 125] on div "Enterprise Security Systems Development Duke Energy Cybersecurity, Energy Role …" at bounding box center [481, 268] width 963 height 536
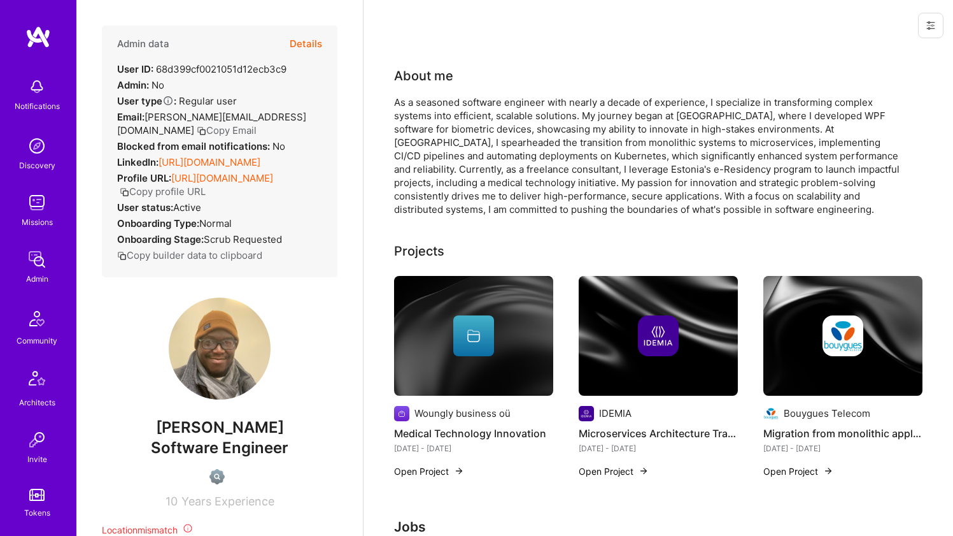
drag, startPoint x: 251, startPoint y: 157, endPoint x: 253, endPoint y: 172, distance: 14.8
click at [251, 157] on link "https://linkedin.com/in/jacques-w-593a4923b" at bounding box center [210, 162] width 102 height 12
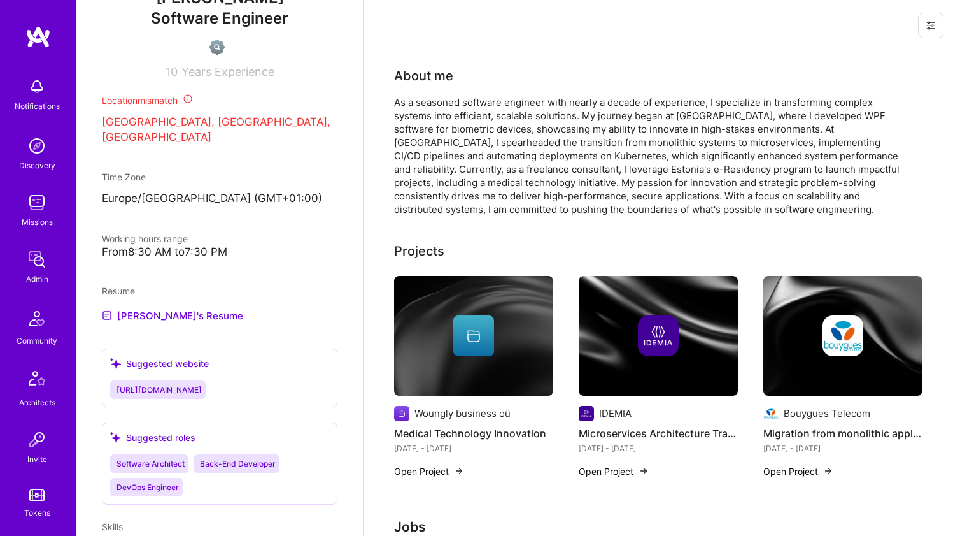
scroll to position [448, 0]
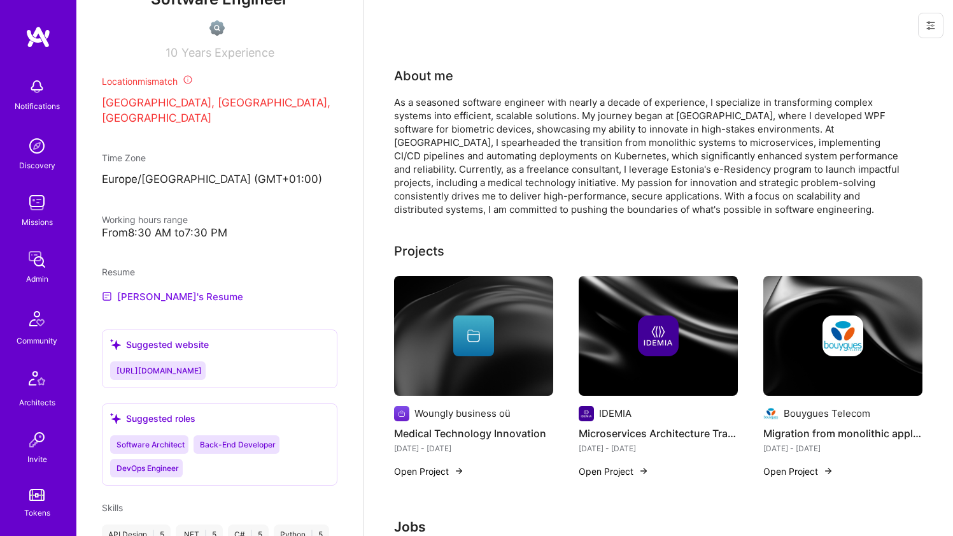
click at [176, 304] on link "jacques's Resume" at bounding box center [172, 295] width 141 height 15
click at [446, 145] on div "As a seasoned software engineer with nearly a decade of experience, I specializ…" at bounding box center [648, 156] width 509 height 120
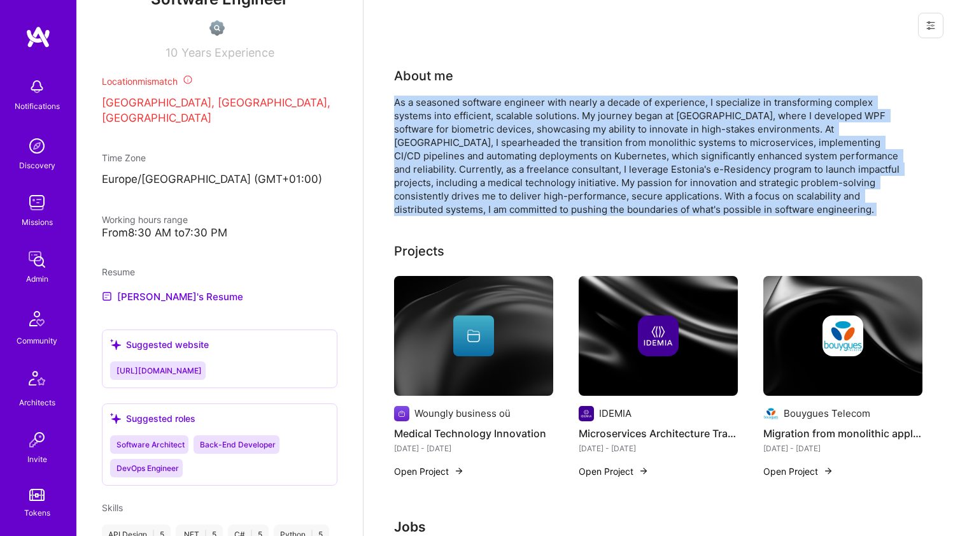
click at [446, 145] on div "As a seasoned software engineer with nearly a decade of experience, I specializ…" at bounding box center [648, 156] width 509 height 120
click at [498, 131] on div "As a seasoned software engineer with nearly a decade of experience, I specializ…" at bounding box center [648, 156] width 509 height 120
click at [525, 93] on div "About me As a seasoned software engineer with nearly a decade of experience, I …" at bounding box center [648, 141] width 509 height 150
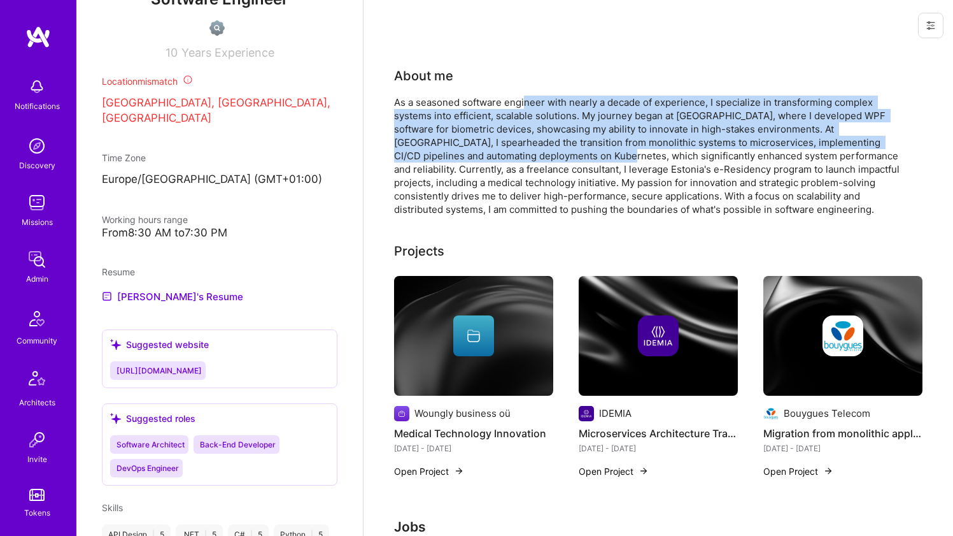
drag, startPoint x: 523, startPoint y: 103, endPoint x: 528, endPoint y: 155, distance: 51.8
click at [528, 155] on div "As a seasoned software engineer with nearly a decade of experience, I specializ…" at bounding box center [648, 156] width 509 height 120
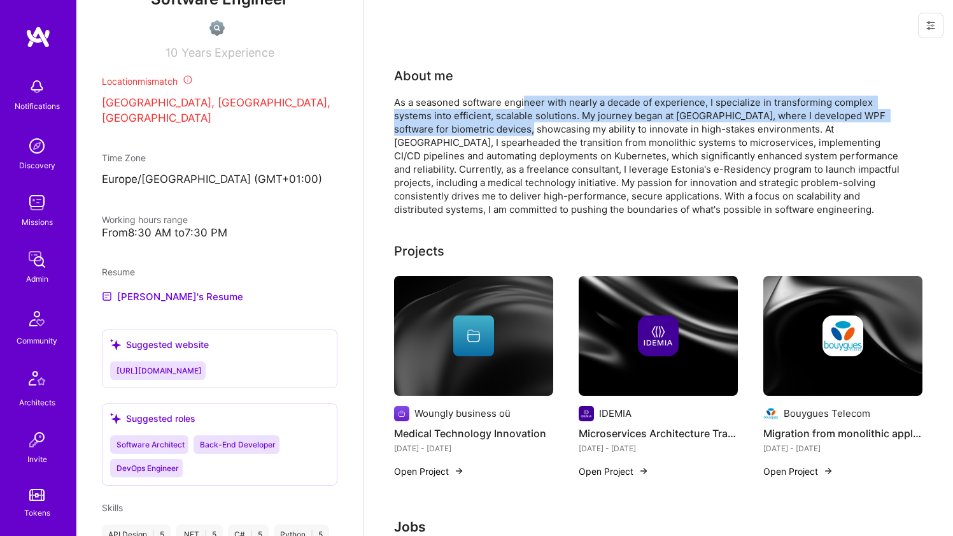
drag, startPoint x: 526, startPoint y: 106, endPoint x: 525, endPoint y: 132, distance: 26.1
click at [525, 132] on div "As a seasoned software engineer with nearly a decade of experience, I specializ…" at bounding box center [648, 156] width 509 height 120
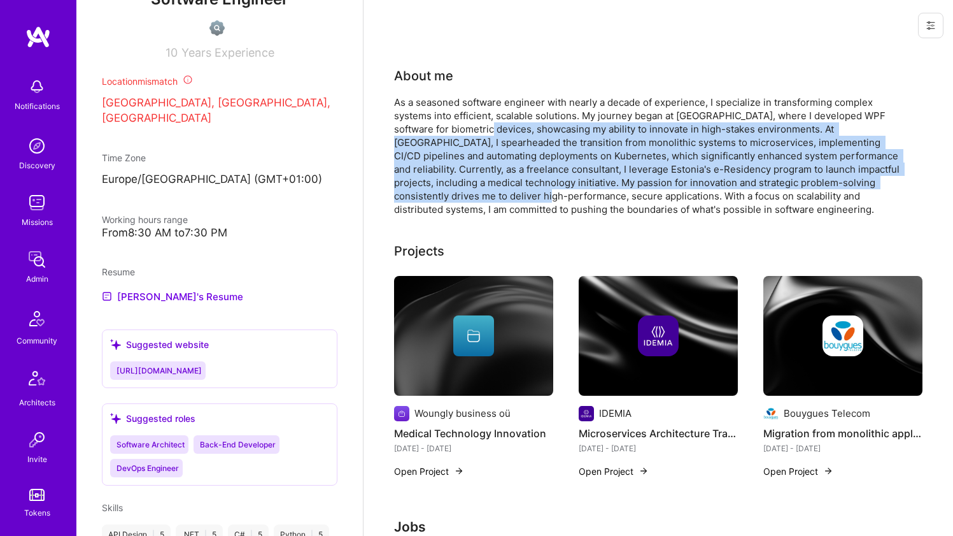
drag, startPoint x: 525, startPoint y: 132, endPoint x: 495, endPoint y: 191, distance: 66.1
click at [495, 191] on div "As a seasoned software engineer with nearly a decade of experience, I specializ…" at bounding box center [648, 156] width 509 height 120
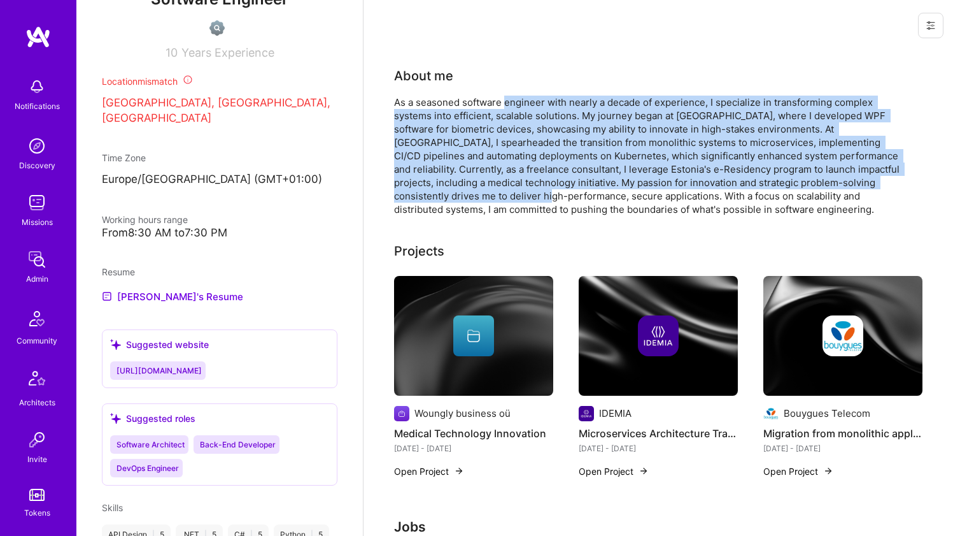
drag, startPoint x: 495, startPoint y: 191, endPoint x: 509, endPoint y: 104, distance: 87.7
click at [509, 104] on div "As a seasoned software engineer with nearly a decade of experience, I specializ…" at bounding box center [648, 156] width 509 height 120
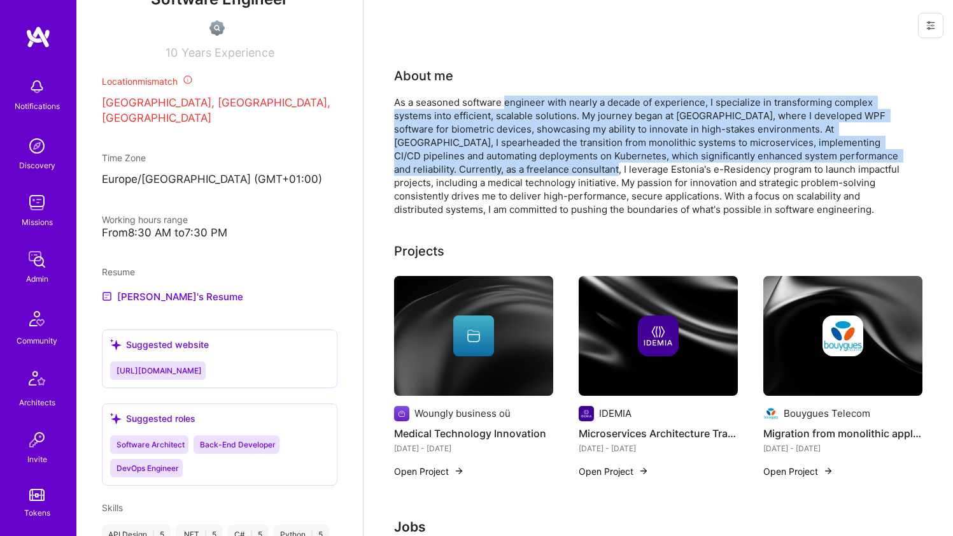
drag, startPoint x: 509, startPoint y: 104, endPoint x: 506, endPoint y: 168, distance: 63.8
click at [506, 168] on div "As a seasoned software engineer with nearly a decade of experience, I specializ…" at bounding box center [648, 156] width 509 height 120
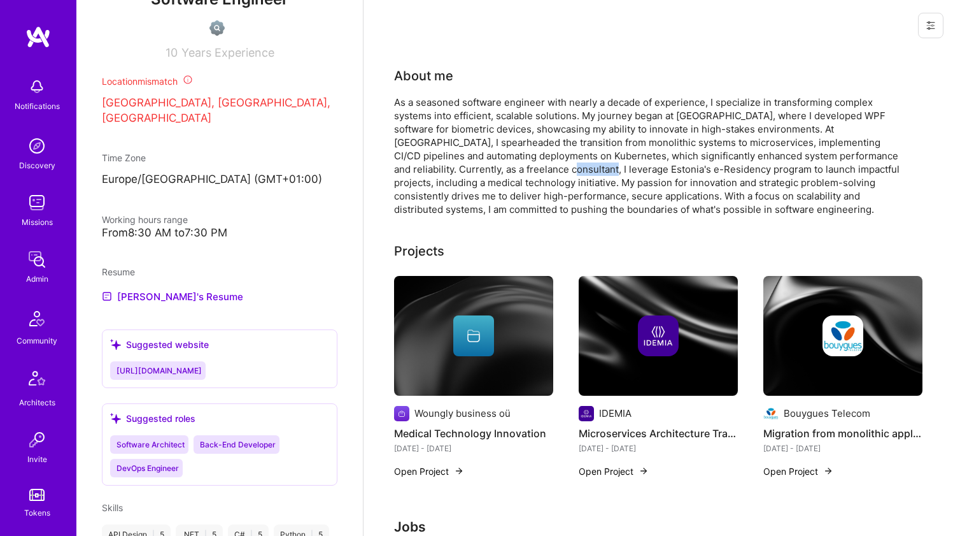
click at [506, 168] on div "As a seasoned software engineer with nearly a decade of experience, I specializ…" at bounding box center [648, 156] width 509 height 120
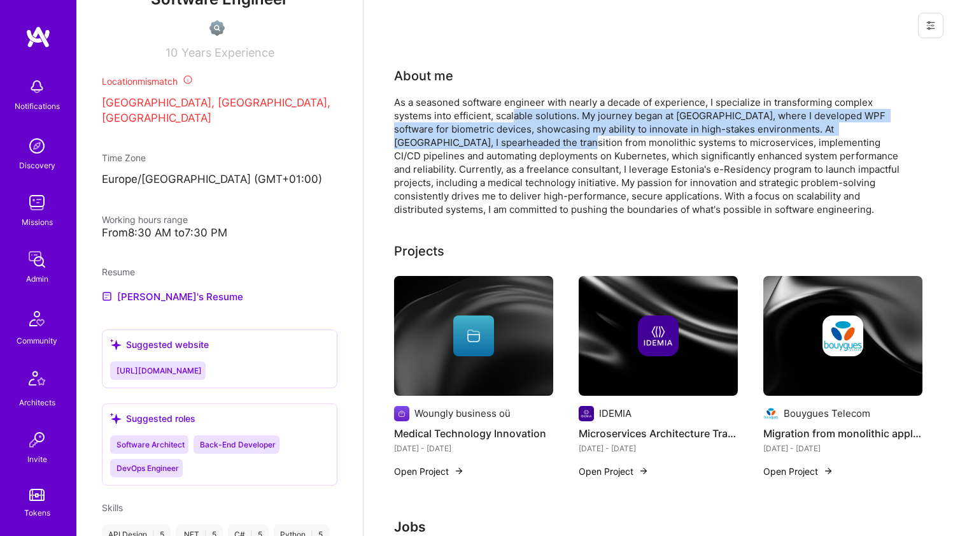
drag, startPoint x: 511, startPoint y: 133, endPoint x: 518, endPoint y: 112, distance: 22.2
click at [516, 114] on div "As a seasoned software engineer with nearly a decade of experience, I specializ…" at bounding box center [648, 156] width 509 height 120
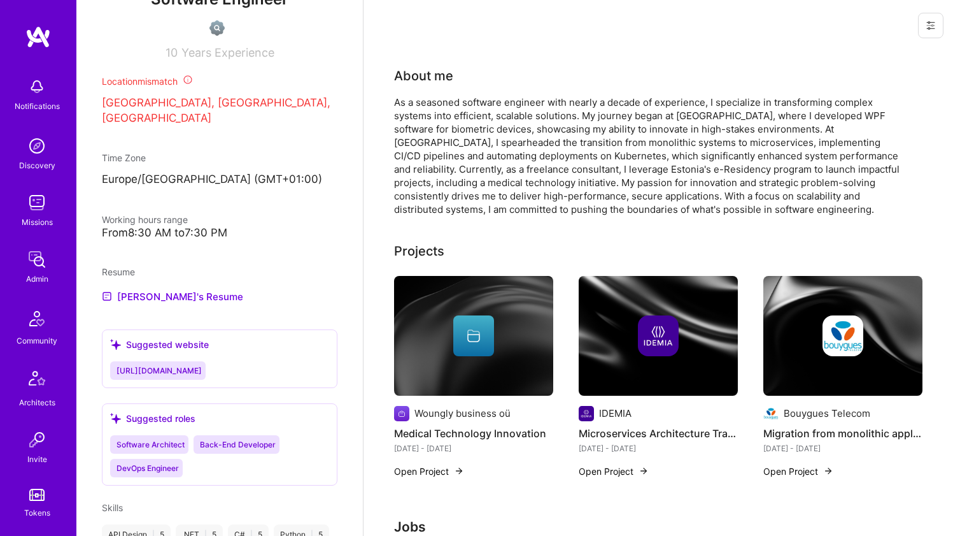
click at [520, 108] on div "As a seasoned software engineer with nearly a decade of experience, I specializ…" at bounding box center [648, 156] width 509 height 120
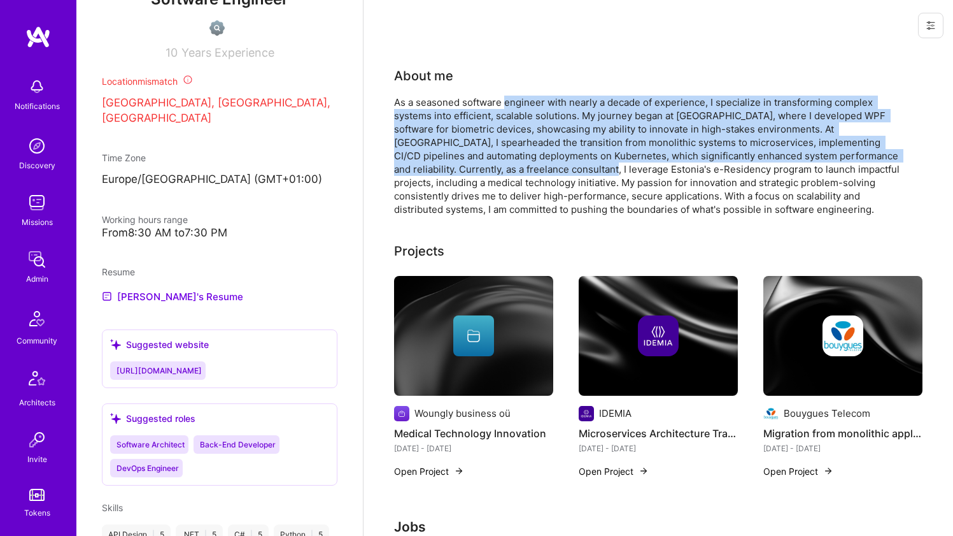
drag, startPoint x: 520, startPoint y: 108, endPoint x: 509, endPoint y: 173, distance: 66.5
click at [509, 173] on div "As a seasoned software engineer with nearly a decade of experience, I specializ…" at bounding box center [648, 156] width 509 height 120
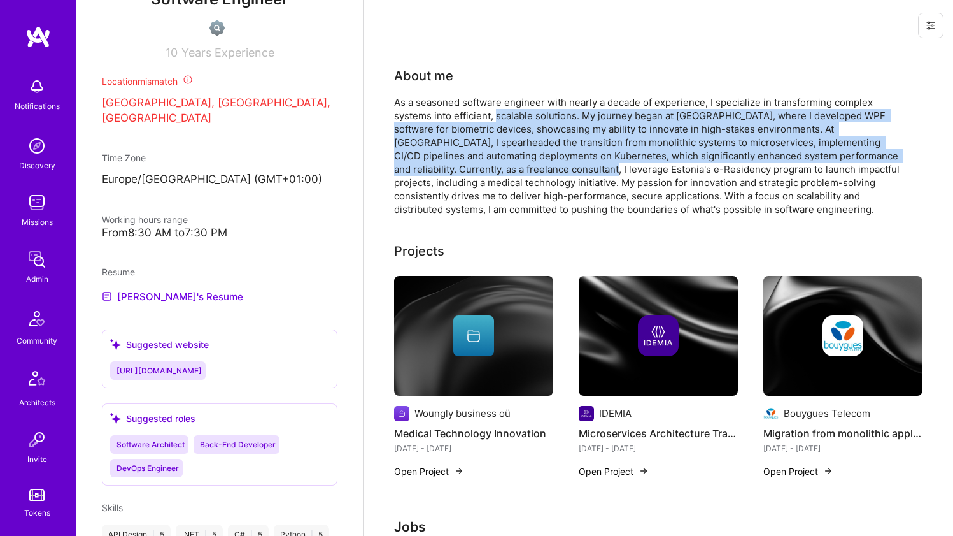
drag, startPoint x: 511, startPoint y: 163, endPoint x: 529, endPoint y: 114, distance: 52.0
click at [529, 114] on div "As a seasoned software engineer with nearly a decade of experience, I specializ…" at bounding box center [648, 156] width 509 height 120
click at [530, 111] on div "As a seasoned software engineer with nearly a decade of experience, I specializ…" at bounding box center [648, 156] width 509 height 120
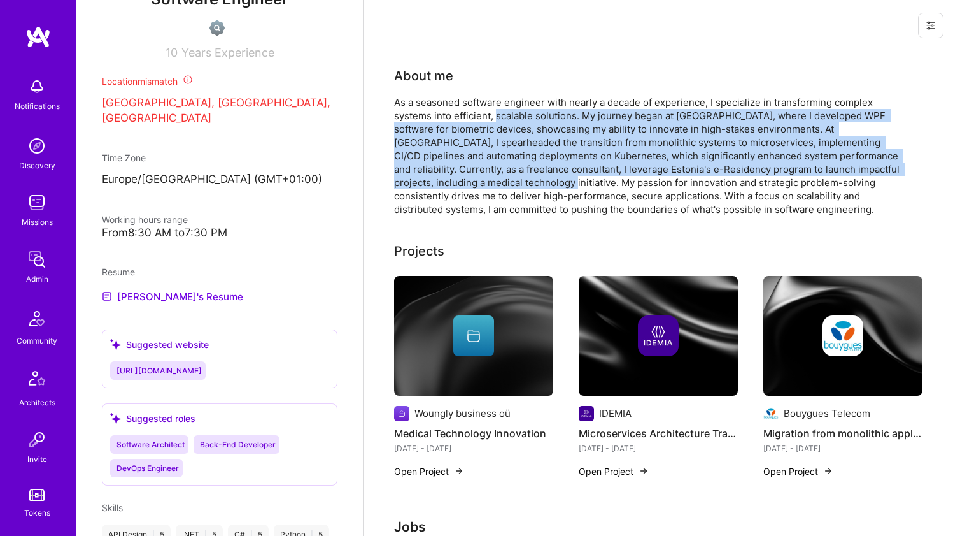
drag, startPoint x: 530, startPoint y: 111, endPoint x: 527, endPoint y: 183, distance: 71.4
click at [527, 183] on div "As a seasoned software engineer with nearly a decade of experience, I specializ…" at bounding box center [648, 156] width 509 height 120
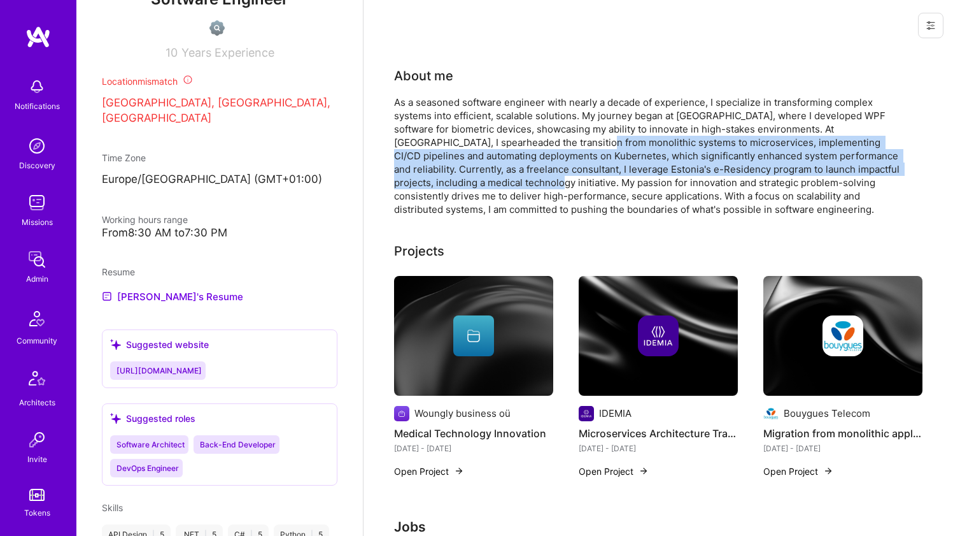
drag, startPoint x: 526, startPoint y: 185, endPoint x: 534, endPoint y: 136, distance: 49.7
click at [533, 138] on div "As a seasoned software engineer with nearly a decade of experience, I specializ…" at bounding box center [648, 156] width 509 height 120
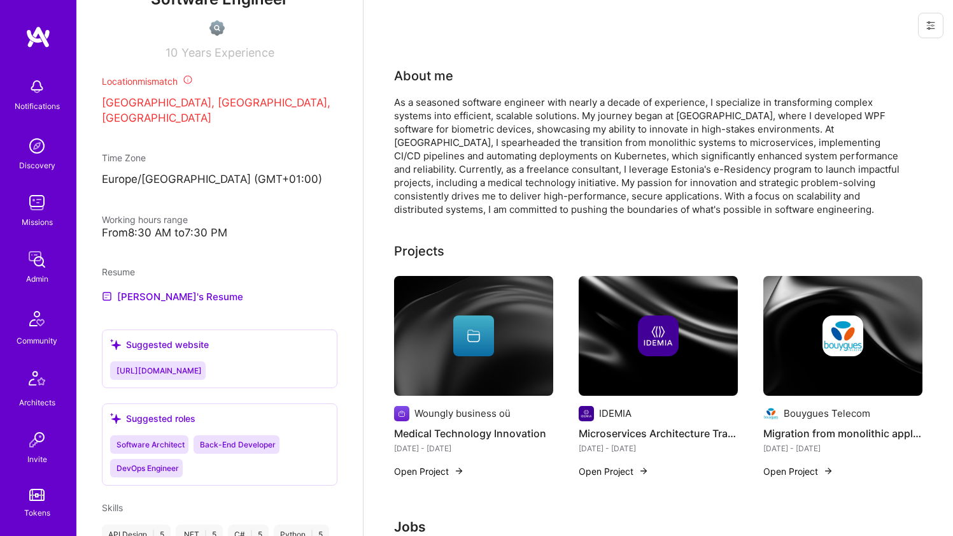
click at [536, 134] on div "As a seasoned software engineer with nearly a decade of experience, I specializ…" at bounding box center [648, 156] width 509 height 120
click at [536, 133] on div "As a seasoned software engineer with nearly a decade of experience, I specializ…" at bounding box center [648, 156] width 509 height 120
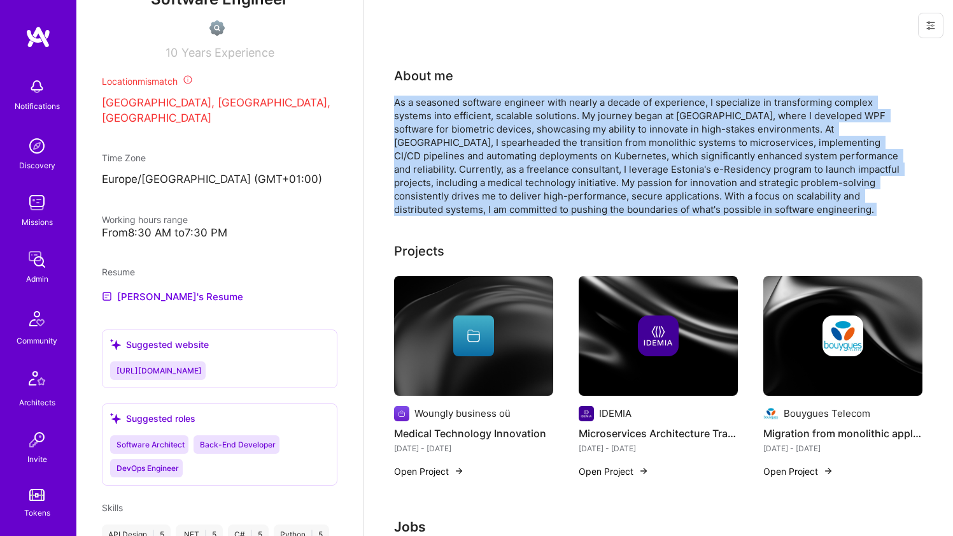
drag, startPoint x: 536, startPoint y: 133, endPoint x: 529, endPoint y: 162, distance: 30.3
click at [529, 162] on div "As a seasoned software engineer with nearly a decade of experience, I specializ…" at bounding box center [648, 156] width 509 height 120
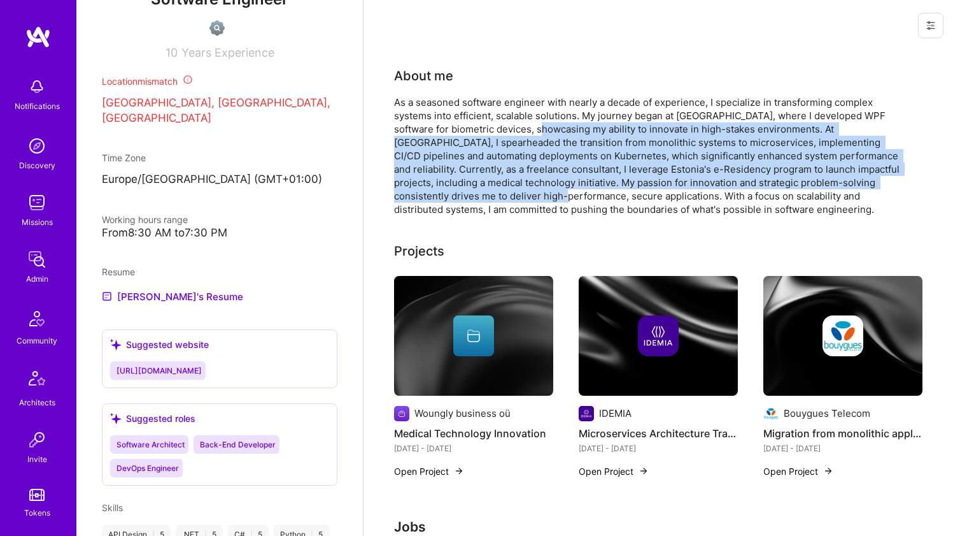
drag, startPoint x: 524, startPoint y: 192, endPoint x: 539, endPoint y: 130, distance: 63.5
click at [538, 131] on div "As a seasoned software engineer with nearly a decade of experience, I specializ…" at bounding box center [648, 156] width 509 height 120
click at [539, 129] on div "As a seasoned software engineer with nearly a decade of experience, I specializ…" at bounding box center [648, 156] width 509 height 120
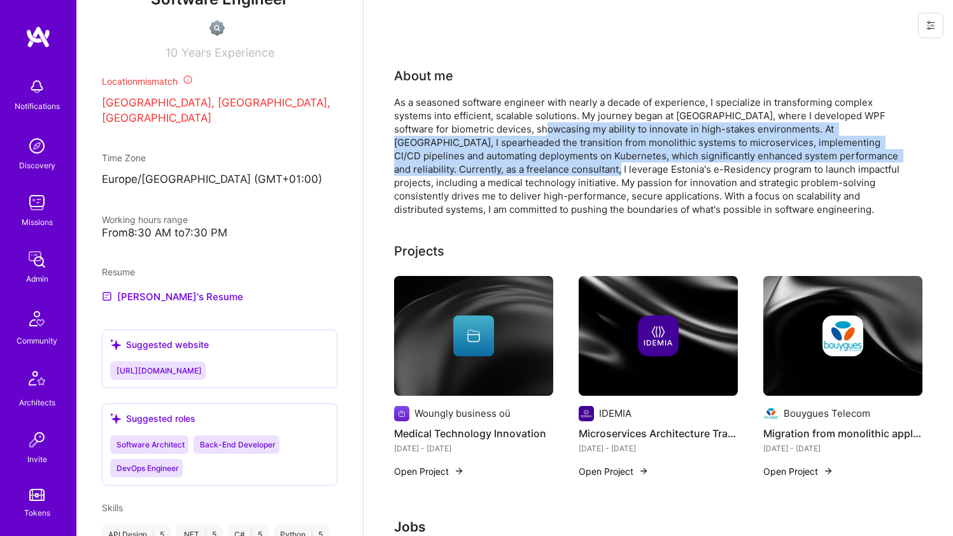
drag, startPoint x: 542, startPoint y: 129, endPoint x: 537, endPoint y: 173, distance: 44.2
click at [537, 173] on div "As a seasoned software engineer with nearly a decade of experience, I specializ…" at bounding box center [648, 156] width 509 height 120
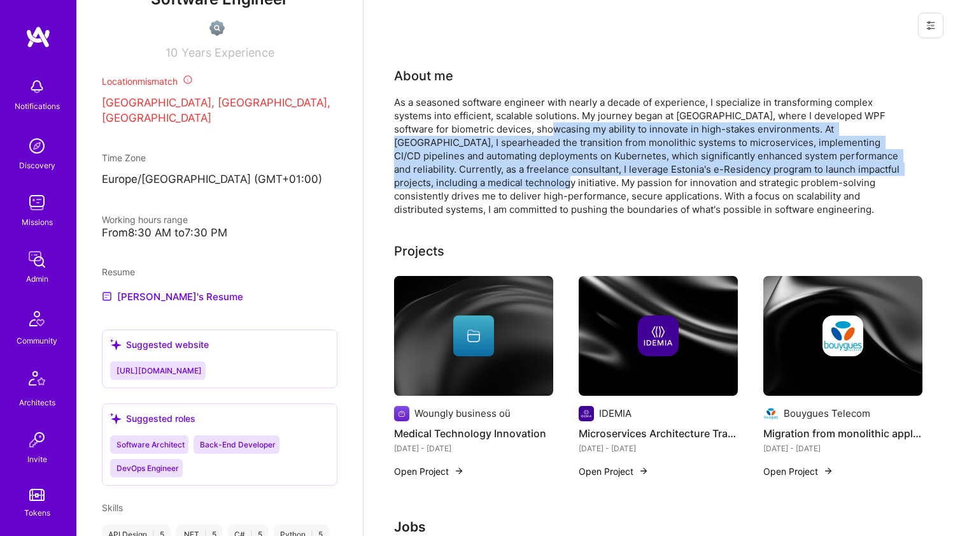
drag, startPoint x: 532, startPoint y: 187, endPoint x: 550, endPoint y: 131, distance: 59.2
click at [550, 131] on div "As a seasoned software engineer with nearly a decade of experience, I specializ…" at bounding box center [648, 156] width 509 height 120
click at [550, 129] on div "As a seasoned software engineer with nearly a decade of experience, I specializ…" at bounding box center [648, 156] width 509 height 120
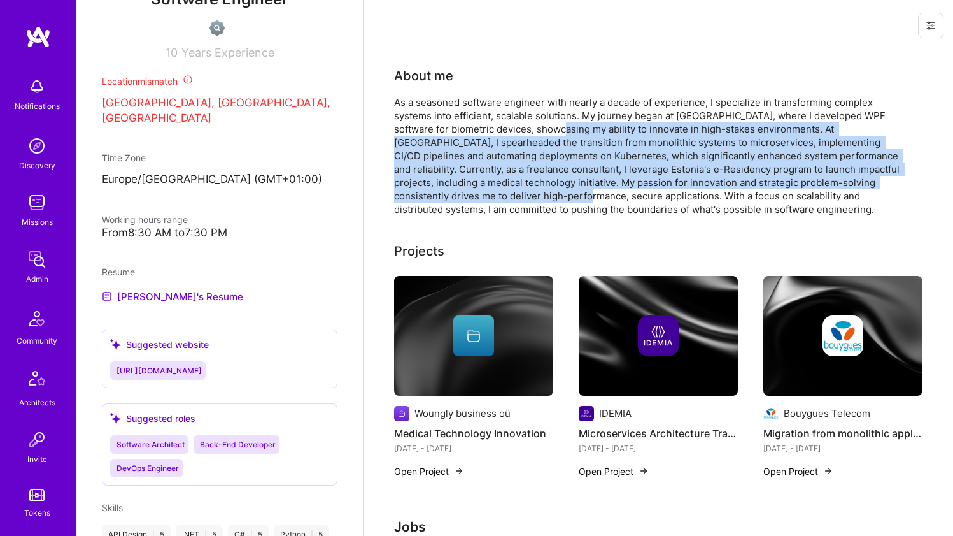
drag, startPoint x: 555, startPoint y: 125, endPoint x: 546, endPoint y: 190, distance: 66.1
click at [546, 190] on div "As a seasoned software engineer with nearly a decade of experience, I specializ…" at bounding box center [648, 156] width 509 height 120
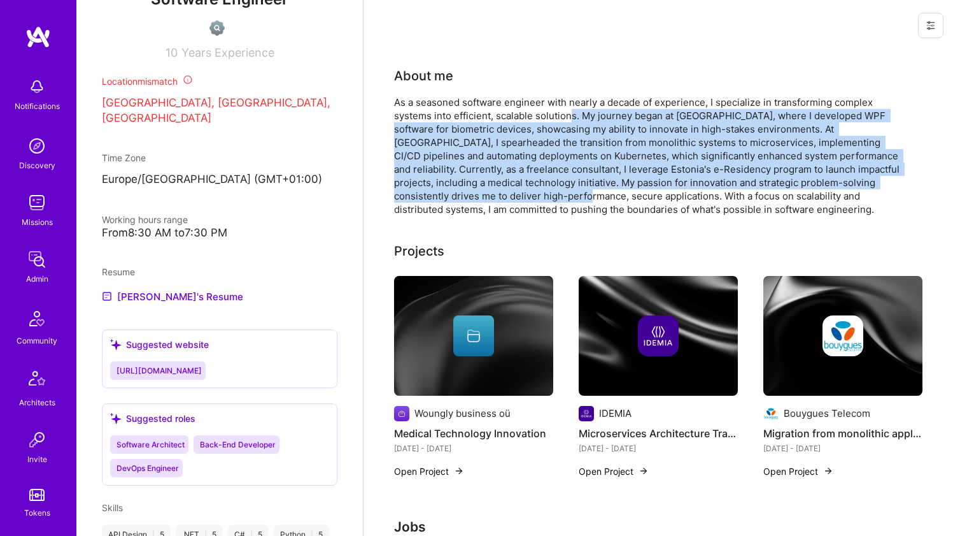
drag, startPoint x: 546, startPoint y: 196, endPoint x: 572, endPoint y: 119, distance: 80.8
click at [572, 119] on div "As a seasoned software engineer with nearly a decade of experience, I specializ…" at bounding box center [648, 156] width 509 height 120
drag, startPoint x: 572, startPoint y: 119, endPoint x: 552, endPoint y: 198, distance: 81.4
click at [552, 198] on div "As a seasoned software engineer with nearly a decade of experience, I specializ…" at bounding box center [648, 156] width 509 height 120
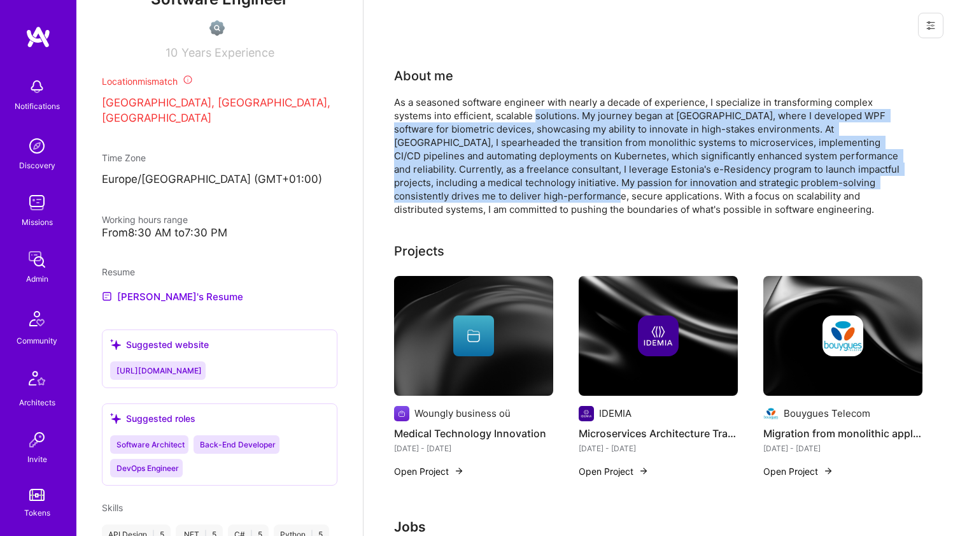
click at [552, 198] on div "As a seasoned software engineer with nearly a decade of experience, I specializ…" at bounding box center [648, 156] width 509 height 120
drag, startPoint x: 551, startPoint y: 200, endPoint x: 581, endPoint y: 120, distance: 85.3
click at [581, 120] on div "As a seasoned software engineer with nearly a decade of experience, I specializ…" at bounding box center [648, 156] width 509 height 120
click at [582, 120] on div "As a seasoned software engineer with nearly a decade of experience, I specializ…" at bounding box center [648, 156] width 509 height 120
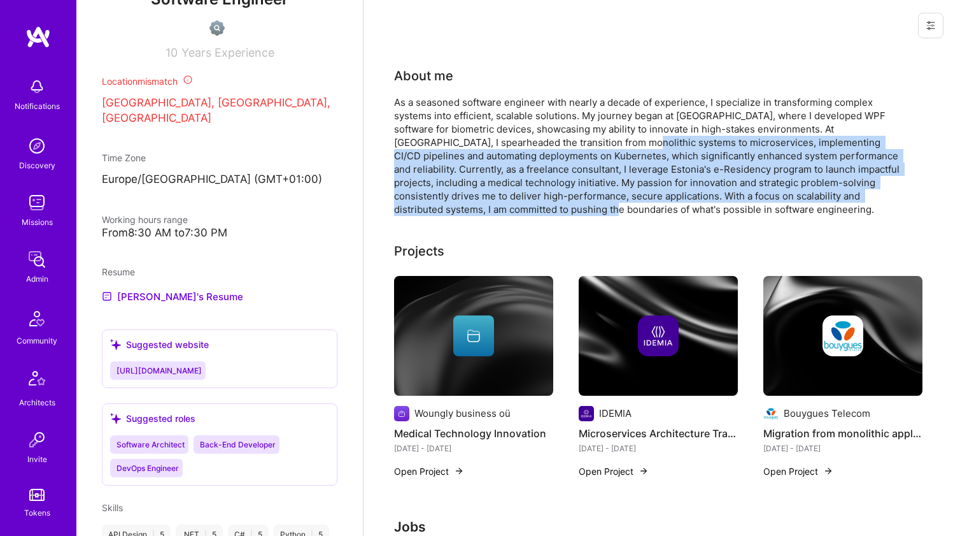
drag, startPoint x: 569, startPoint y: 153, endPoint x: 541, endPoint y: 202, distance: 55.9
click at [542, 202] on div "As a seasoned software engineer with nearly a decade of experience, I specializ…" at bounding box center [648, 156] width 509 height 120
click at [540, 204] on div "As a seasoned software engineer with nearly a decade of experience, I specializ…" at bounding box center [648, 156] width 509 height 120
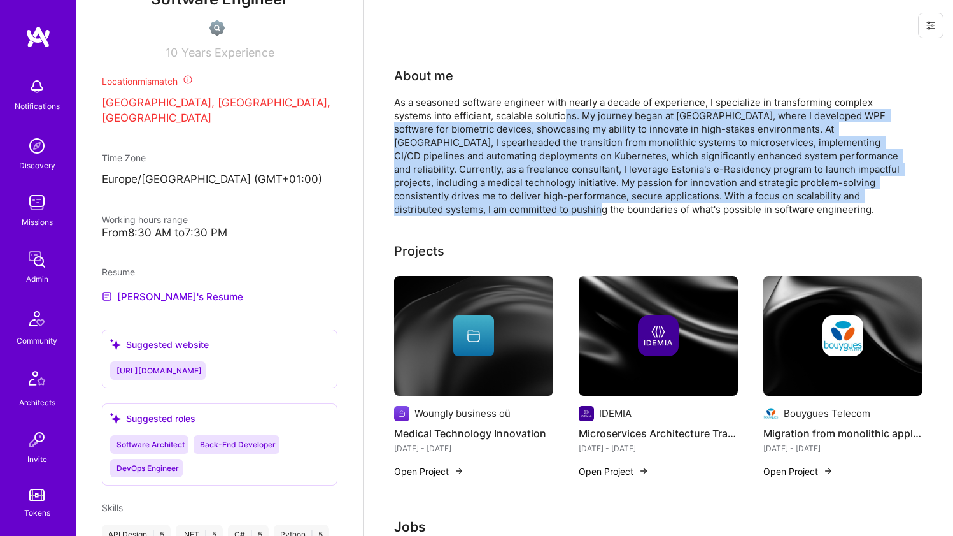
drag, startPoint x: 529, startPoint y: 211, endPoint x: 565, endPoint y: 114, distance: 103.8
click at [565, 114] on div "As a seasoned software engineer with nearly a decade of experience, I specializ…" at bounding box center [648, 156] width 509 height 120
click at [566, 113] on div "As a seasoned software engineer with nearly a decade of experience, I specializ…" at bounding box center [648, 156] width 509 height 120
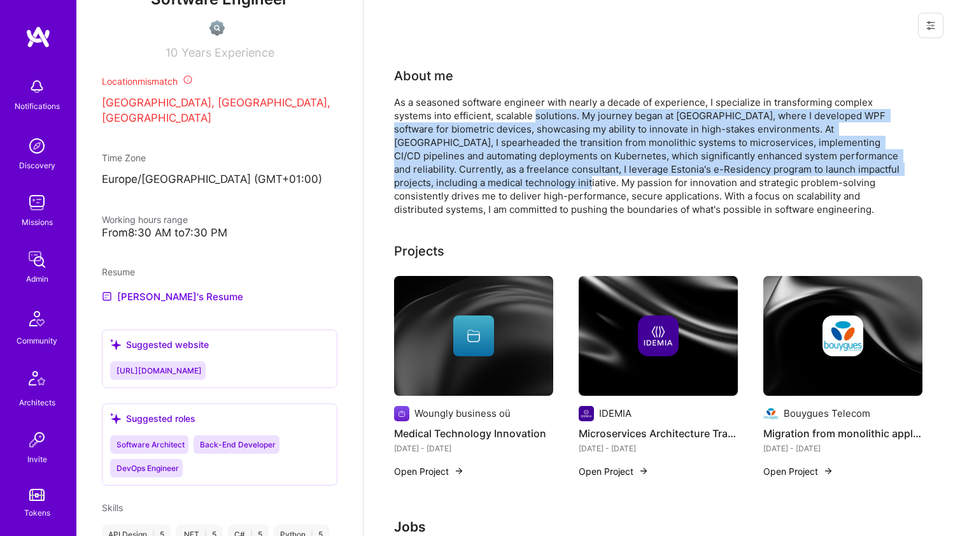
drag, startPoint x: 563, startPoint y: 131, endPoint x: 549, endPoint y: 187, distance: 57.2
click at [549, 187] on div "As a seasoned software engineer with nearly a decade of experience, I specializ…" at bounding box center [648, 156] width 509 height 120
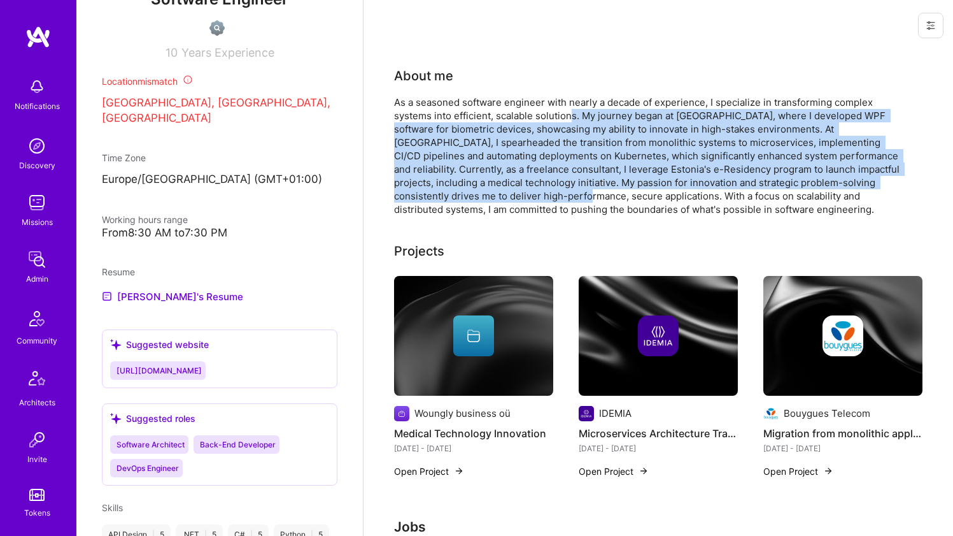
drag, startPoint x: 545, startPoint y: 196, endPoint x: 571, endPoint y: 111, distance: 88.4
click at [571, 111] on div "As a seasoned software engineer with nearly a decade of experience, I specializ…" at bounding box center [648, 156] width 509 height 120
drag, startPoint x: 565, startPoint y: 134, endPoint x: 550, endPoint y: 189, distance: 56.9
click at [550, 189] on div "As a seasoned software engineer with nearly a decade of experience, I specializ…" at bounding box center [648, 156] width 509 height 120
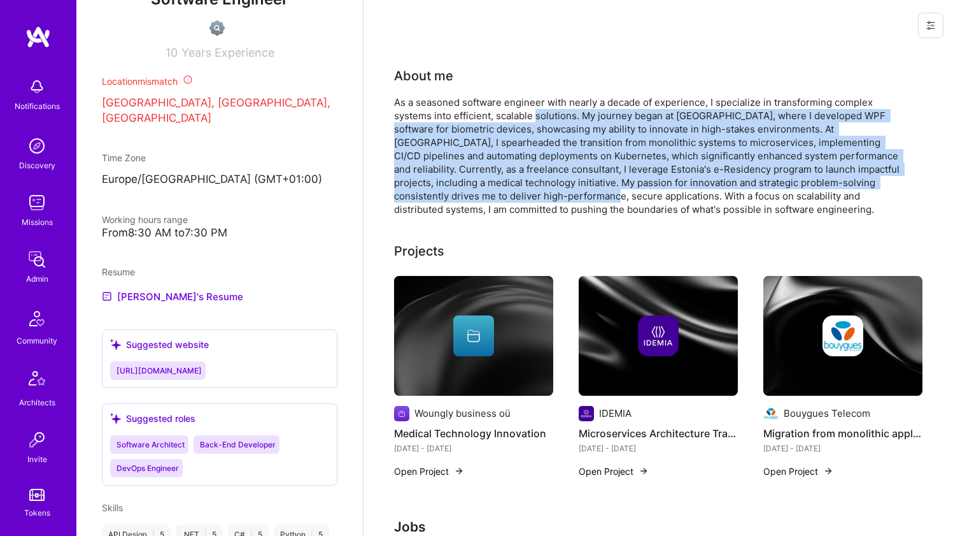
click at [550, 189] on div "As a seasoned software engineer with nearly a decade of experience, I specializ…" at bounding box center [648, 156] width 509 height 120
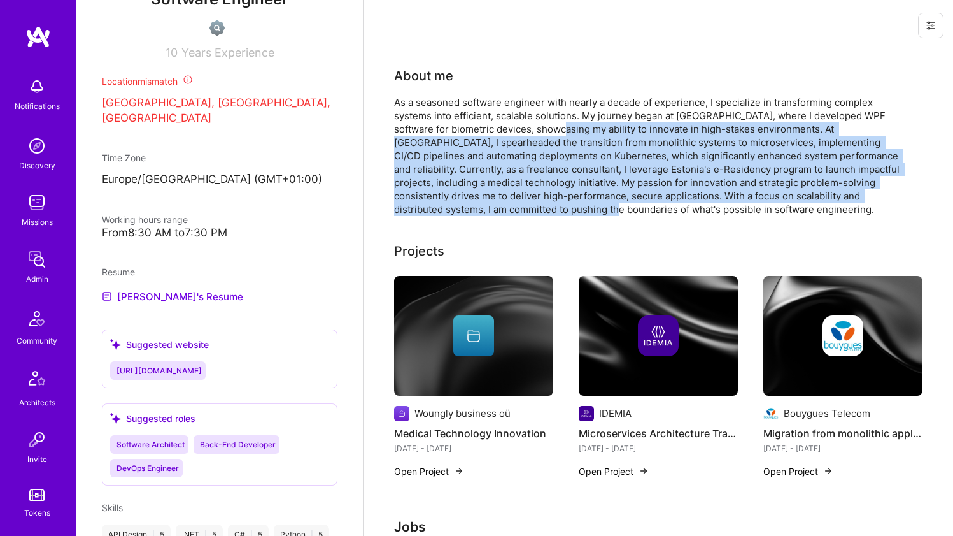
drag, startPoint x: 545, startPoint y: 190, endPoint x: 557, endPoint y: 128, distance: 62.9
click at [557, 128] on div "As a seasoned software engineer with nearly a decade of experience, I specializ…" at bounding box center [648, 156] width 509 height 120
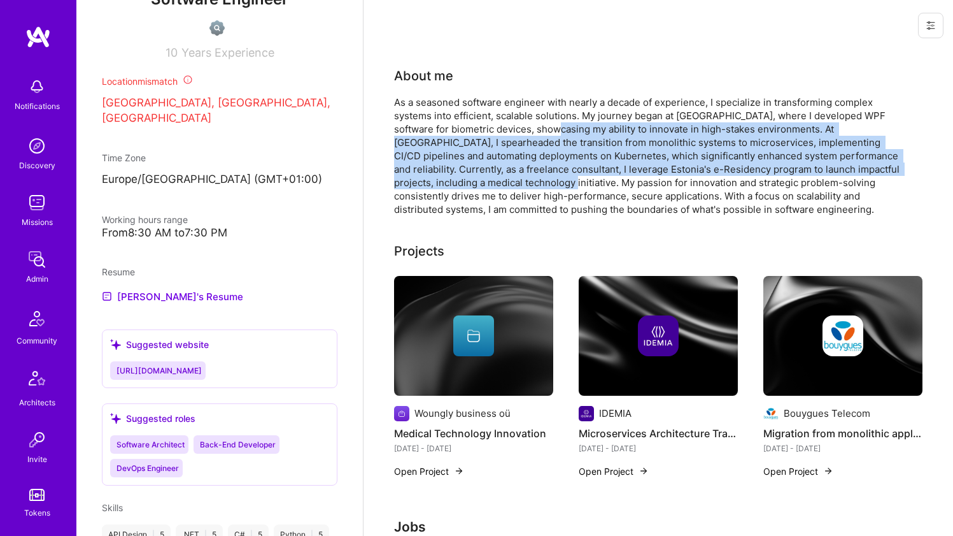
drag, startPoint x: 557, startPoint y: 128, endPoint x: 530, endPoint y: 189, distance: 66.7
click at [530, 189] on div "As a seasoned software engineer with nearly a decade of experience, I specializ…" at bounding box center [648, 156] width 509 height 120
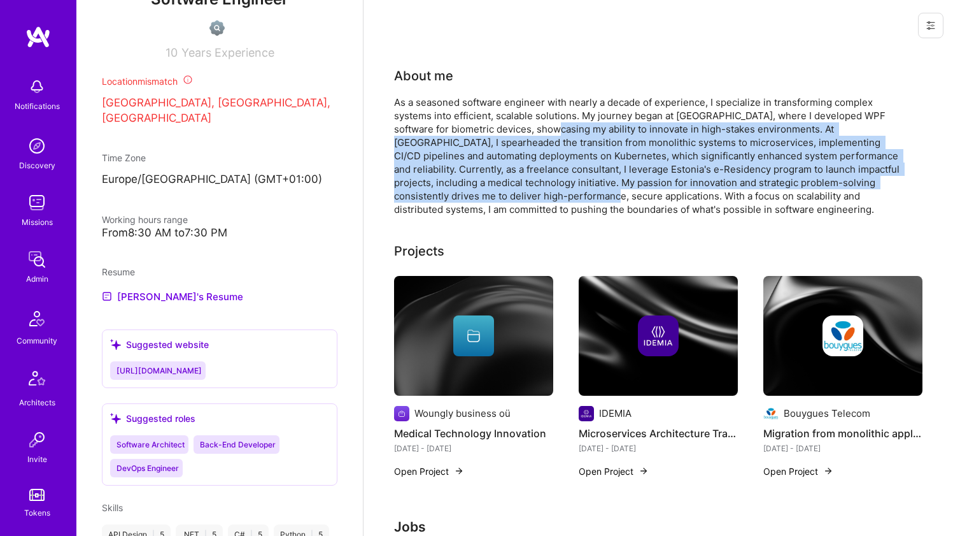
click at [530, 189] on div "As a seasoned software engineer with nearly a decade of experience, I specializ…" at bounding box center [648, 156] width 509 height 120
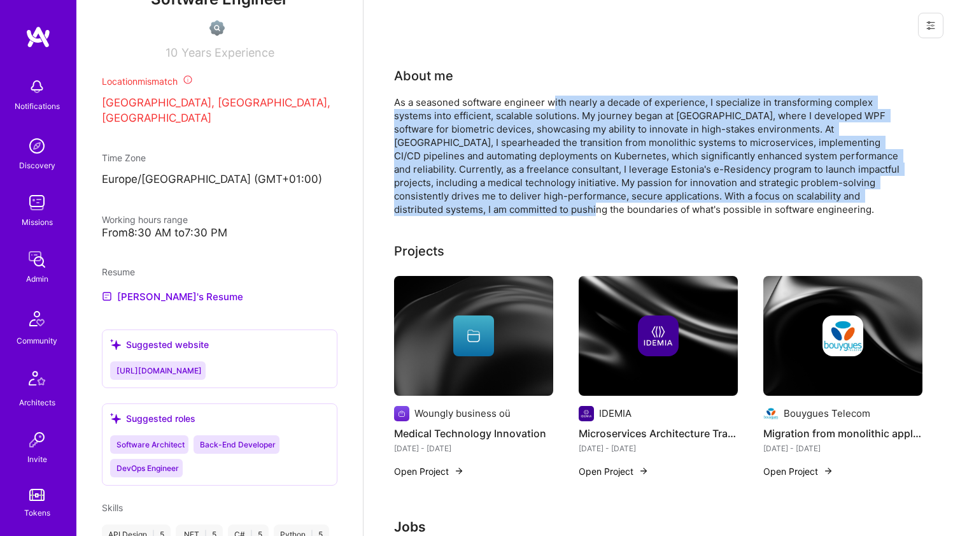
drag, startPoint x: 523, startPoint y: 206, endPoint x: 557, endPoint y: 99, distance: 112.2
click at [557, 99] on div "As a seasoned software engineer with nearly a decade of experience, I specializ…" at bounding box center [648, 156] width 509 height 120
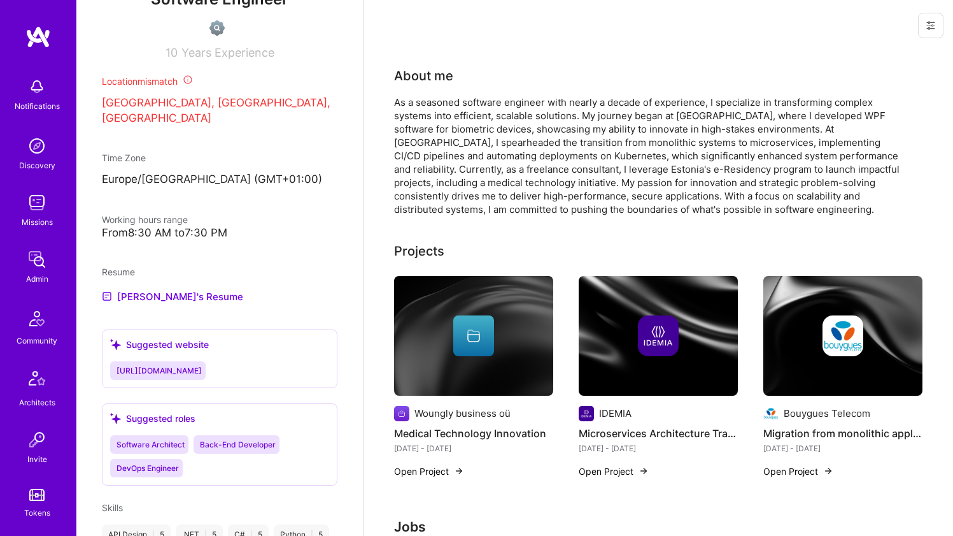
click at [557, 99] on div "As a seasoned software engineer with nearly a decade of experience, I specializ…" at bounding box center [648, 156] width 509 height 120
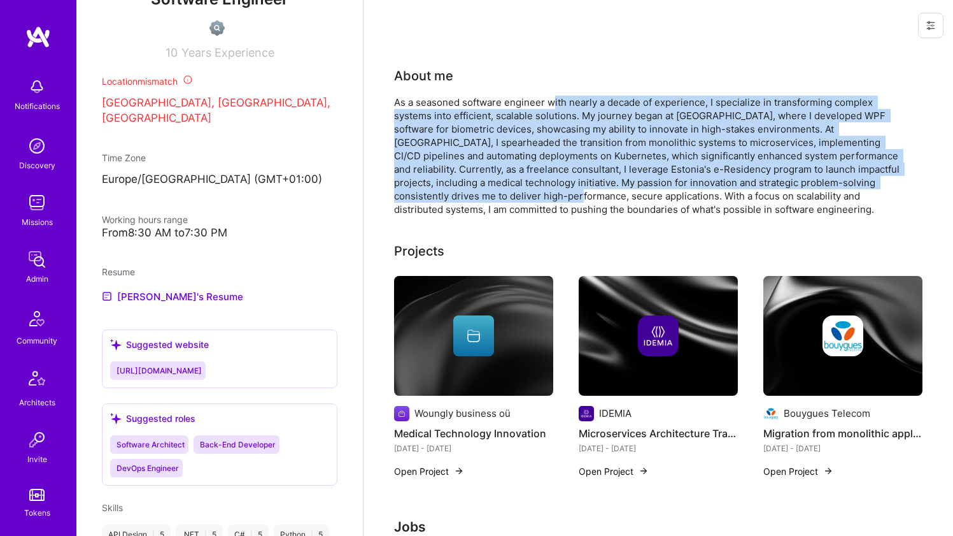
drag, startPoint x: 554, startPoint y: 115, endPoint x: 533, endPoint y: 203, distance: 90.4
click at [533, 203] on div "As a seasoned software engineer with nearly a decade of experience, I specializ…" at bounding box center [648, 156] width 509 height 120
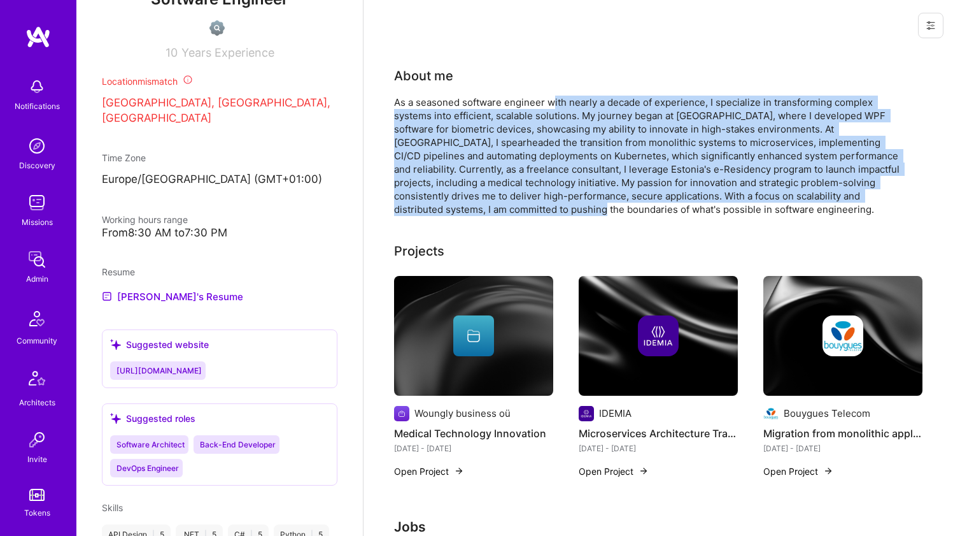
click at [532, 204] on div "As a seasoned software engineer with nearly a decade of experience, I specializ…" at bounding box center [648, 156] width 509 height 120
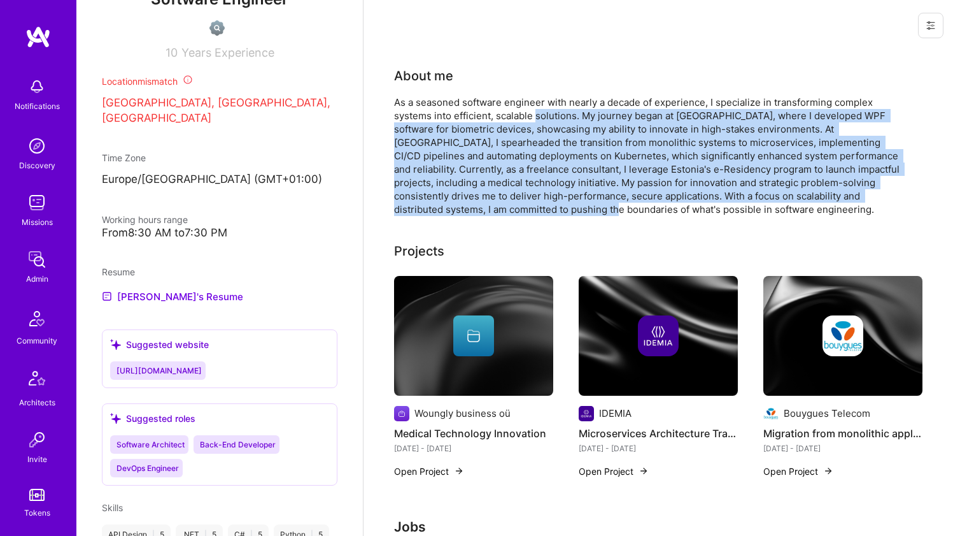
drag, startPoint x: 533, startPoint y: 201, endPoint x: 550, endPoint y: 120, distance: 82.7
click at [550, 120] on div "As a seasoned software engineer with nearly a decade of experience, I specializ…" at bounding box center [648, 156] width 509 height 120
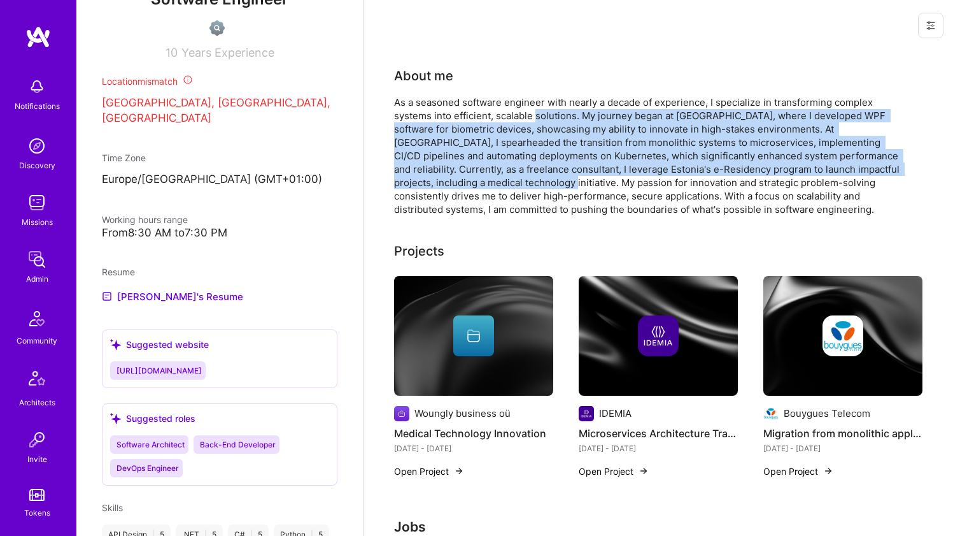
drag, startPoint x: 550, startPoint y: 120, endPoint x: 530, endPoint y: 182, distance: 65.0
click at [530, 182] on div "As a seasoned software engineer with nearly a decade of experience, I specializ…" at bounding box center [648, 156] width 509 height 120
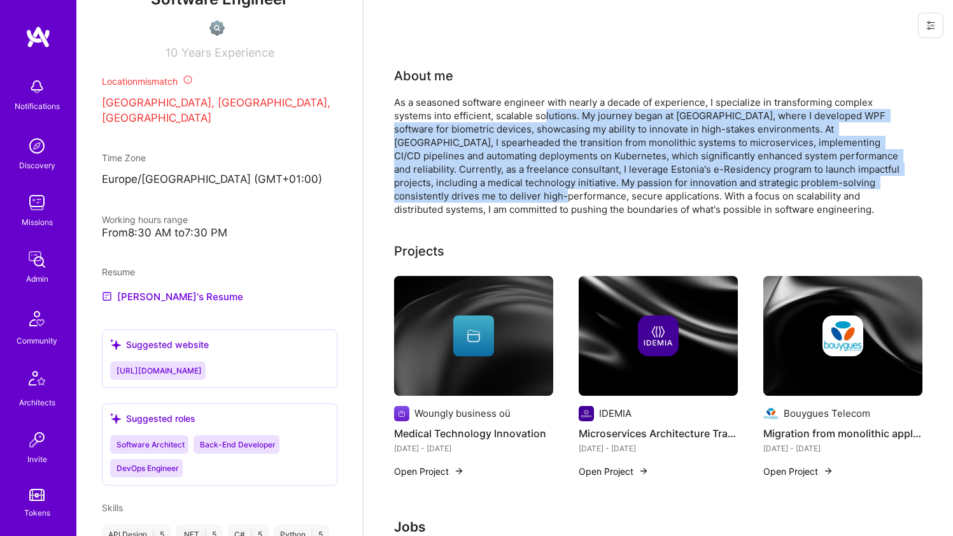
drag, startPoint x: 529, startPoint y: 181, endPoint x: 548, endPoint y: 115, distance: 68.5
click at [548, 117] on div "As a seasoned software engineer with nearly a decade of experience, I specializ…" at bounding box center [648, 156] width 509 height 120
click at [548, 115] on div "As a seasoned software engineer with nearly a decade of experience, I specializ…" at bounding box center [648, 156] width 509 height 120
drag
click at [530, 196] on div "As a seasoned software engineer with nearly a decade of experience, I specializ…" at bounding box center [648, 156] width 509 height 120
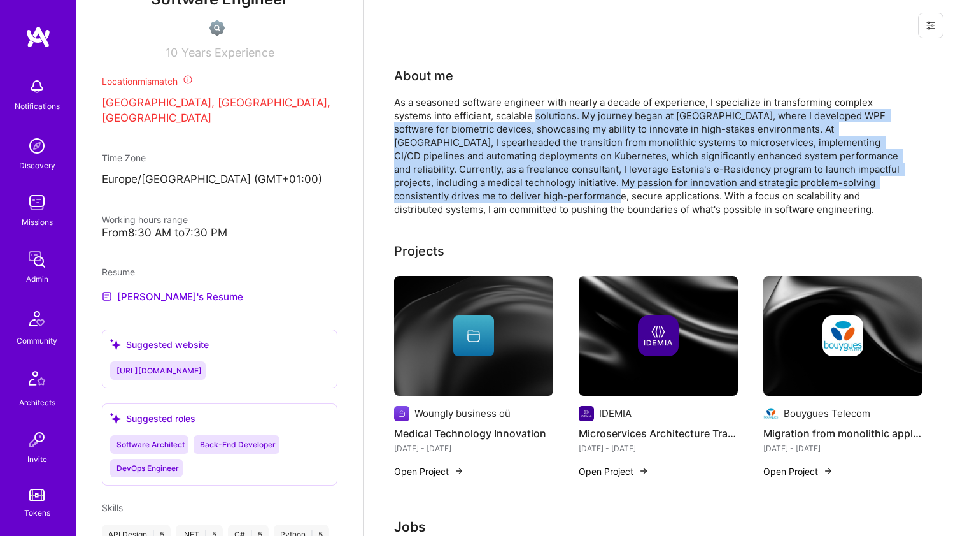
click at [530, 196] on div "As a seasoned software engineer with nearly a decade of experience, I specializ…" at bounding box center [648, 156] width 509 height 120
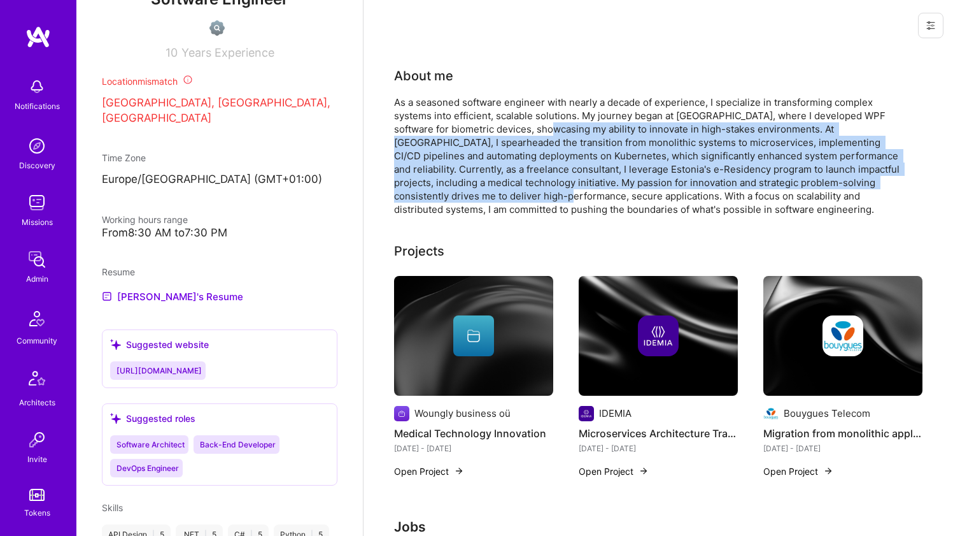
click at [548, 123] on div "As a seasoned software engineer with nearly a decade of experience, I specializ…" at bounding box center [648, 156] width 509 height 120
click at [549, 122] on div "As a seasoned software engineer with nearly a decade of experience, I specializ…" at bounding box center [648, 156] width 509 height 120
click at [533, 192] on div "As a seasoned software engineer with nearly a decade of experience, I specializ…" at bounding box center [648, 156] width 509 height 120
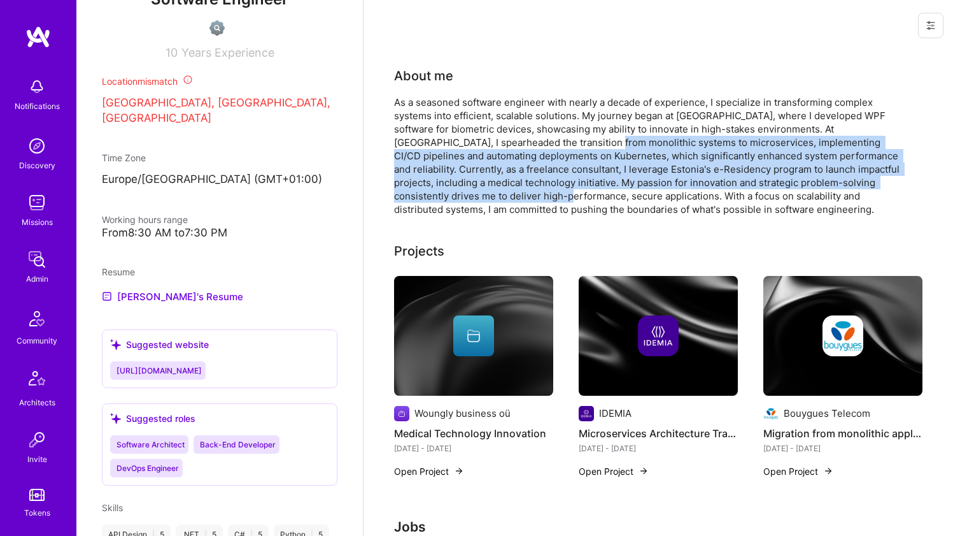
click at [546, 138] on div "As a seasoned software engineer with nearly a decade of experience, I specializ…" at bounding box center [648, 156] width 509 height 120
click at [547, 136] on div "As a seasoned software engineer with nearly a decade of experience, I specializ…" at bounding box center [648, 156] width 509 height 120
click at [528, 190] on div "As a seasoned software engineer with nearly a decade of experience, I specializ…" at bounding box center [648, 156] width 509 height 120
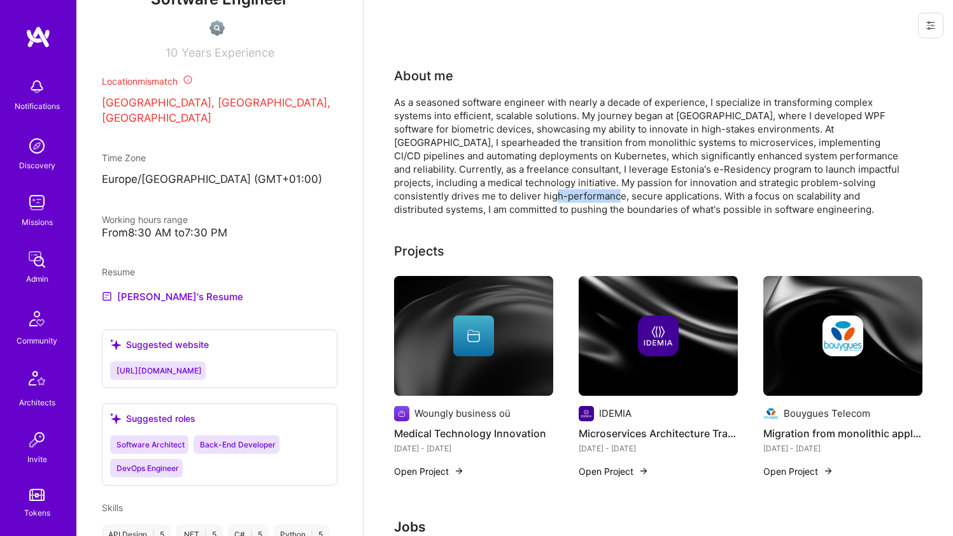
click at [528, 190] on div "As a seasoned software engineer with nearly a decade of experience, I specializ…" at bounding box center [648, 156] width 509 height 120
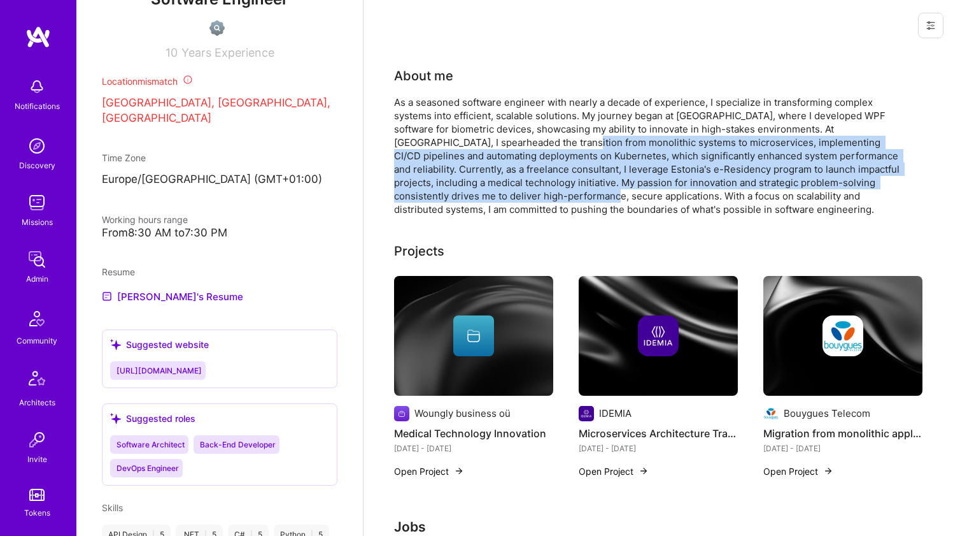
click at [537, 145] on div "As a seasoned software engineer with nearly a decade of experience, I specializ…" at bounding box center [648, 156] width 509 height 120
click at [537, 144] on div "As a seasoned software engineer with nearly a decade of experience, I specializ…" at bounding box center [648, 156] width 509 height 120
click at [523, 199] on div "As a seasoned software engineer with nearly a decade of experience, I specializ…" at bounding box center [648, 156] width 509 height 120
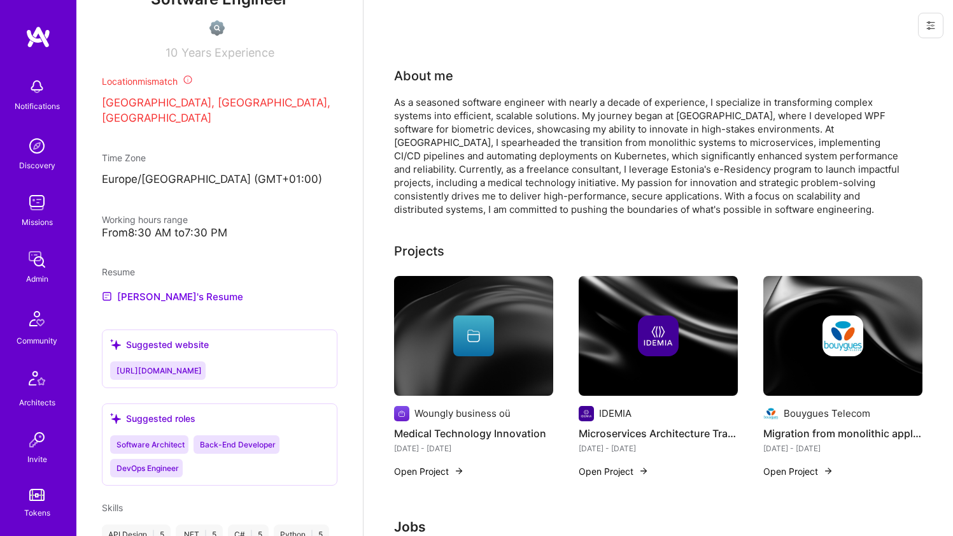
click at [523, 199] on div "As a seasoned software engineer with nearly a decade of experience, I specializ…" at bounding box center [648, 156] width 509 height 120
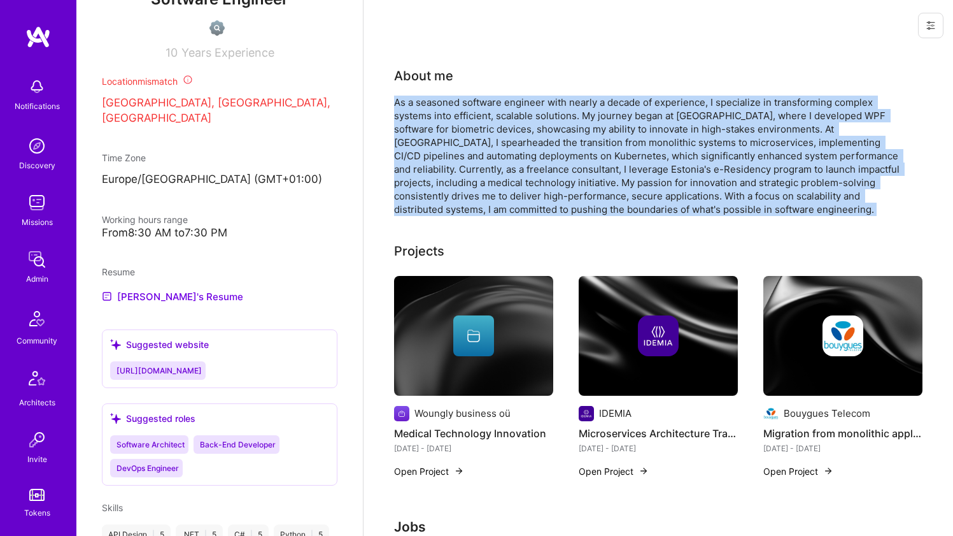
click at [533, 141] on div "As a seasoned software engineer with nearly a decade of experience, I specializ…" at bounding box center [648, 156] width 509 height 120
click at [534, 139] on div "As a seasoned software engineer with nearly a decade of experience, I specializ…" at bounding box center [648, 156] width 509 height 120
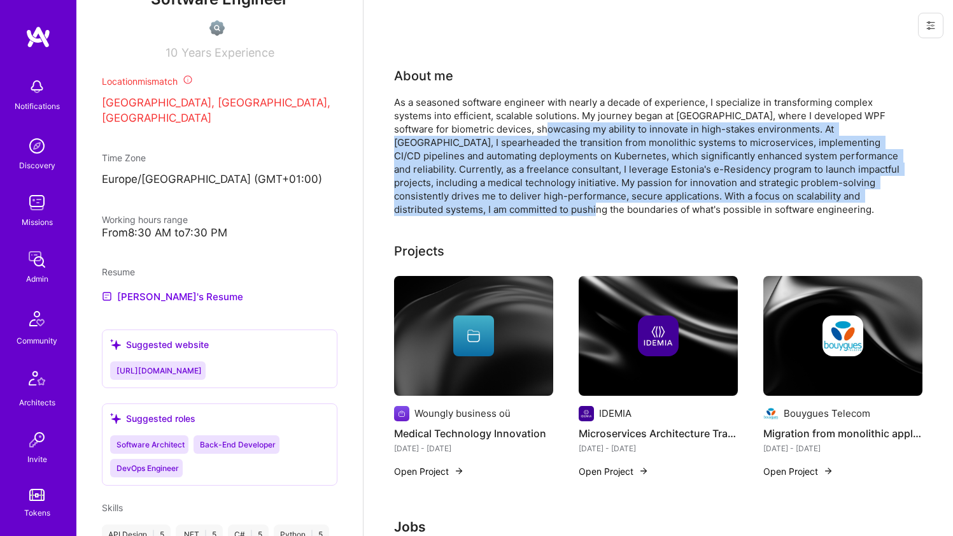
click at [520, 206] on div "As a seasoned software engineer with nearly a decade of experience, I specializ…" at bounding box center [648, 156] width 509 height 120
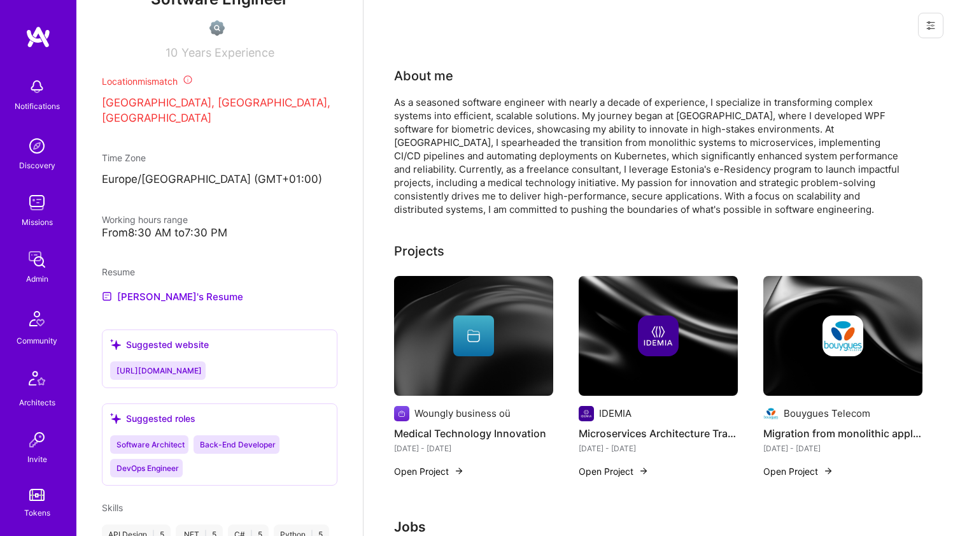
click at [495, 0] on div at bounding box center [659, 25] width 590 height 51
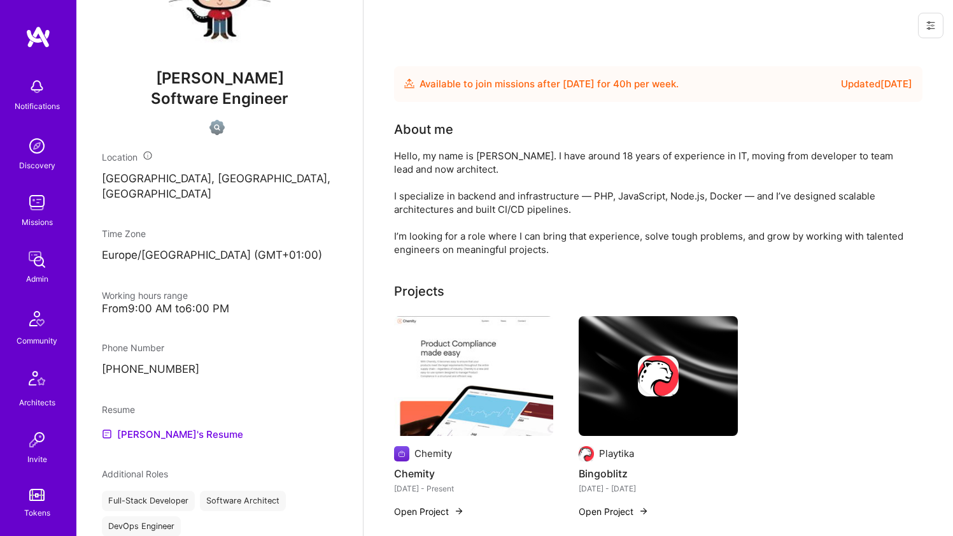
scroll to position [388, 0]
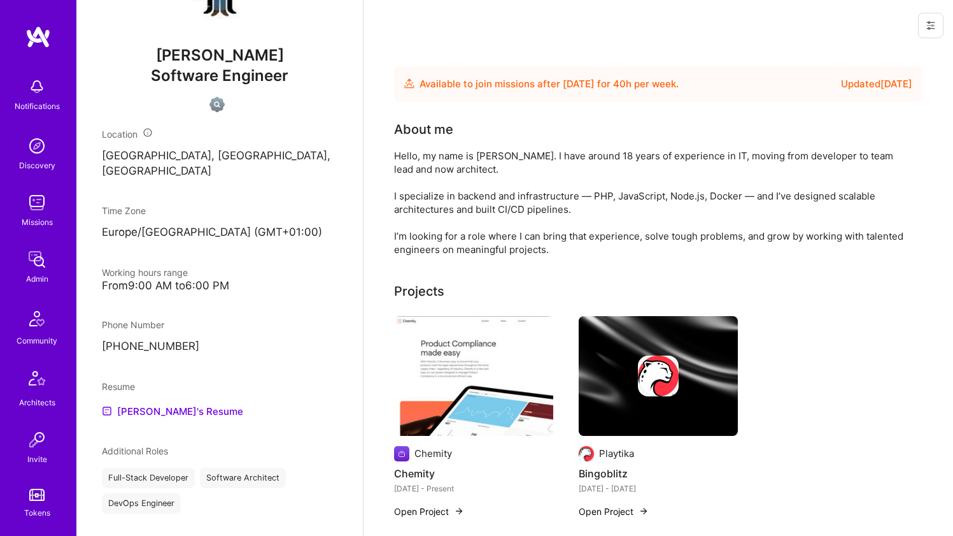
click at [420, 159] on div "Hello, my name is [PERSON_NAME]. I have around 18 years of experience in IT, mo…" at bounding box center [648, 202] width 509 height 107
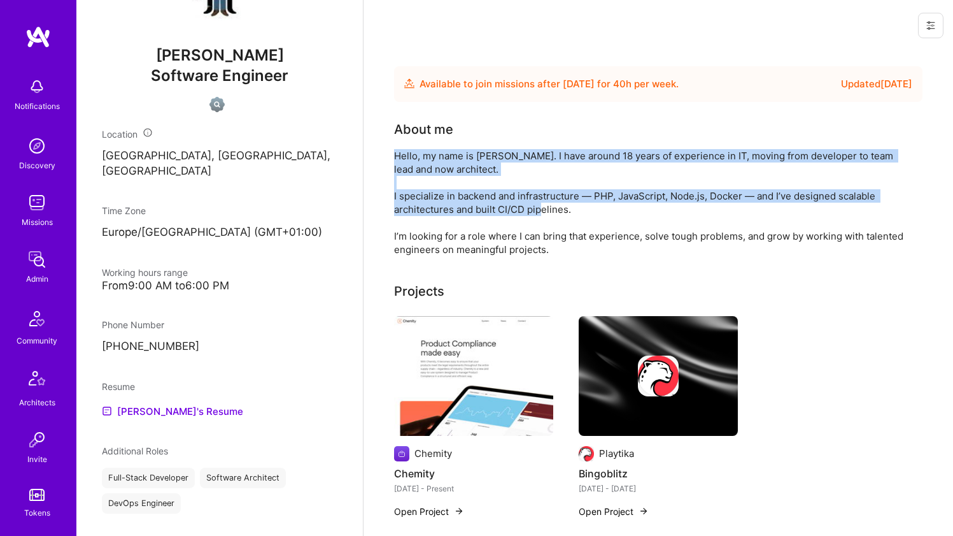
drag, startPoint x: 420, startPoint y: 159, endPoint x: 415, endPoint y: 228, distance: 69.6
click at [415, 228] on div "Hello, my name is [PERSON_NAME]. I have around 18 years of experience in IT, mo…" at bounding box center [648, 202] width 509 height 107
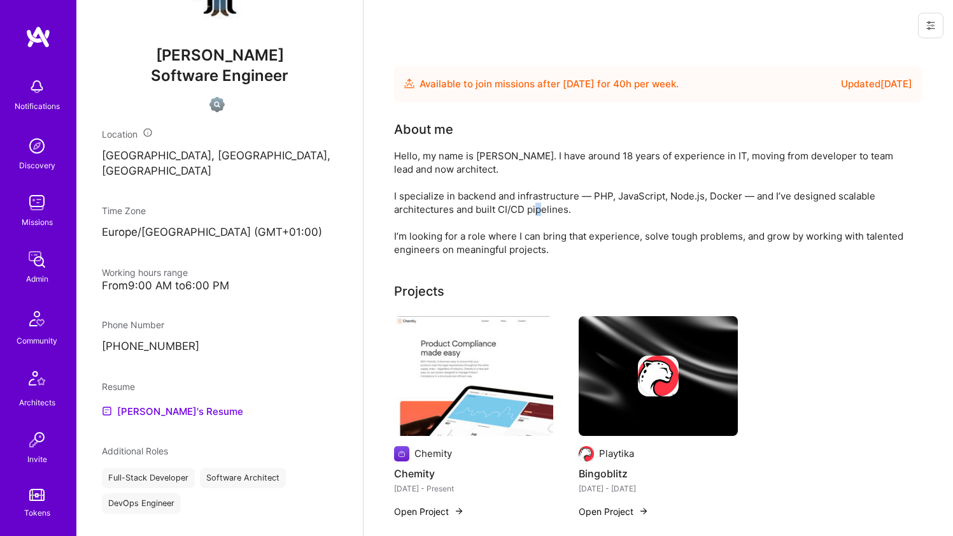
click at [415, 228] on div "Hello, my name is [PERSON_NAME]. I have around 18 years of experience in IT, mo…" at bounding box center [648, 202] width 509 height 107
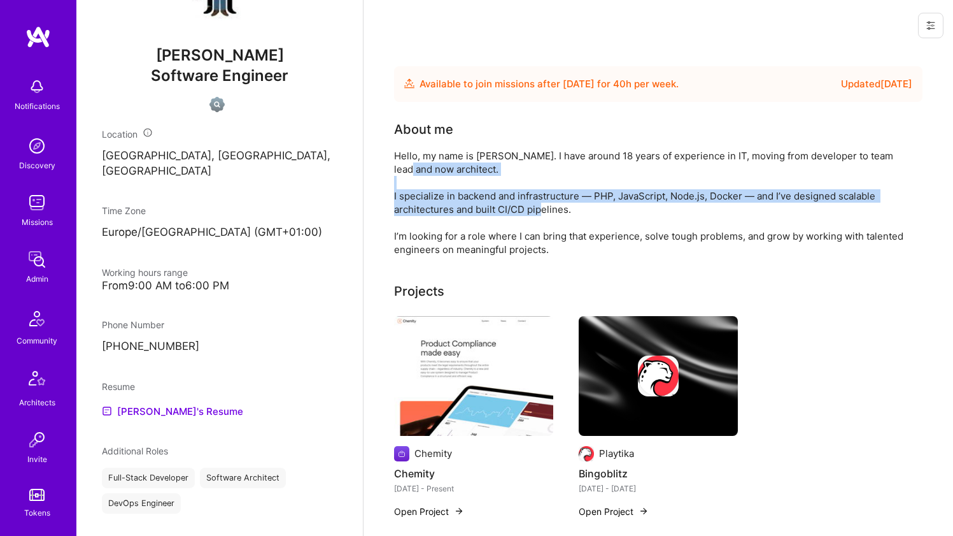
drag, startPoint x: 415, startPoint y: 228, endPoint x: 432, endPoint y: 170, distance: 60.3
click at [432, 170] on div "Hello, my name is [PERSON_NAME]. I have around 18 years of experience in IT, mo…" at bounding box center [648, 202] width 509 height 107
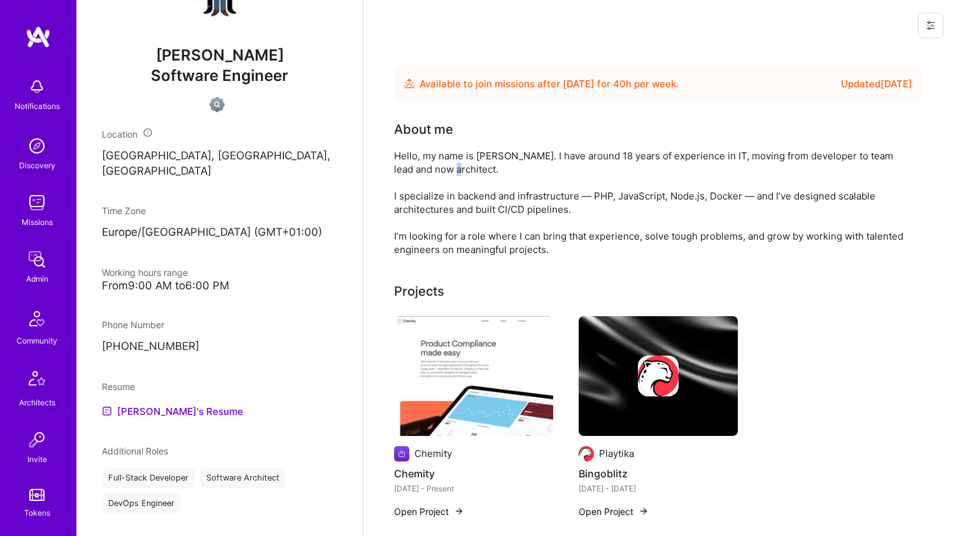
click at [432, 169] on div "Hello, my name is [PERSON_NAME]. I have around 18 years of experience in IT, mo…" at bounding box center [648, 202] width 509 height 107
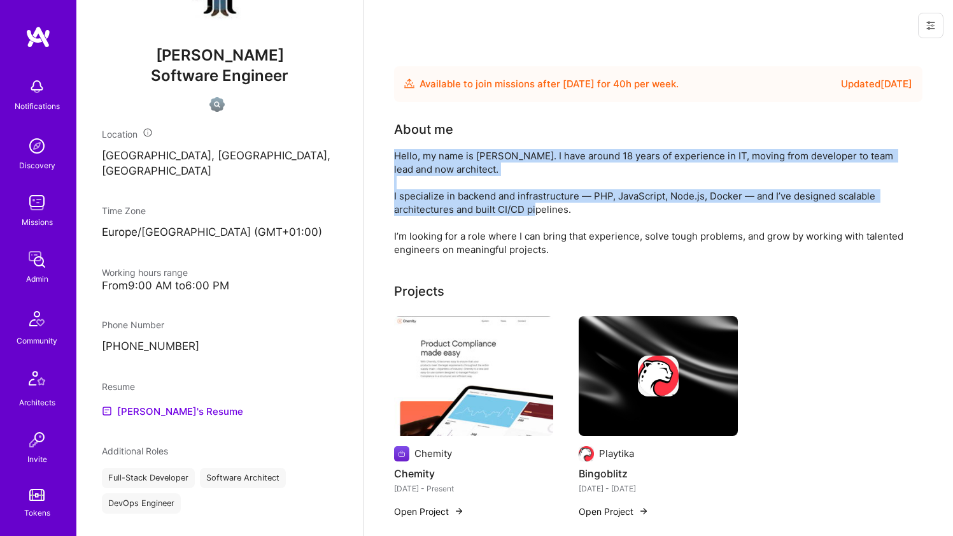
drag, startPoint x: 432, startPoint y: 169, endPoint x: 424, endPoint y: 201, distance: 32.3
click at [424, 201] on div "Hello, my name is [PERSON_NAME]. I have around 18 years of experience in IT, mo…" at bounding box center [648, 202] width 509 height 107
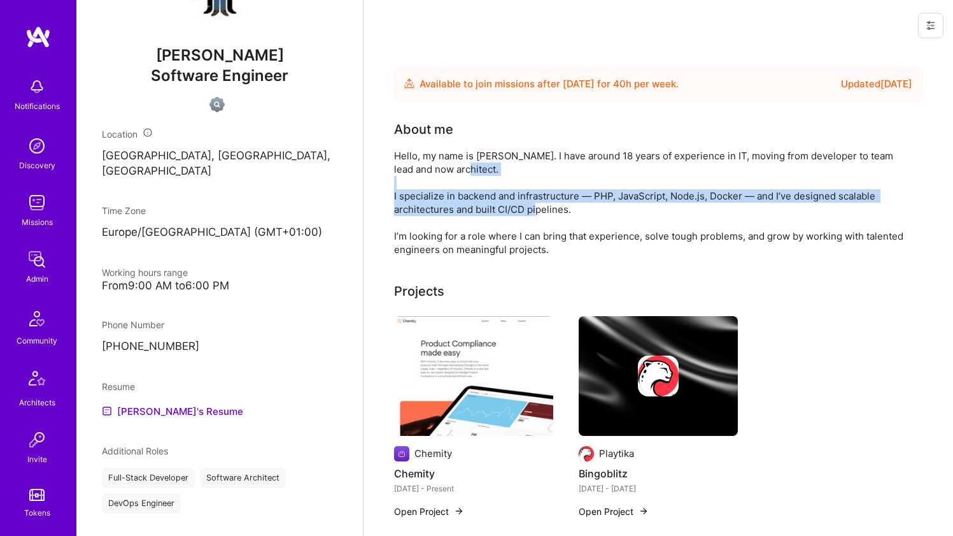
click at [424, 201] on div "Hello, my name is [PERSON_NAME]. I have around 18 years of experience in IT, mo…" at bounding box center [648, 202] width 509 height 107
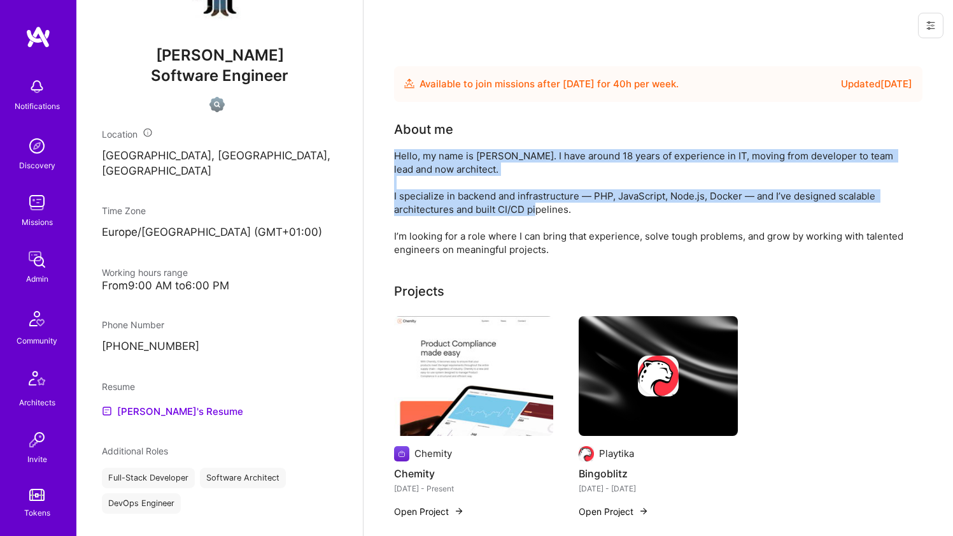
drag, startPoint x: 424, startPoint y: 201, endPoint x: 436, endPoint y: 153, distance: 49.3
click at [436, 153] on div "Hello, my name is [PERSON_NAME]. I have around 18 years of experience in IT, mo…" at bounding box center [648, 202] width 509 height 107
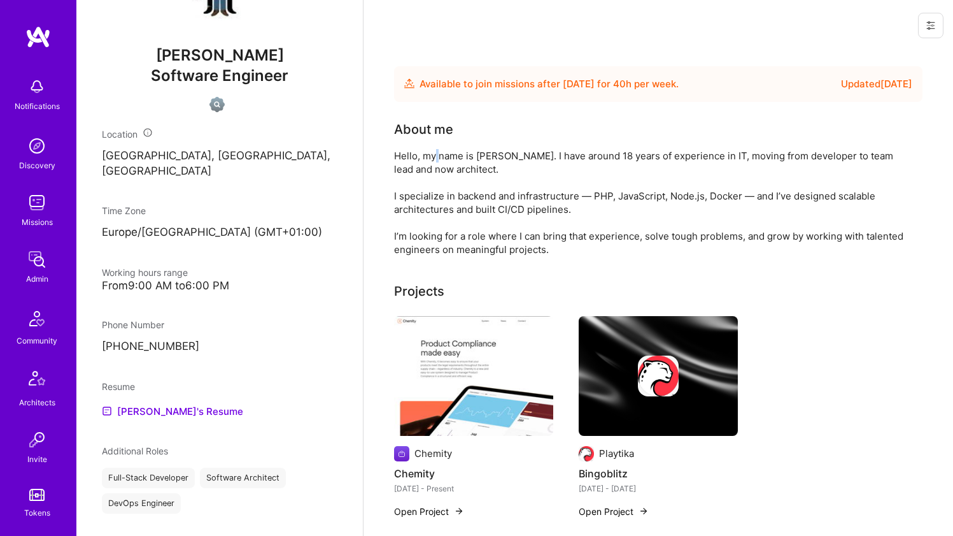
click at [436, 153] on div "Hello, my name is [PERSON_NAME]. I have around 18 years of experience in IT, mo…" at bounding box center [648, 202] width 509 height 107
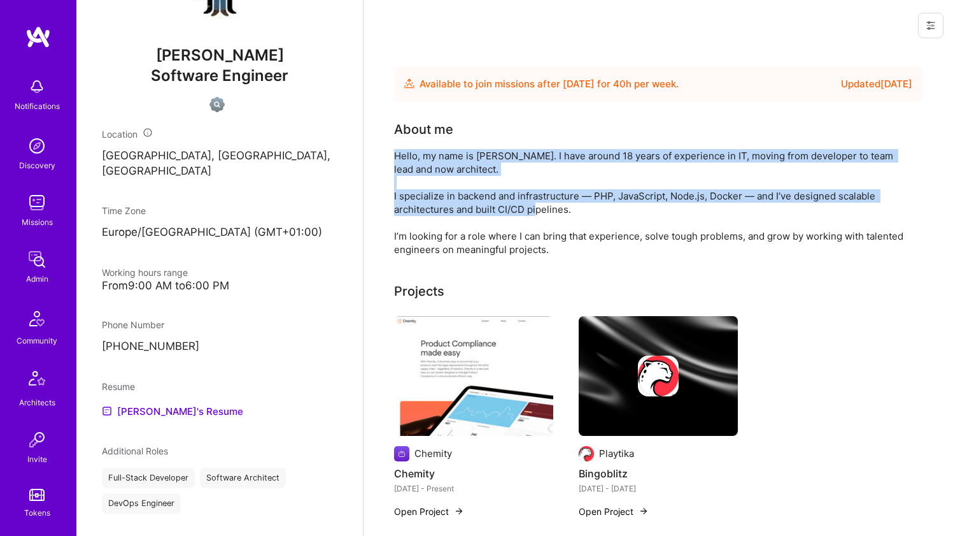
drag, startPoint x: 436, startPoint y: 153, endPoint x: 422, endPoint y: 197, distance: 46.9
click at [422, 197] on div "Hello, my name is [PERSON_NAME]. I have around 18 years of experience in IT, mo…" at bounding box center [648, 202] width 509 height 107
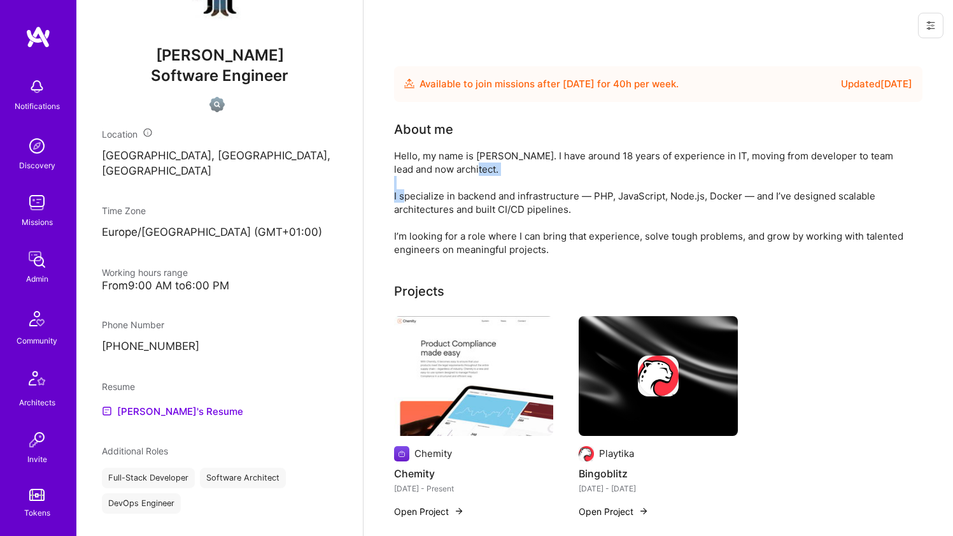
click at [422, 197] on div "Hello, my name is [PERSON_NAME]. I have around 18 years of experience in IT, mo…" at bounding box center [648, 202] width 509 height 107
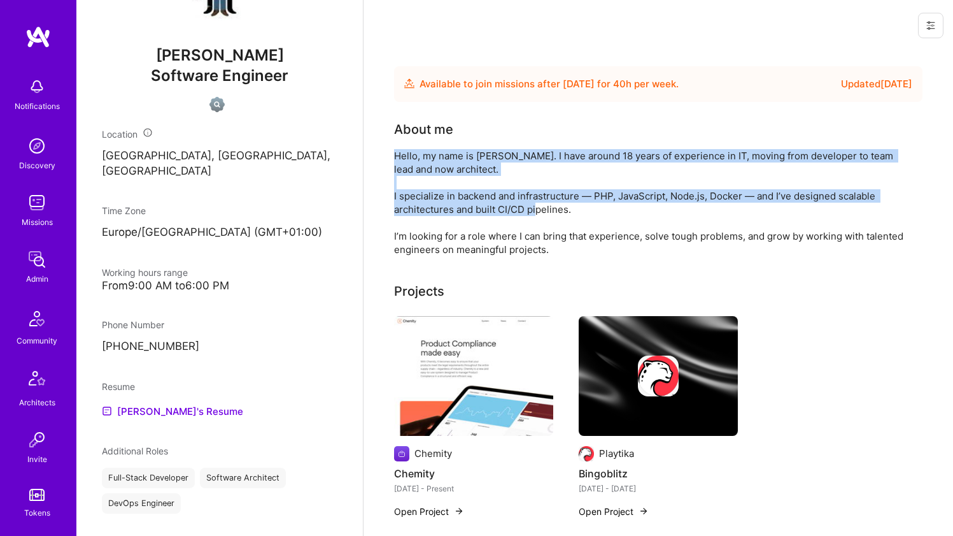
drag, startPoint x: 422, startPoint y: 197, endPoint x: 429, endPoint y: 159, distance: 39.6
click at [429, 159] on div "Hello, my name is [PERSON_NAME]. I have around 18 years of experience in IT, mo…" at bounding box center [648, 202] width 509 height 107
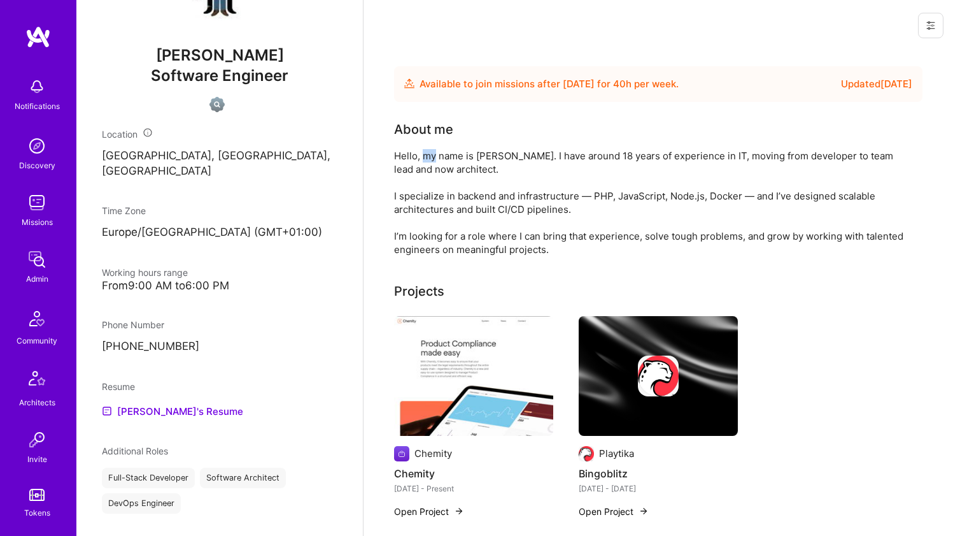
click at [429, 159] on div "Hello, my name is [PERSON_NAME]. I have around 18 years of experience in IT, mo…" at bounding box center [648, 202] width 509 height 107
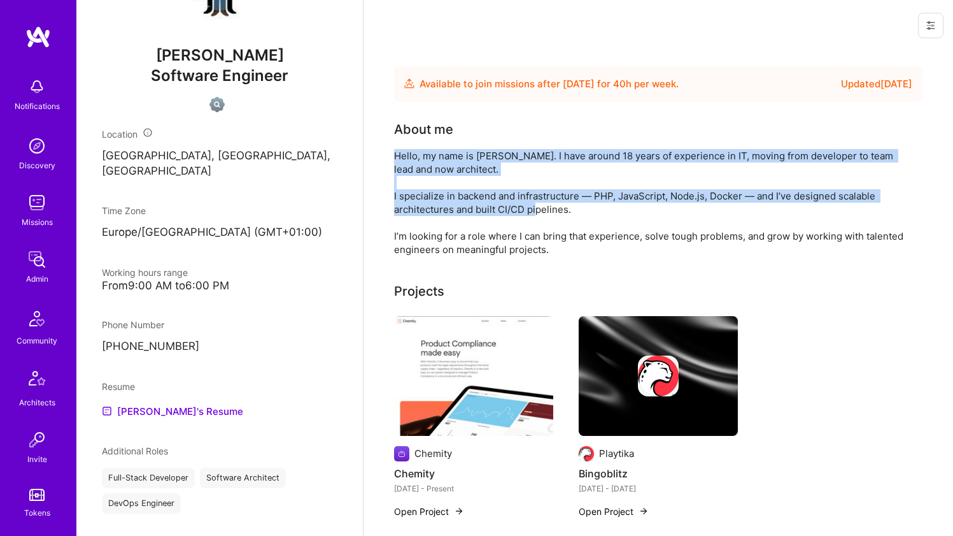
drag, startPoint x: 429, startPoint y: 159, endPoint x: 423, endPoint y: 204, distance: 46.3
click at [423, 204] on div "Hello, my name is [PERSON_NAME]. I have around 18 years of experience in IT, mo…" at bounding box center [648, 202] width 509 height 107
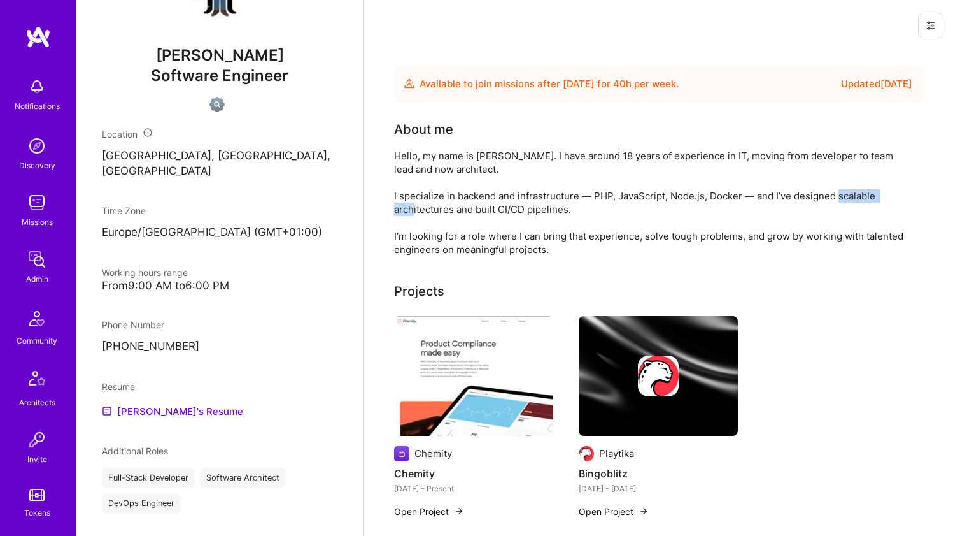
click at [423, 204] on div "Hello, my name is [PERSON_NAME]. I have around 18 years of experience in IT, mo…" at bounding box center [648, 202] width 509 height 107
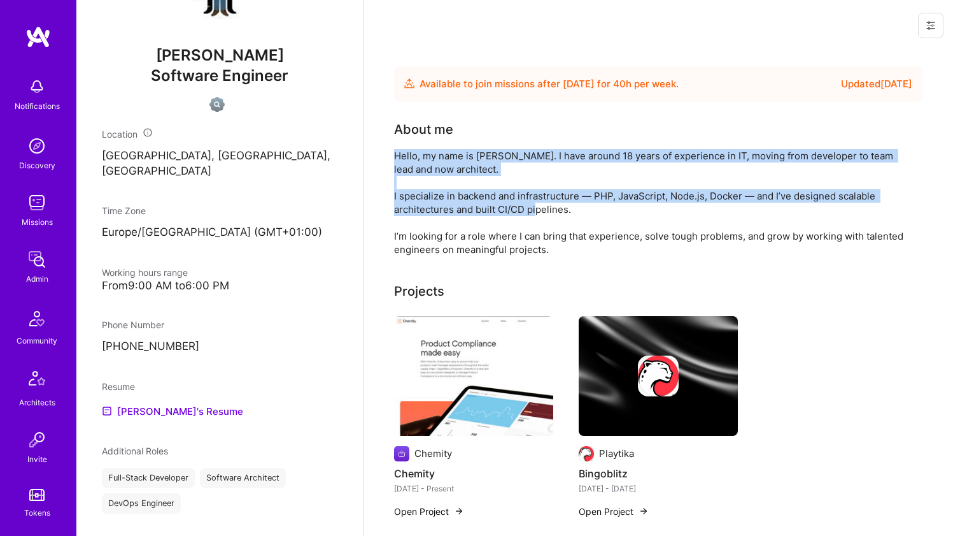
drag, startPoint x: 423, startPoint y: 204, endPoint x: 432, endPoint y: 153, distance: 51.7
click at [431, 153] on div "Hello, my name is [PERSON_NAME]. I have around 18 years of experience in IT, mo…" at bounding box center [648, 202] width 509 height 107
click at [432, 153] on div "Hello, my name is [PERSON_NAME]. I have around 18 years of experience in IT, mo…" at bounding box center [648, 202] width 509 height 107
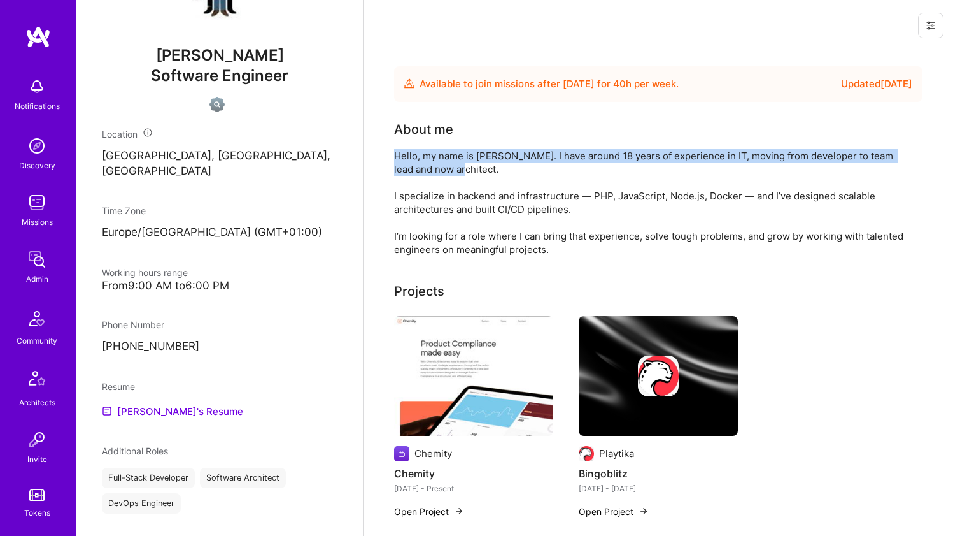
click at [432, 153] on div "Hello, my name is [PERSON_NAME]. I have around 18 years of experience in IT, mo…" at bounding box center [648, 202] width 509 height 107
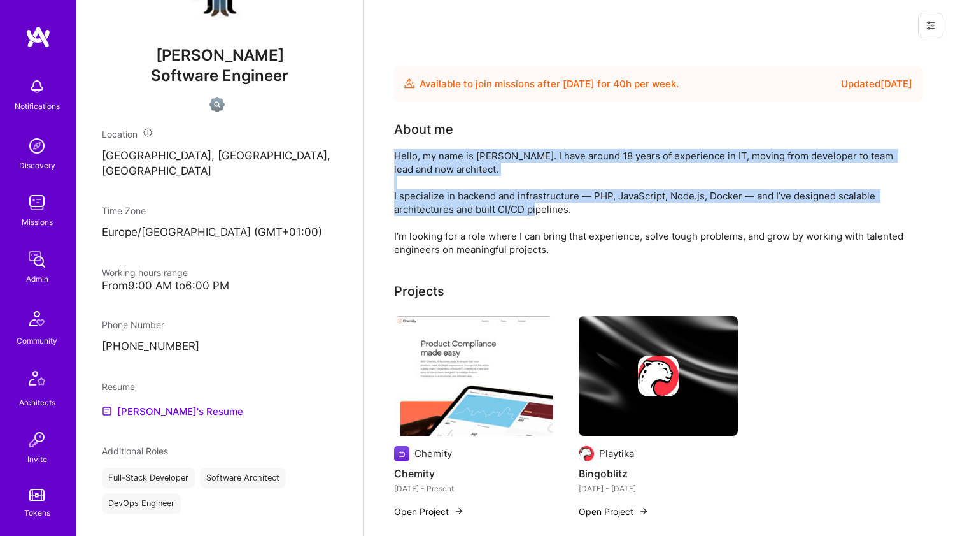
drag, startPoint x: 432, startPoint y: 153, endPoint x: 424, endPoint y: 207, distance: 54.0
click at [424, 207] on div "Hello, my name is [PERSON_NAME]. I have around 18 years of experience in IT, mo…" at bounding box center [648, 202] width 509 height 107
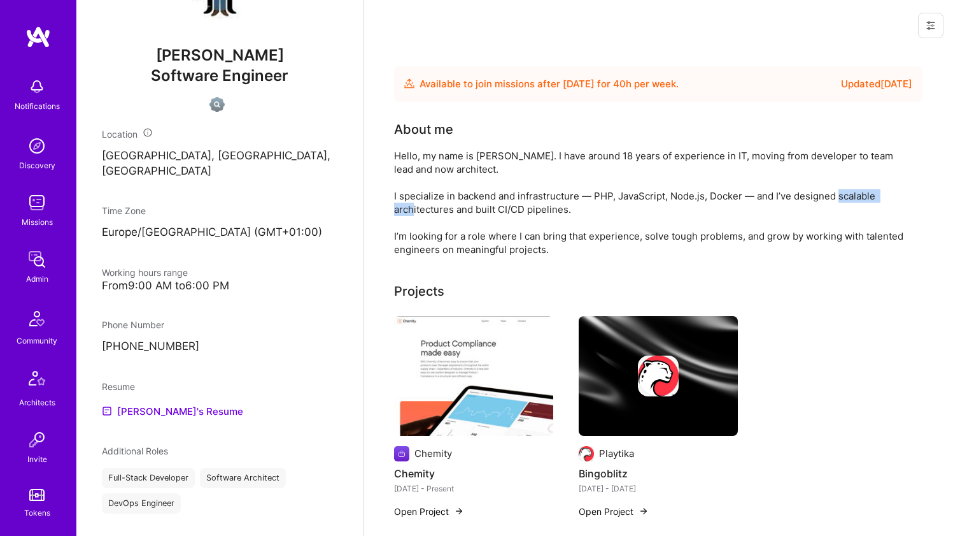
click at [424, 207] on div "Hello, my name is [PERSON_NAME]. I have around 18 years of experience in IT, mo…" at bounding box center [648, 202] width 509 height 107
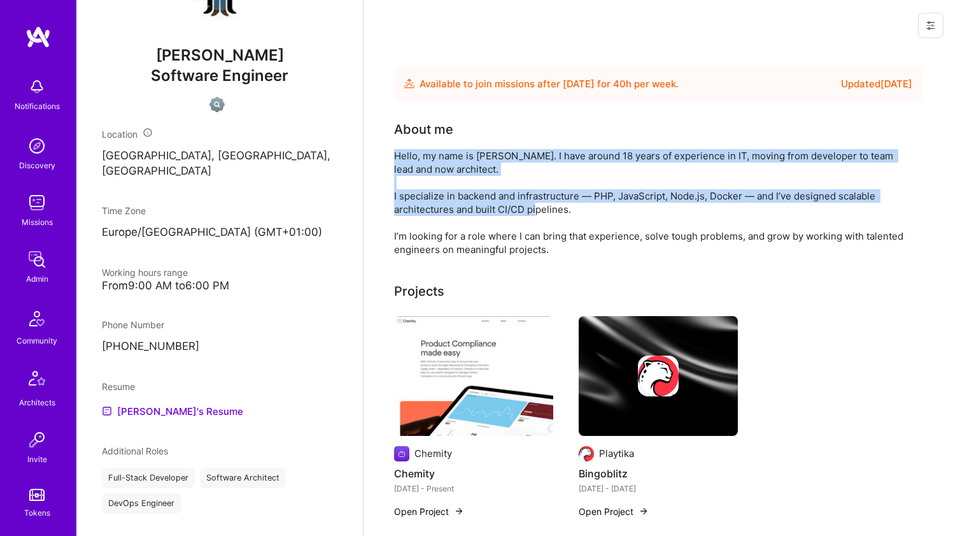
drag, startPoint x: 424, startPoint y: 207, endPoint x: 431, endPoint y: 156, distance: 51.3
click at [431, 156] on div "Hello, my name is [PERSON_NAME]. I have around 18 years of experience in IT, mo…" at bounding box center [648, 202] width 509 height 107
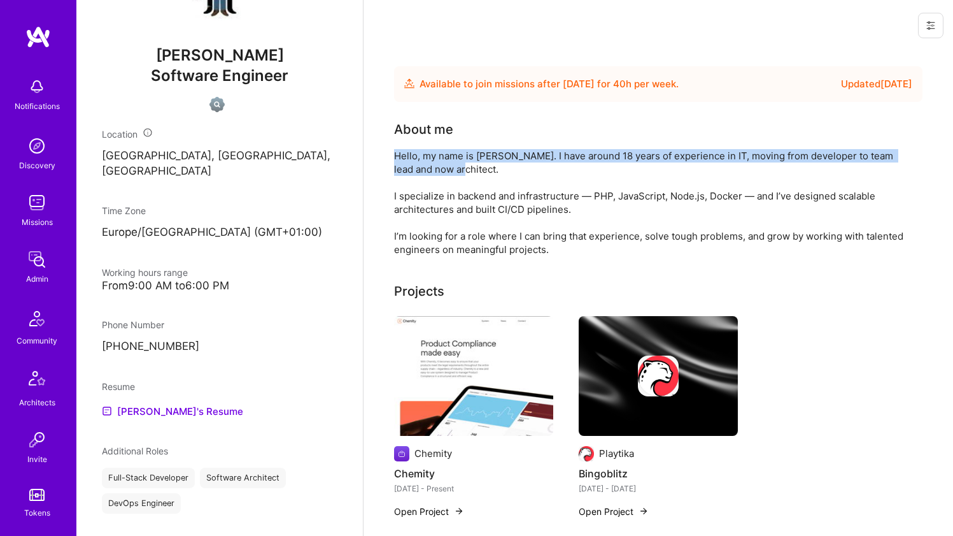
click at [431, 156] on div "Hello, my name is [PERSON_NAME]. I have around 18 years of experience in IT, mo…" at bounding box center [648, 202] width 509 height 107
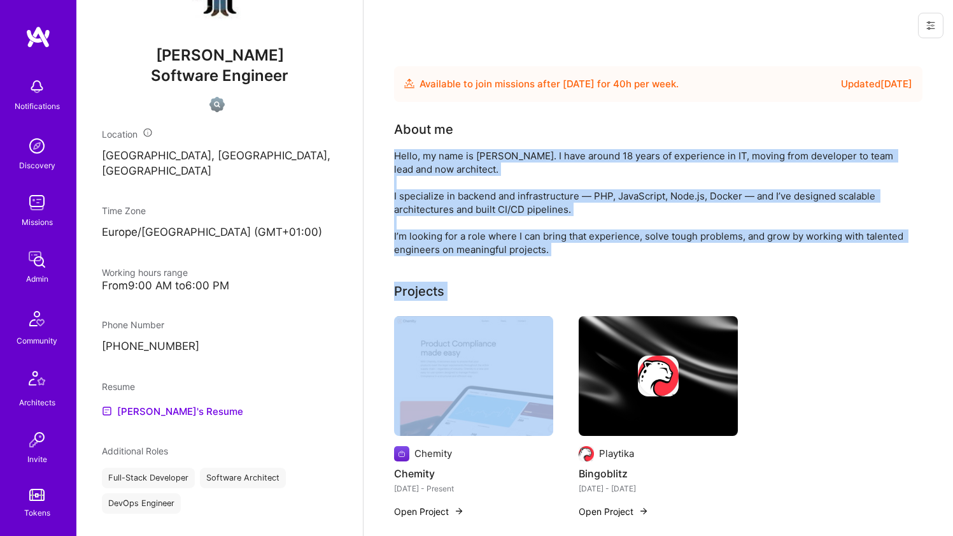
drag, startPoint x: 431, startPoint y: 156, endPoint x: 406, endPoint y: 257, distance: 103.5
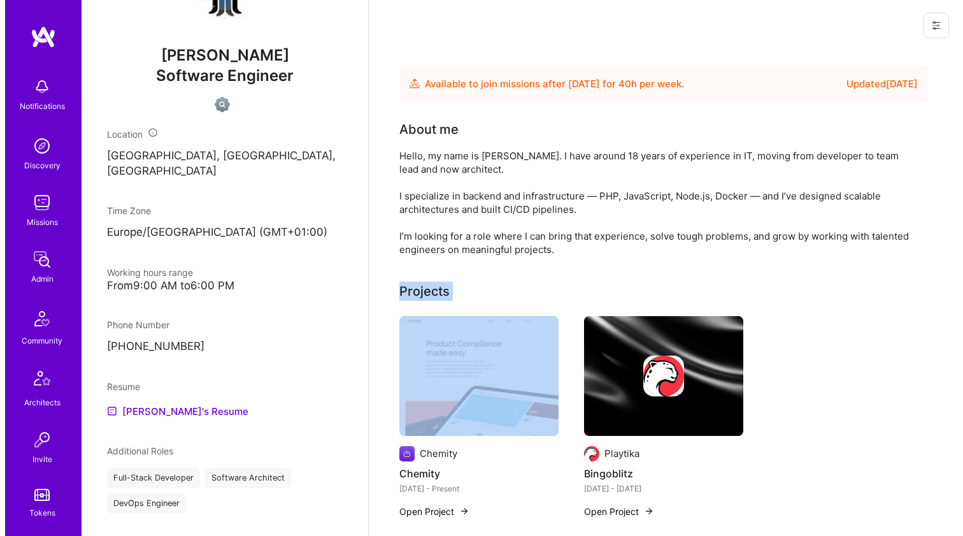
scroll to position [89, 0]
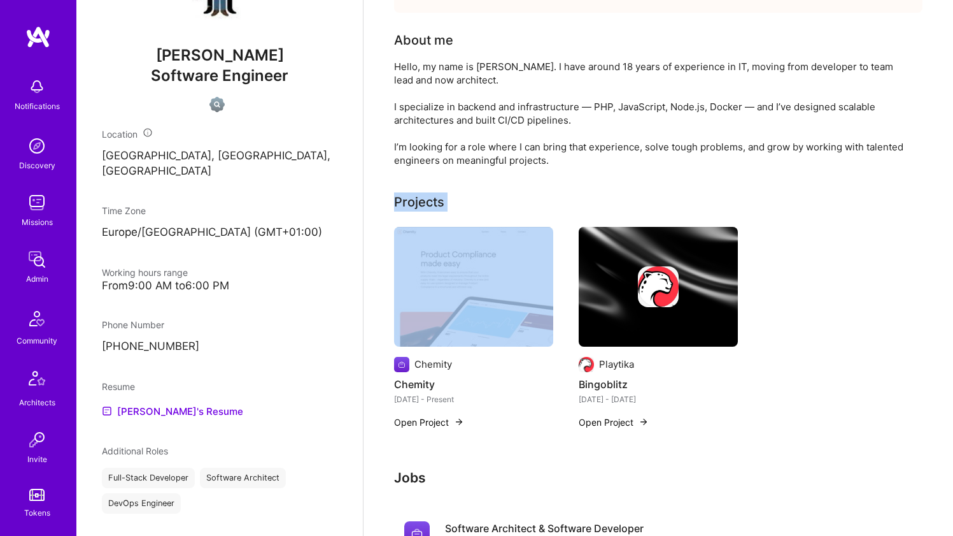
click at [414, 262] on img at bounding box center [473, 287] width 159 height 120
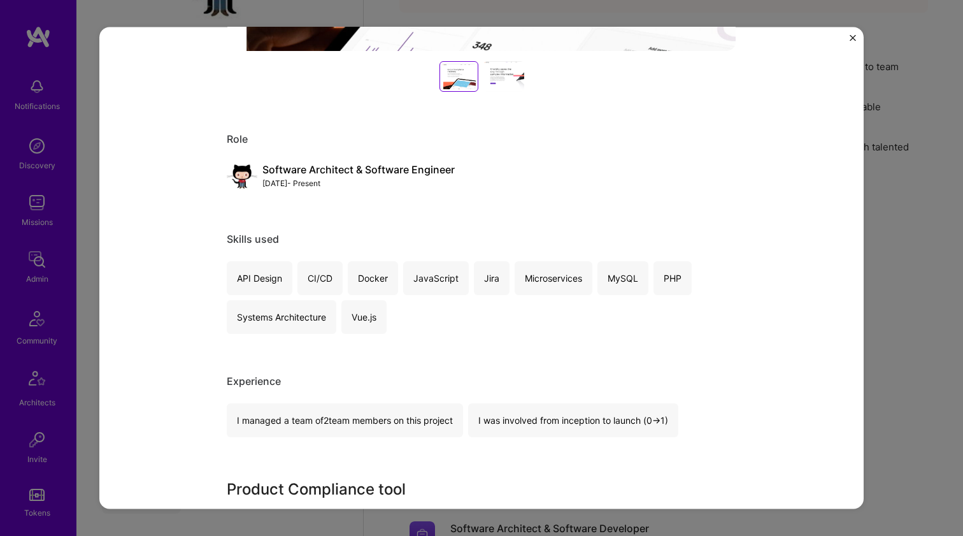
scroll to position [852, 0]
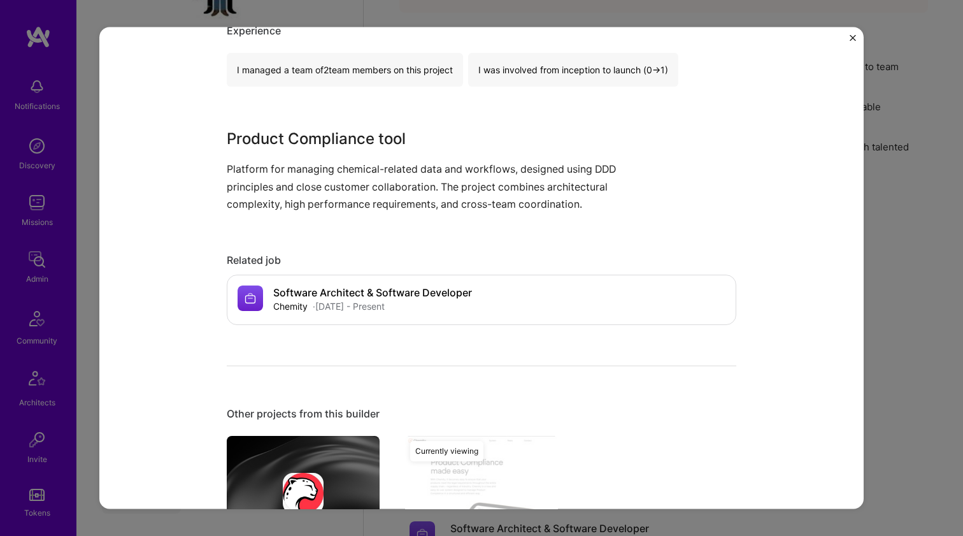
click at [385, 172] on p "Platform for managing chemical-related data and workflows, designed using DDD p…" at bounding box center [434, 186] width 414 height 52
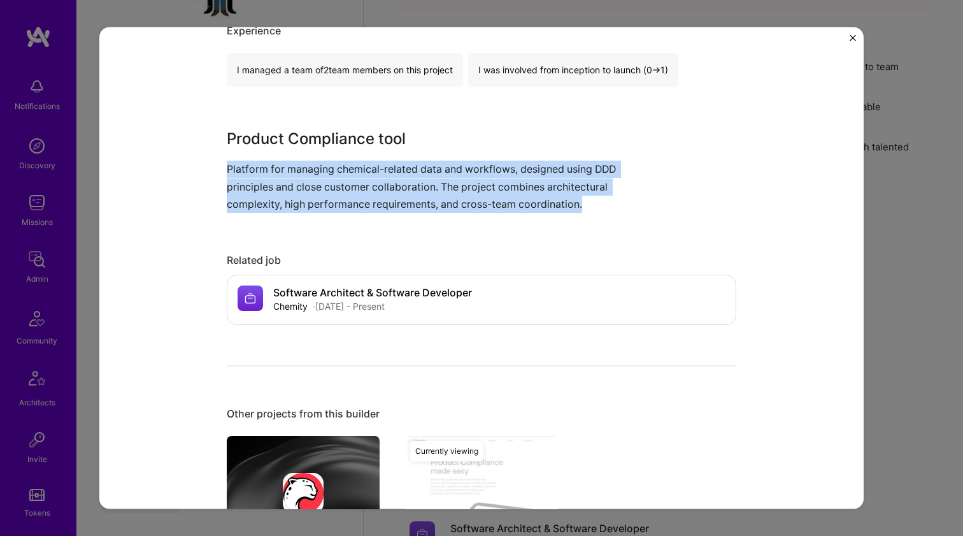
click at [385, 172] on p "Platform for managing chemical-related data and workflows, designed using DDD p…" at bounding box center [434, 186] width 414 height 52
click at [381, 181] on p "Platform for managing chemical-related data and workflows, designed using DDD p…" at bounding box center [434, 186] width 414 height 52
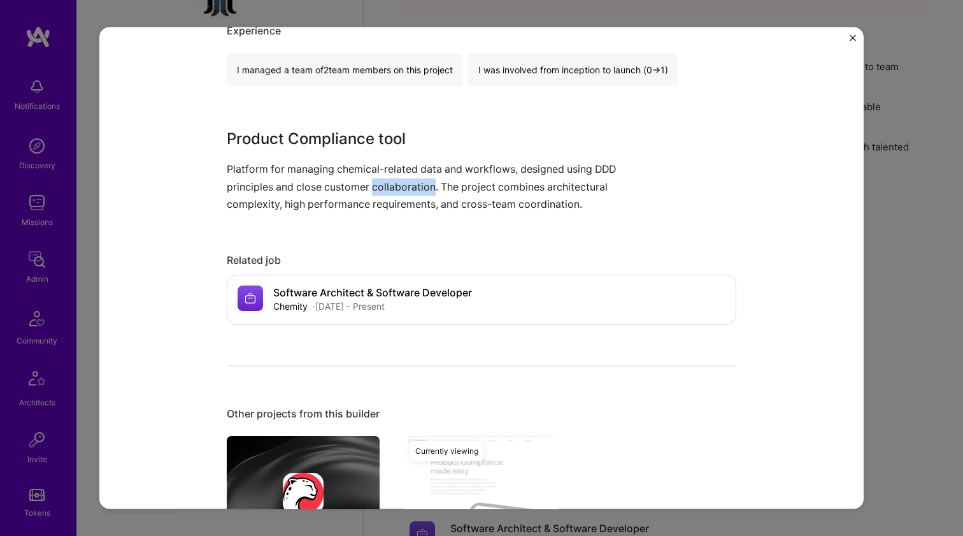
click at [381, 181] on p "Platform for managing chemical-related data and workflows, designed using DDD p…" at bounding box center [434, 186] width 414 height 52
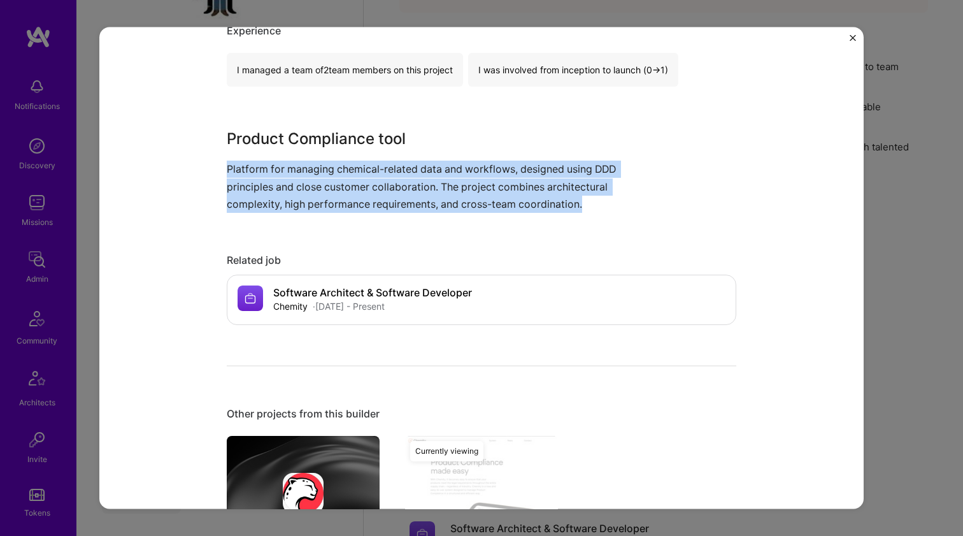
click at [381, 181] on p "Platform for managing chemical-related data and workflows, designed using DDD p…" at bounding box center [434, 186] width 414 height 52
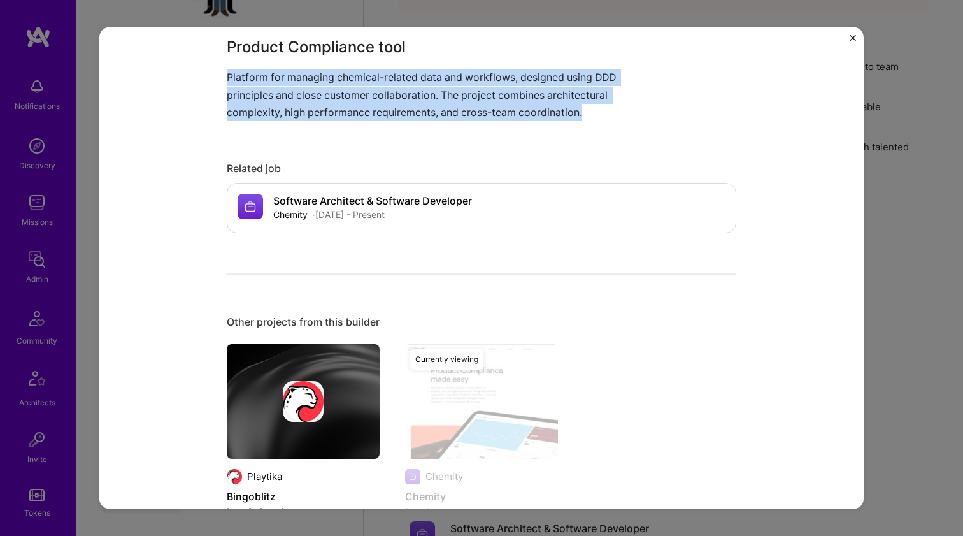
scroll to position [1015, 0]
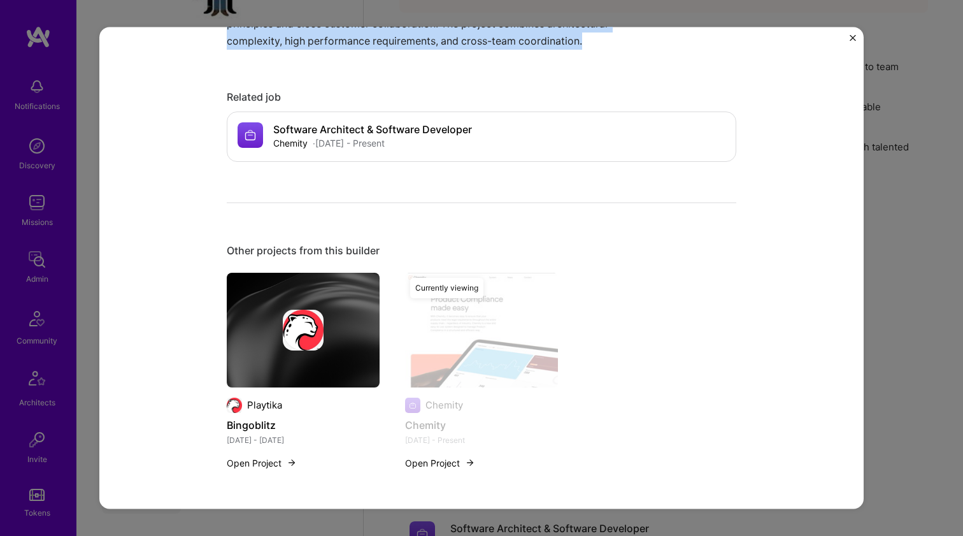
click at [342, 288] on img at bounding box center [303, 329] width 153 height 115
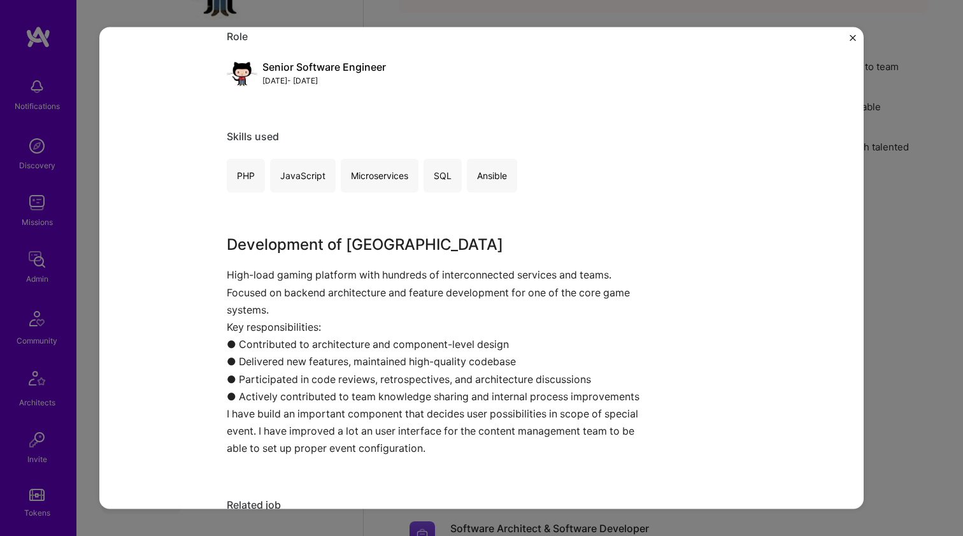
scroll to position [251, 0]
